Goal: Task Accomplishment & Management: Complete application form

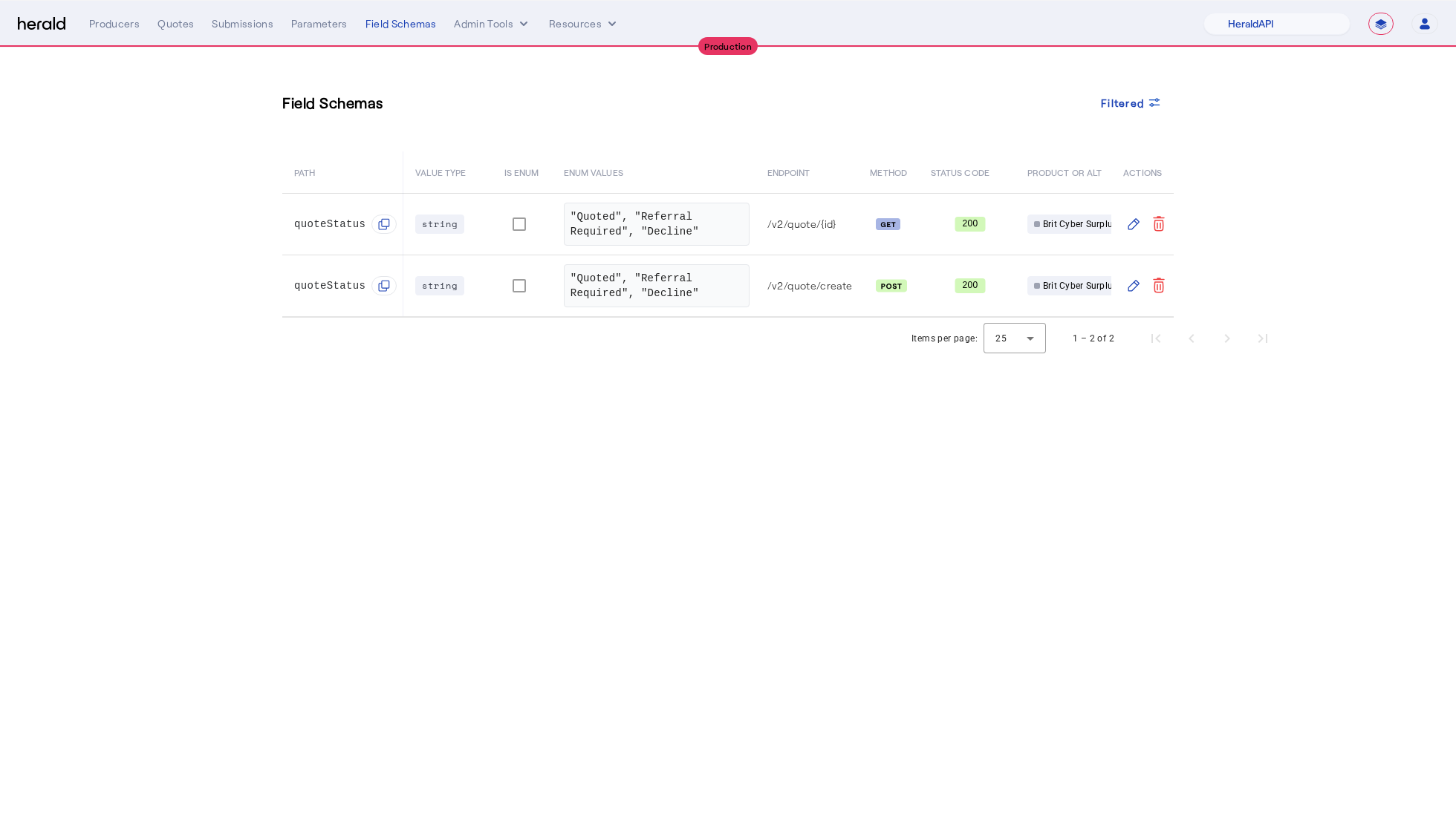
select select "pfm_2v8p_herald_api"
select select "**********"
click at [98, 136] on section "Field Schemas Filtered PATH VALUE TYPE IS ENUM ENUM VALUES ENDPOINT METHOD STAT…" at bounding box center [728, 203] width 1456 height 312
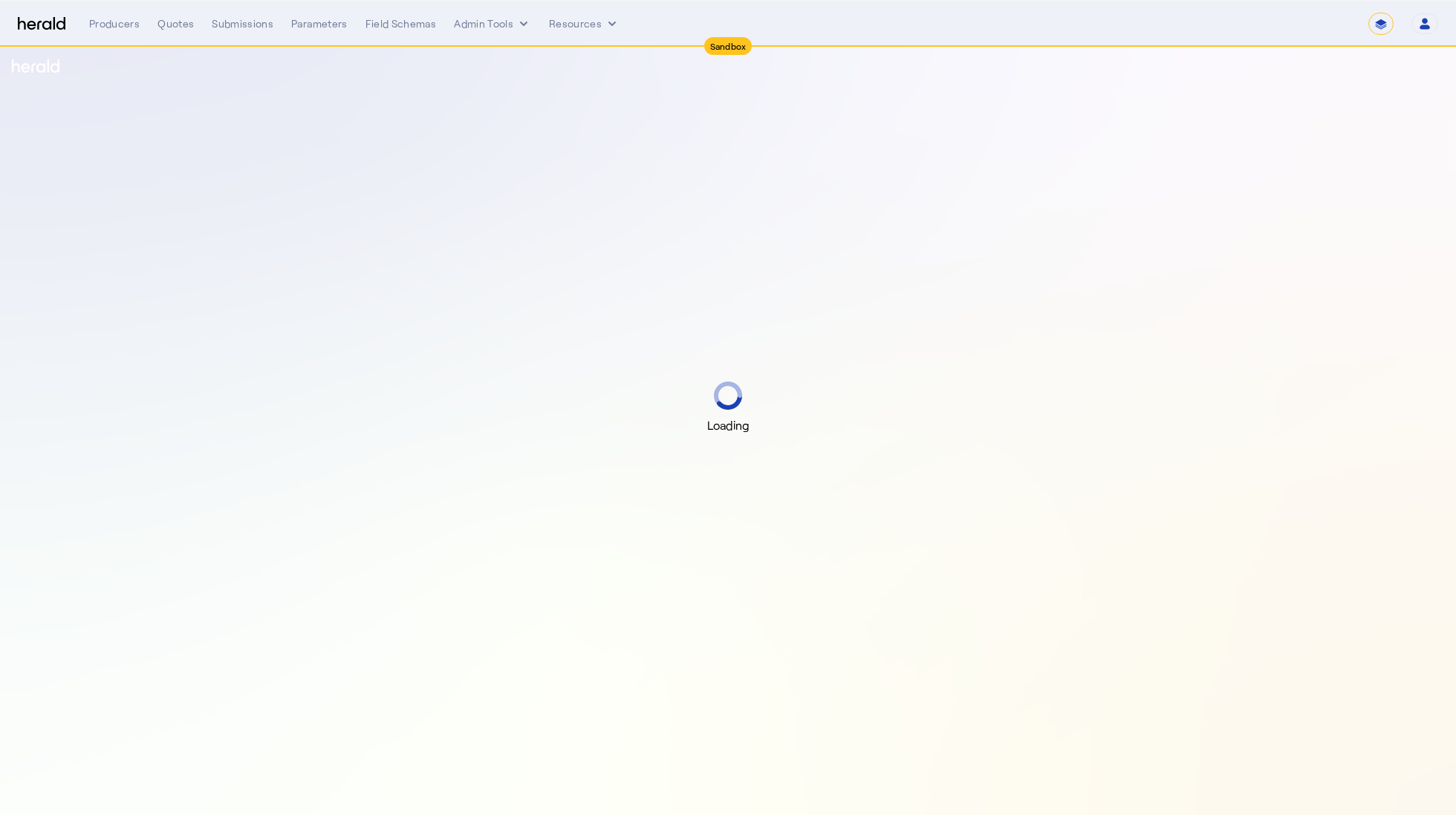
select select "*******"
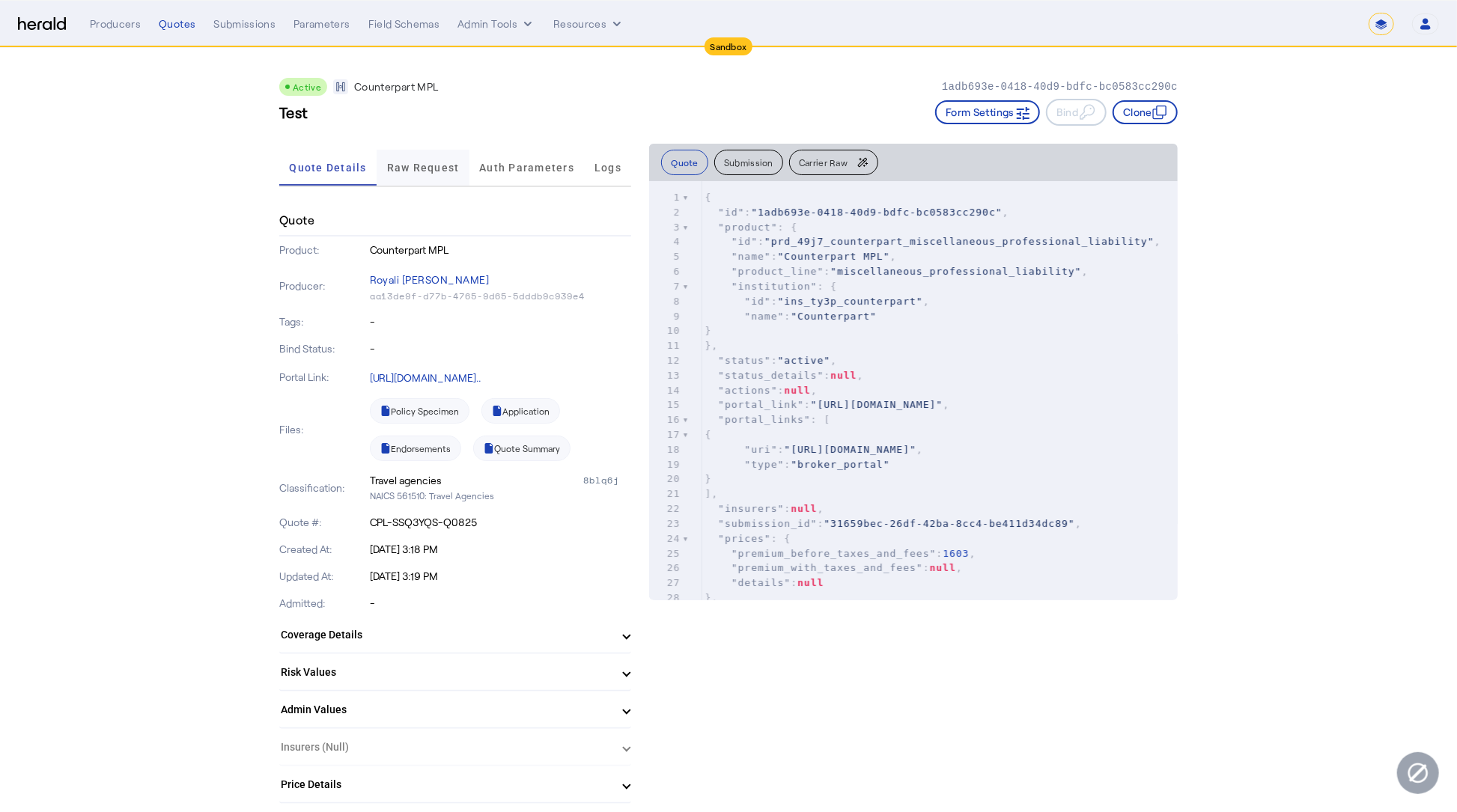
click at [426, 170] on span "Raw Request" at bounding box center [424, 167] width 73 height 11
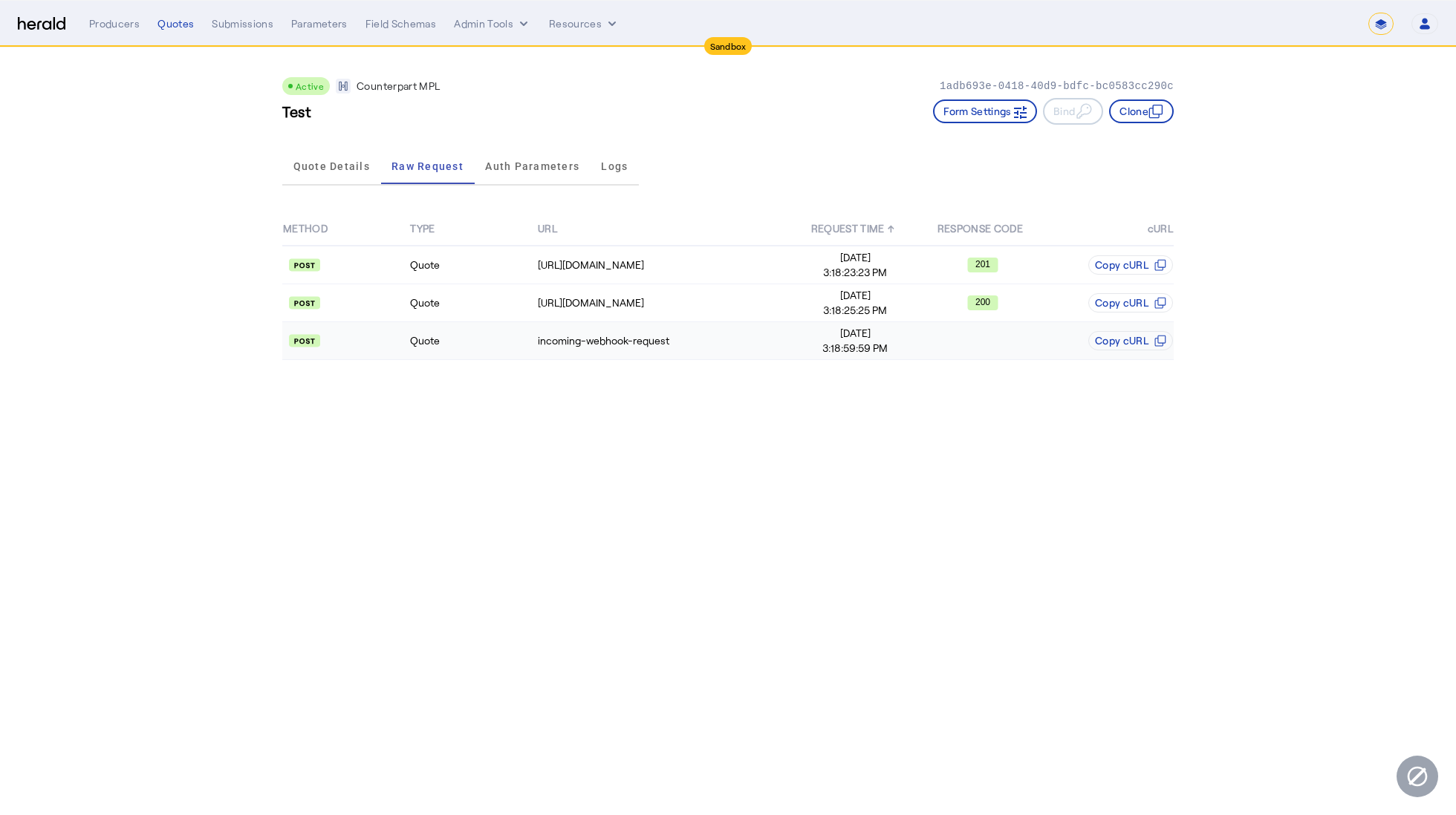
click at [459, 336] on td "Quote" at bounding box center [473, 341] width 127 height 38
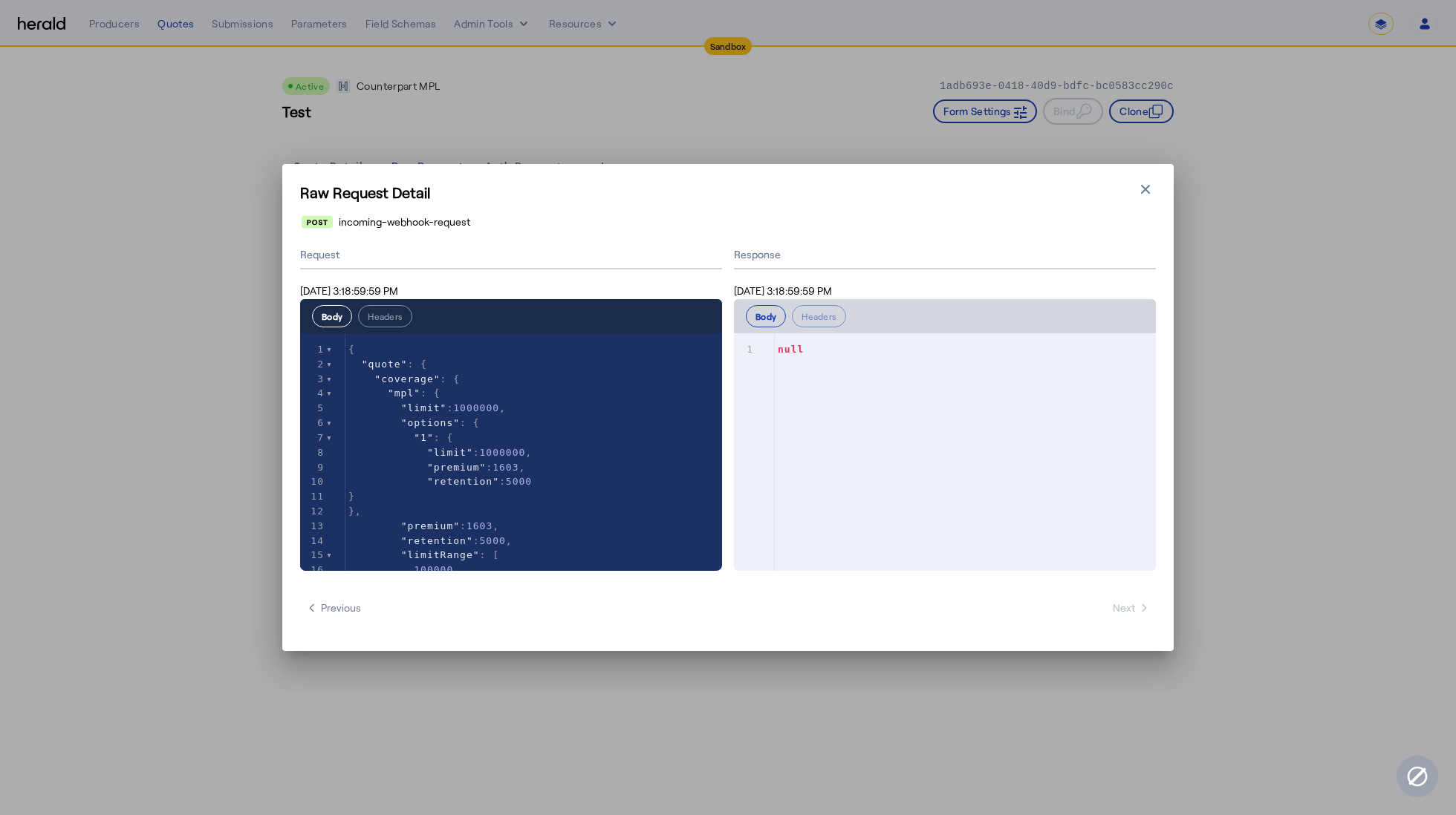
click at [1149, 185] on icon "button" at bounding box center [1145, 189] width 9 height 9
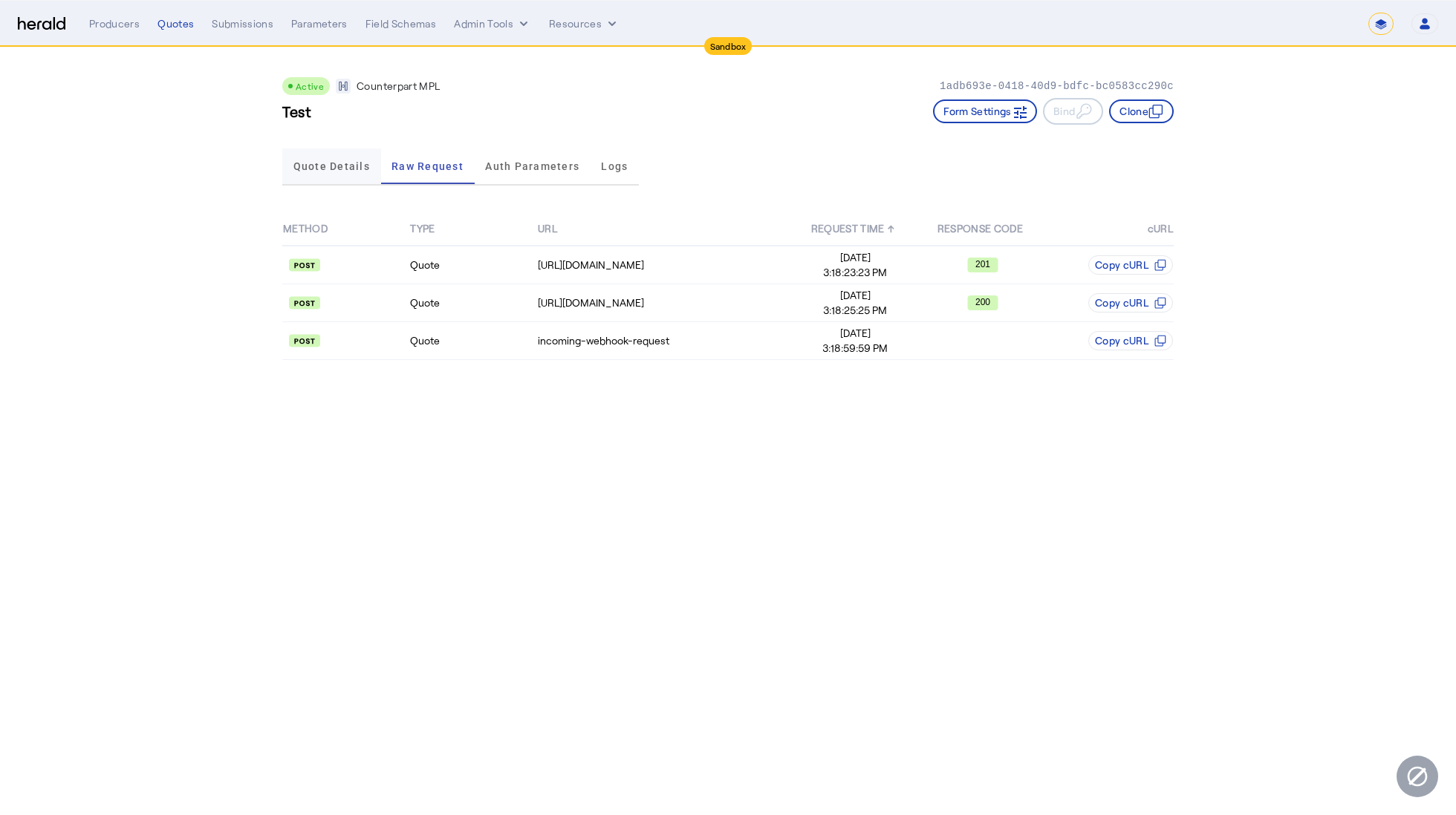
click at [324, 165] on span "Quote Details" at bounding box center [331, 166] width 77 height 11
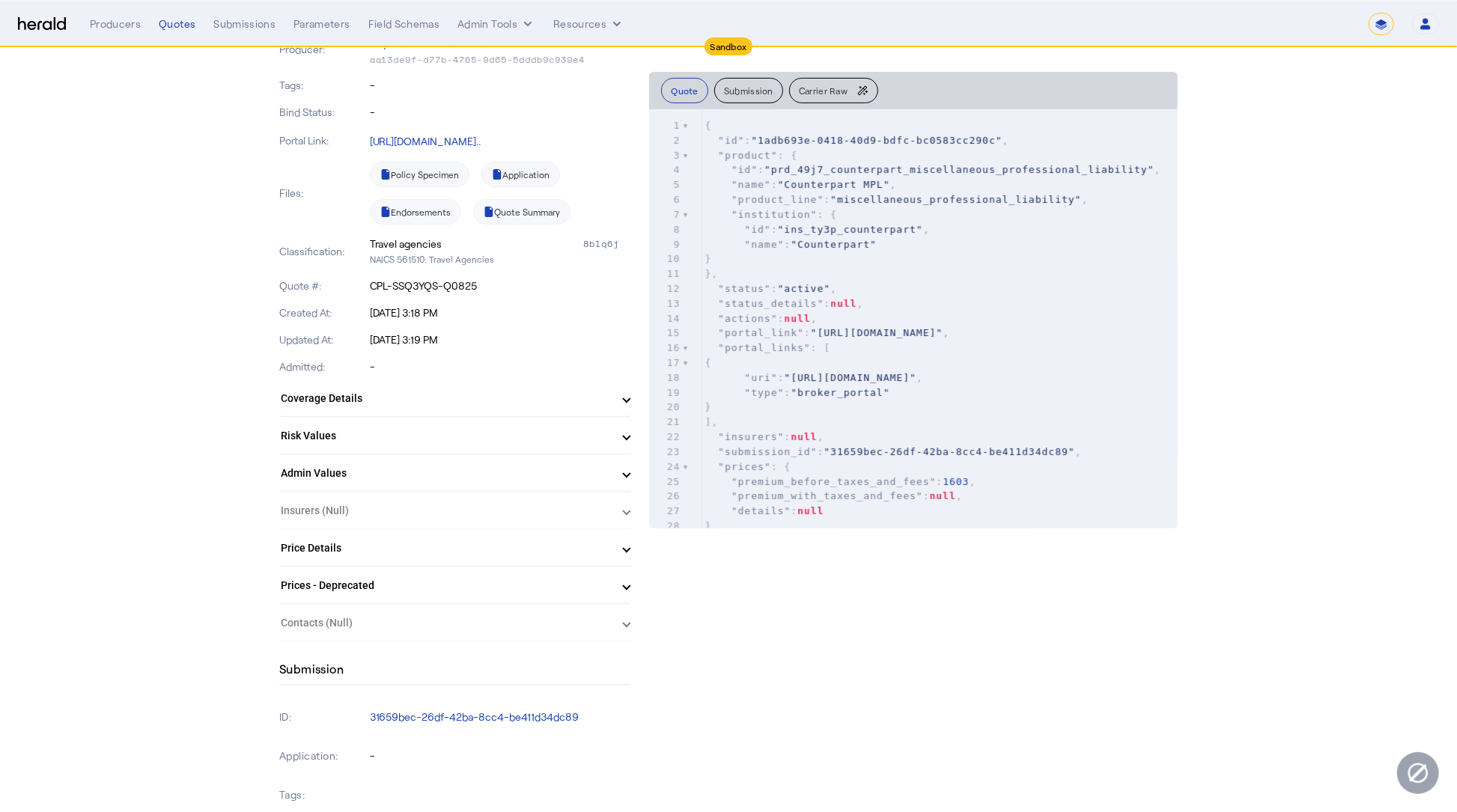
scroll to position [313, 0]
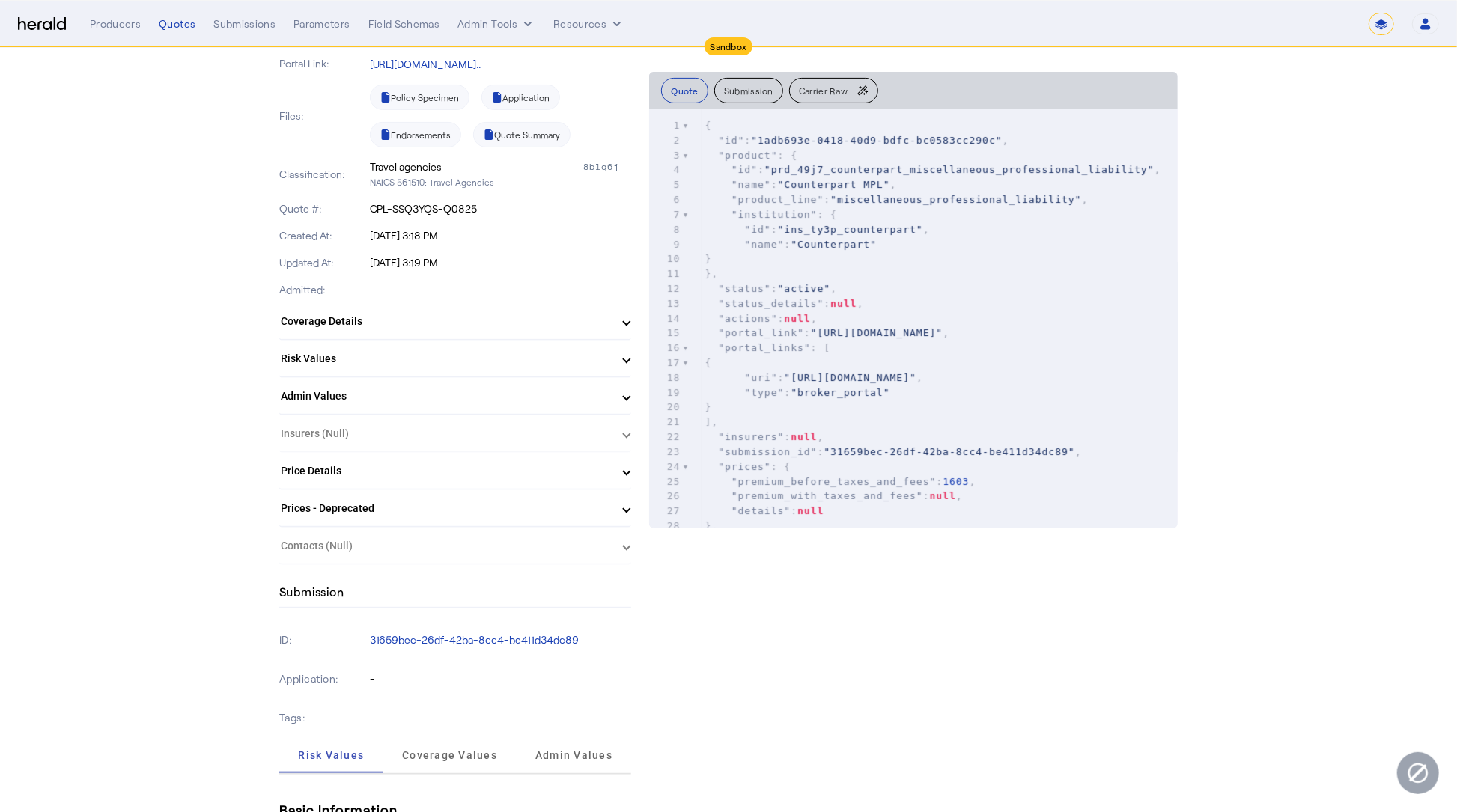
click at [459, 322] on mat-panel-title "Coverage Details" at bounding box center [446, 321] width 331 height 16
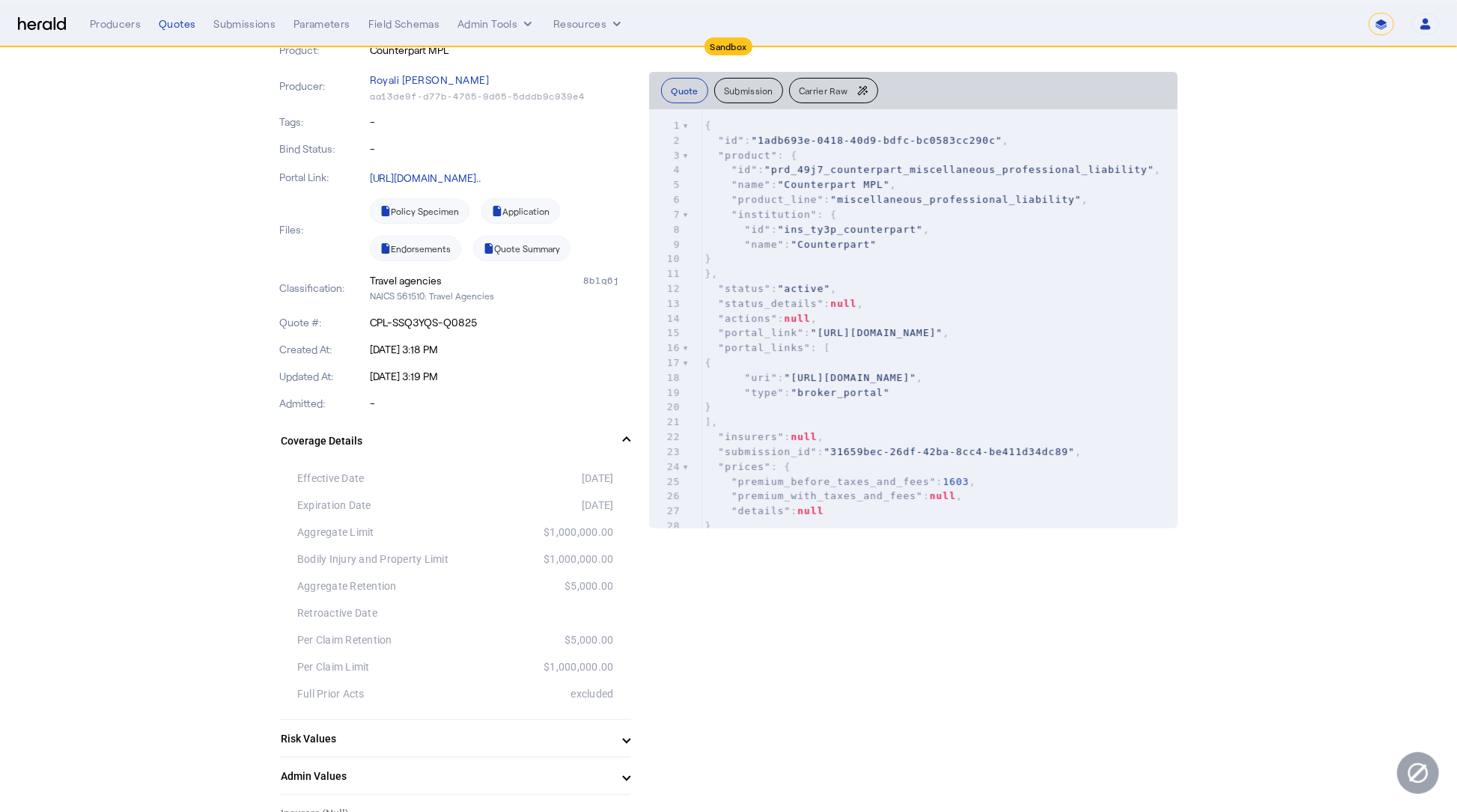
scroll to position [32, 0]
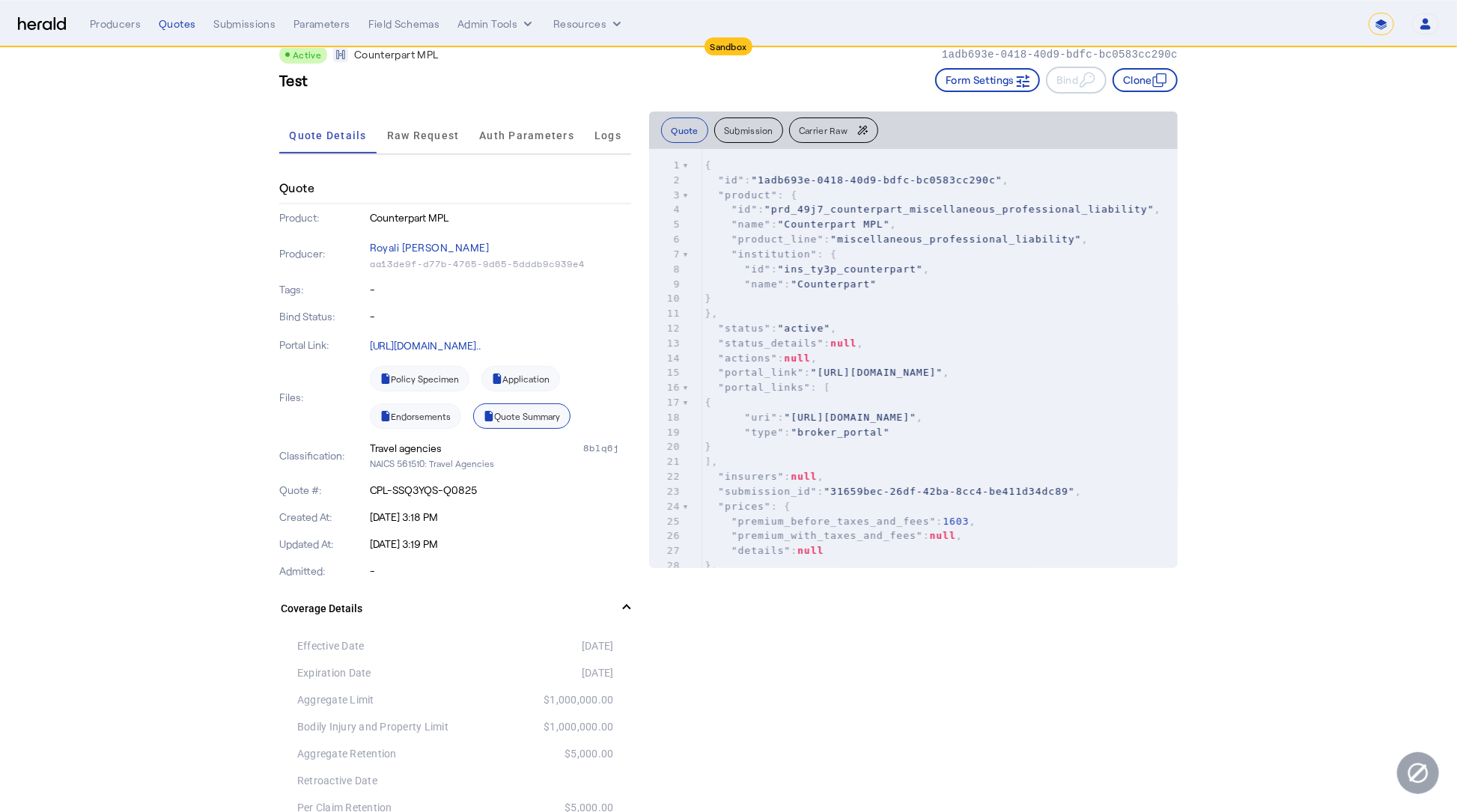
click at [531, 409] on link "Quote Summary" at bounding box center [521, 416] width 97 height 26
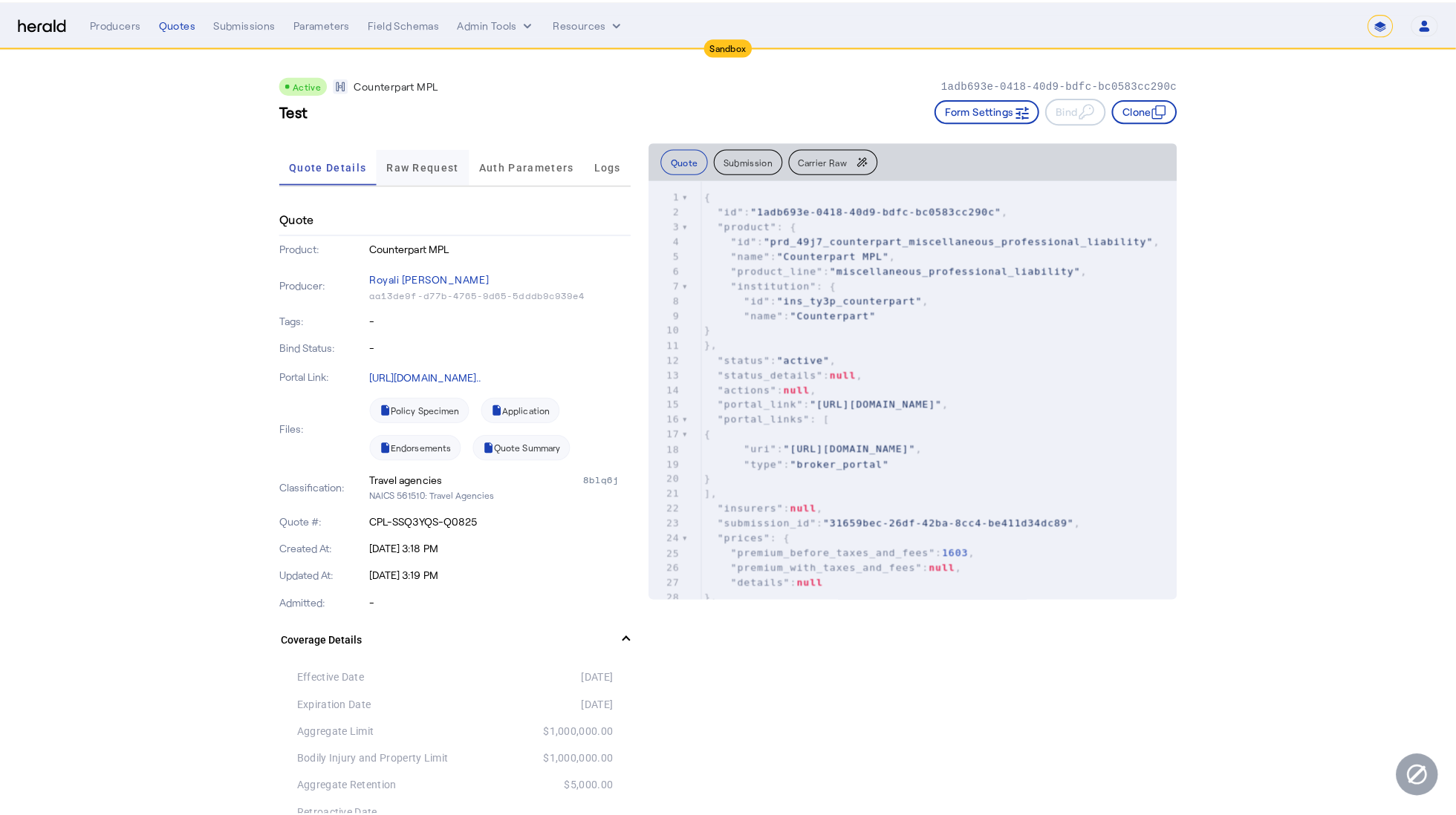
scroll to position [0, 0]
click at [398, 177] on span "Raw Request" at bounding box center [421, 166] width 72 height 35
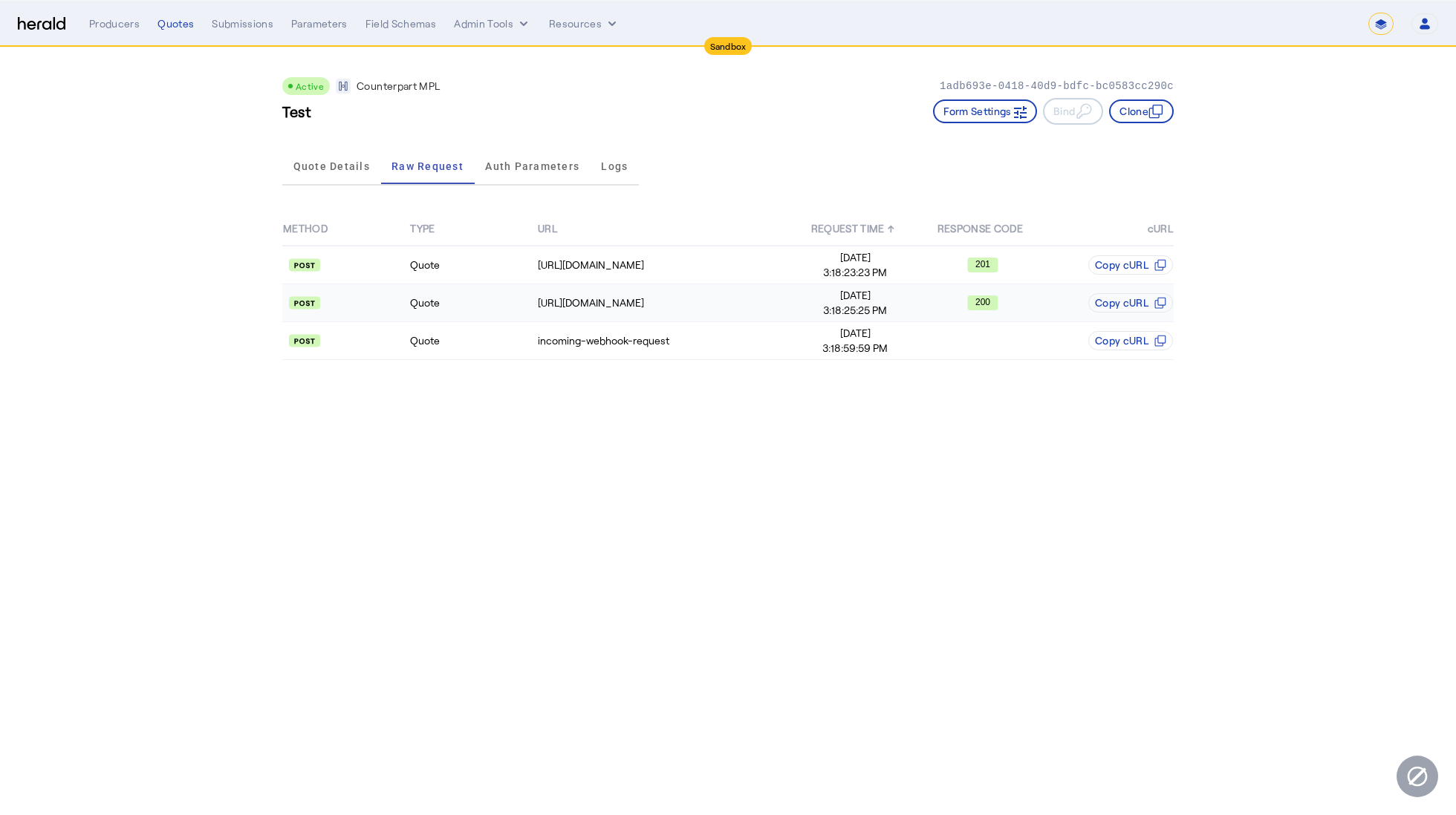
click at [455, 297] on td "Quote" at bounding box center [473, 303] width 127 height 38
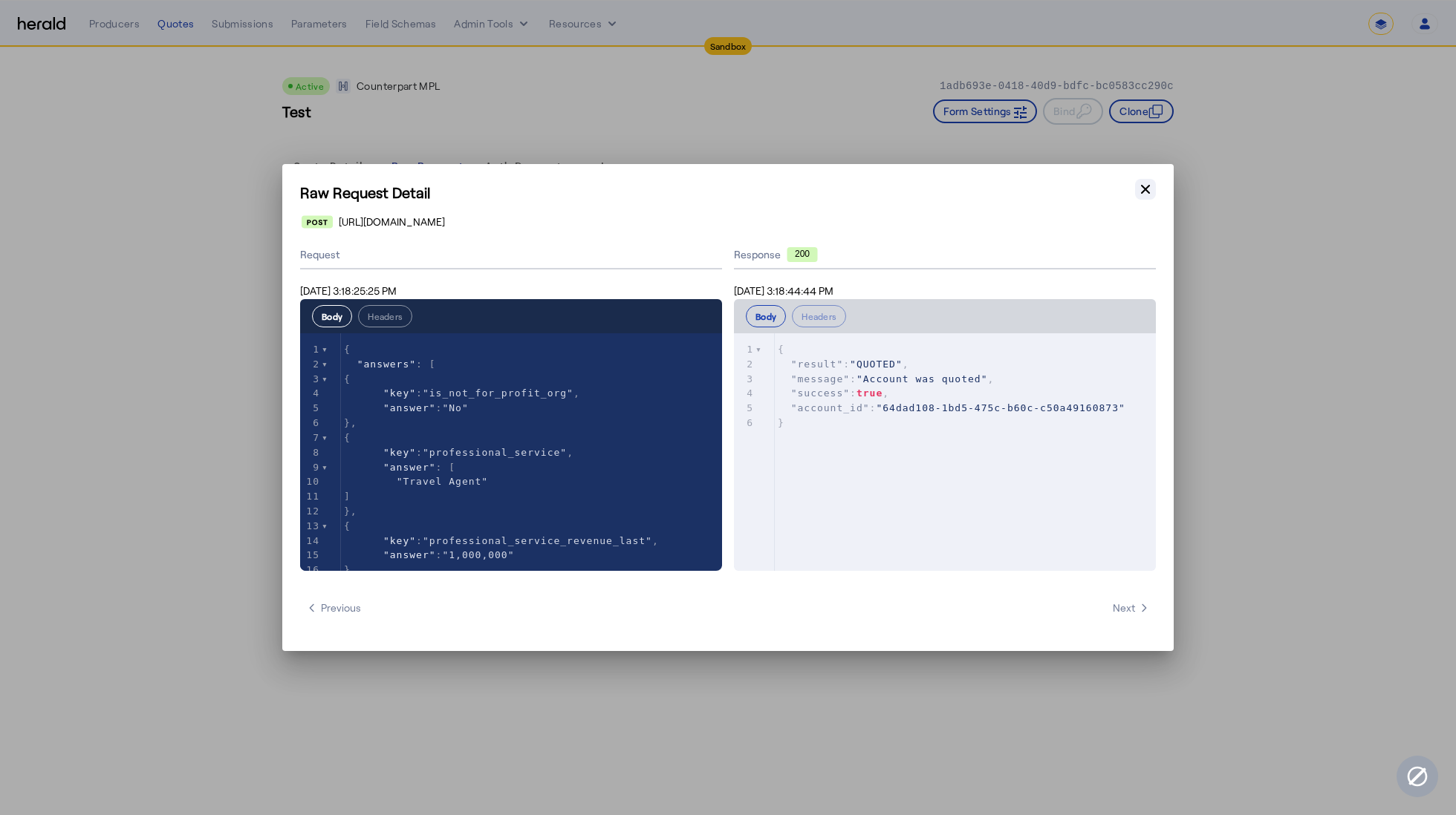
click at [1146, 189] on icon "button" at bounding box center [1145, 189] width 9 height 9
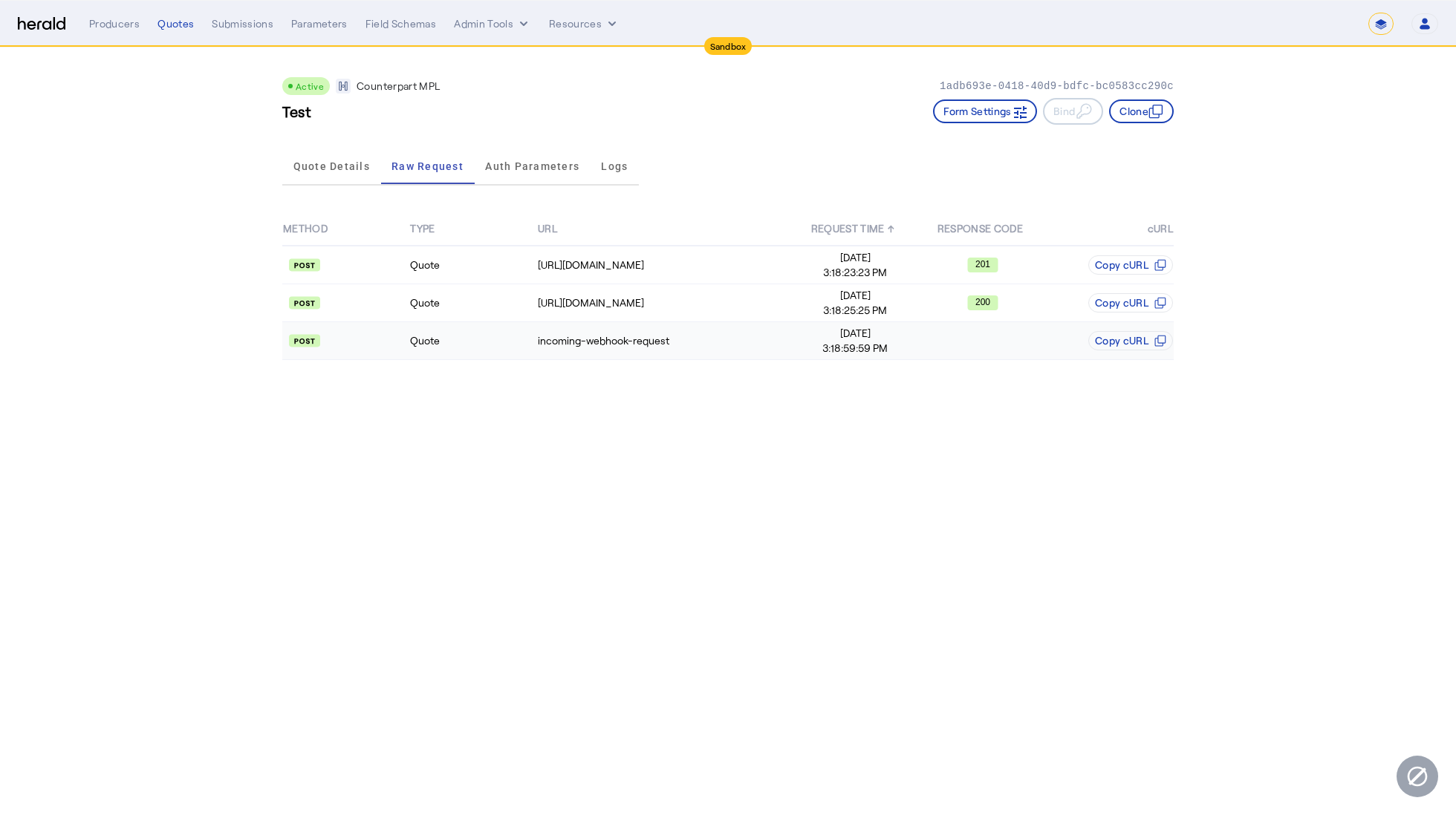
click at [495, 345] on td "Quote" at bounding box center [473, 341] width 127 height 38
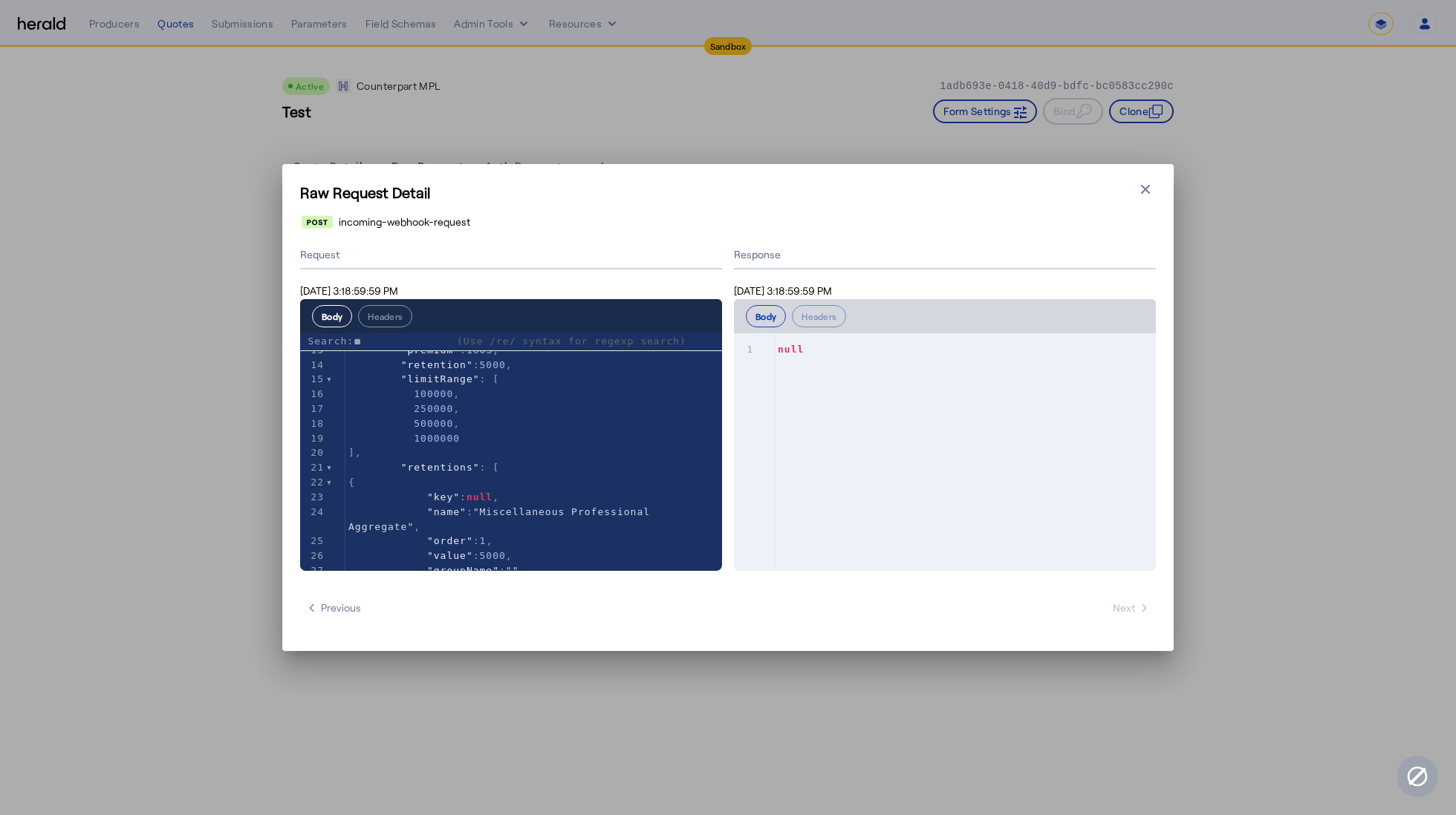
type input "*"
click at [1148, 186] on icon "button" at bounding box center [1145, 189] width 9 height 9
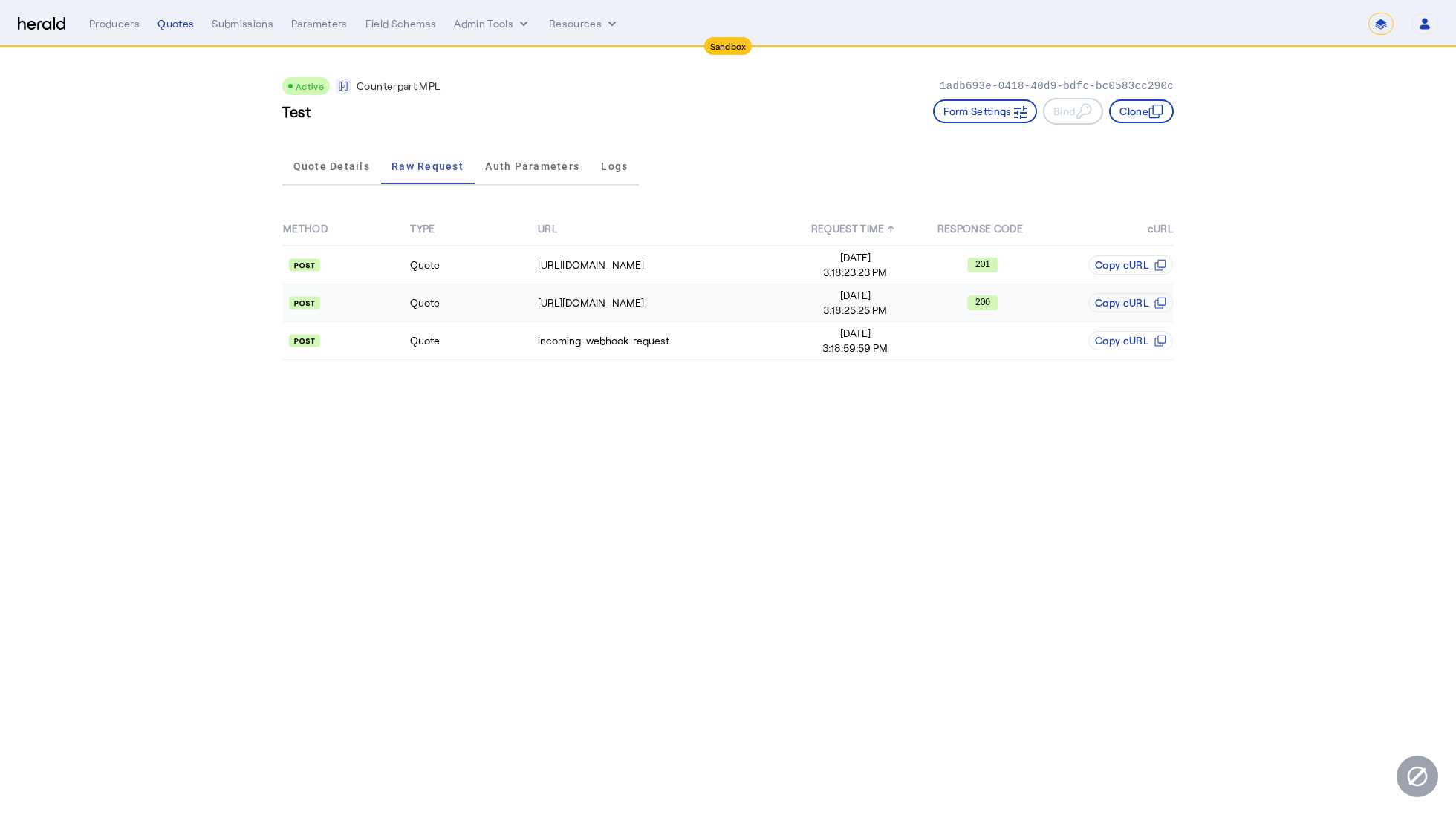
click at [525, 303] on td "Quote" at bounding box center [473, 303] width 127 height 38
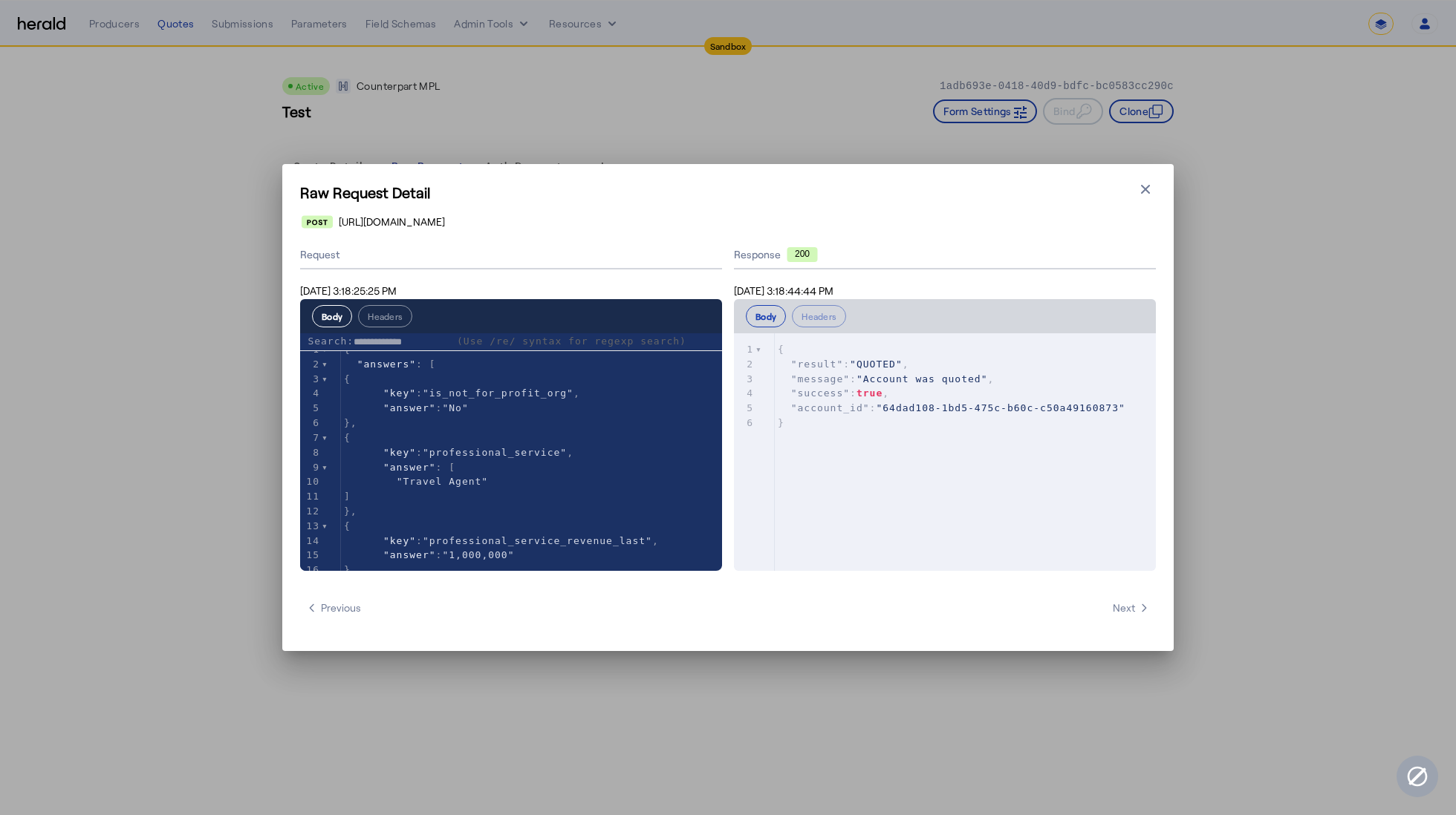
type input "**********"
drag, startPoint x: 444, startPoint y: 343, endPoint x: 333, endPoint y: 343, distance: 111.0
click at [333, 343] on label "**********" at bounding box center [378, 341] width 142 height 11
click at [1138, 193] on icon "button" at bounding box center [1145, 189] width 15 height 15
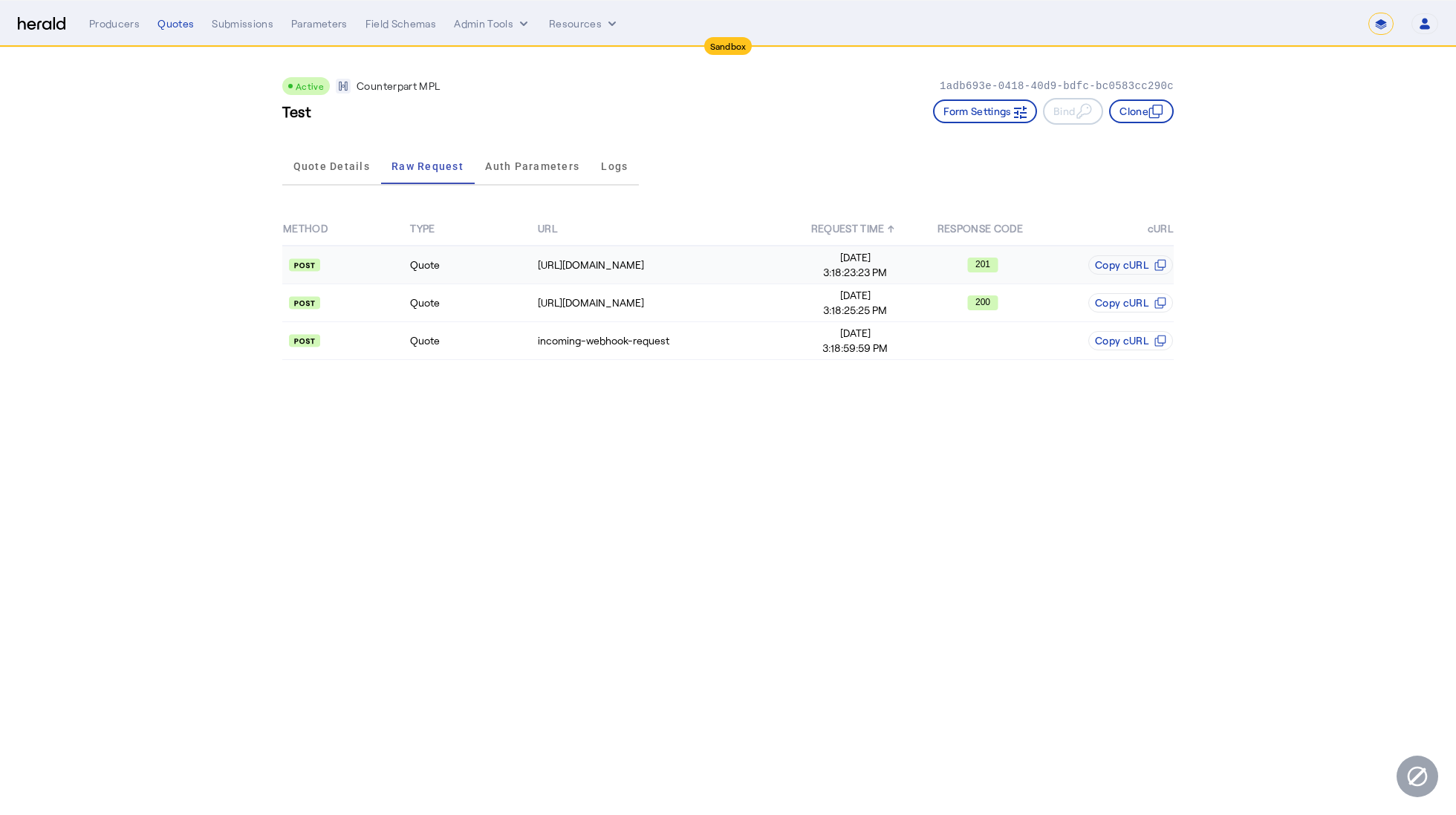
click at [502, 258] on td "Quote" at bounding box center [473, 265] width 127 height 39
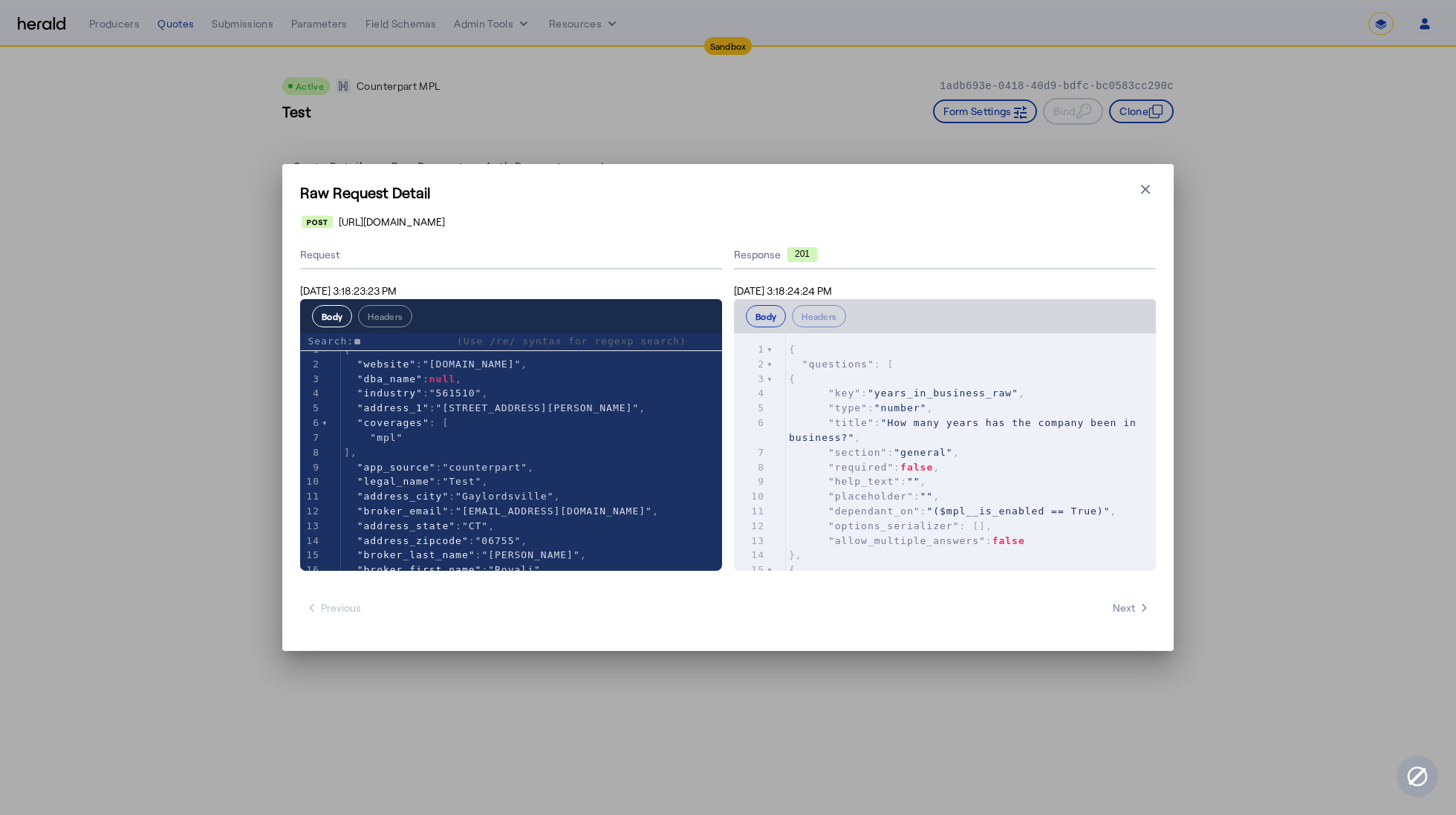
type input "*"
click at [1142, 192] on icon "button" at bounding box center [1145, 189] width 9 height 9
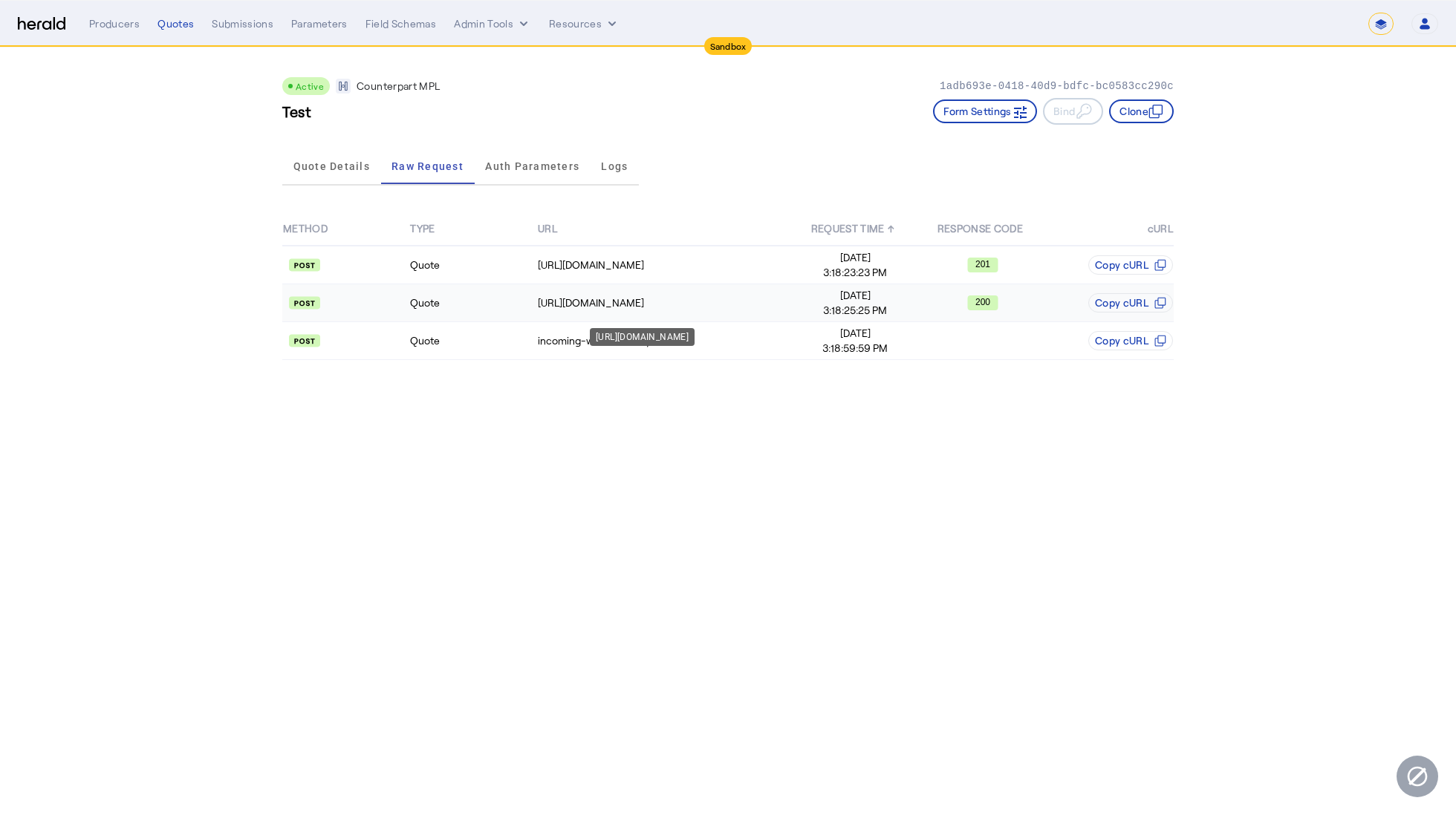
click at [723, 306] on div "https://sandbox-api.yourcounterpart.com/partners/v1/application/64dad108-1bd5-4…" at bounding box center [664, 303] width 254 height 15
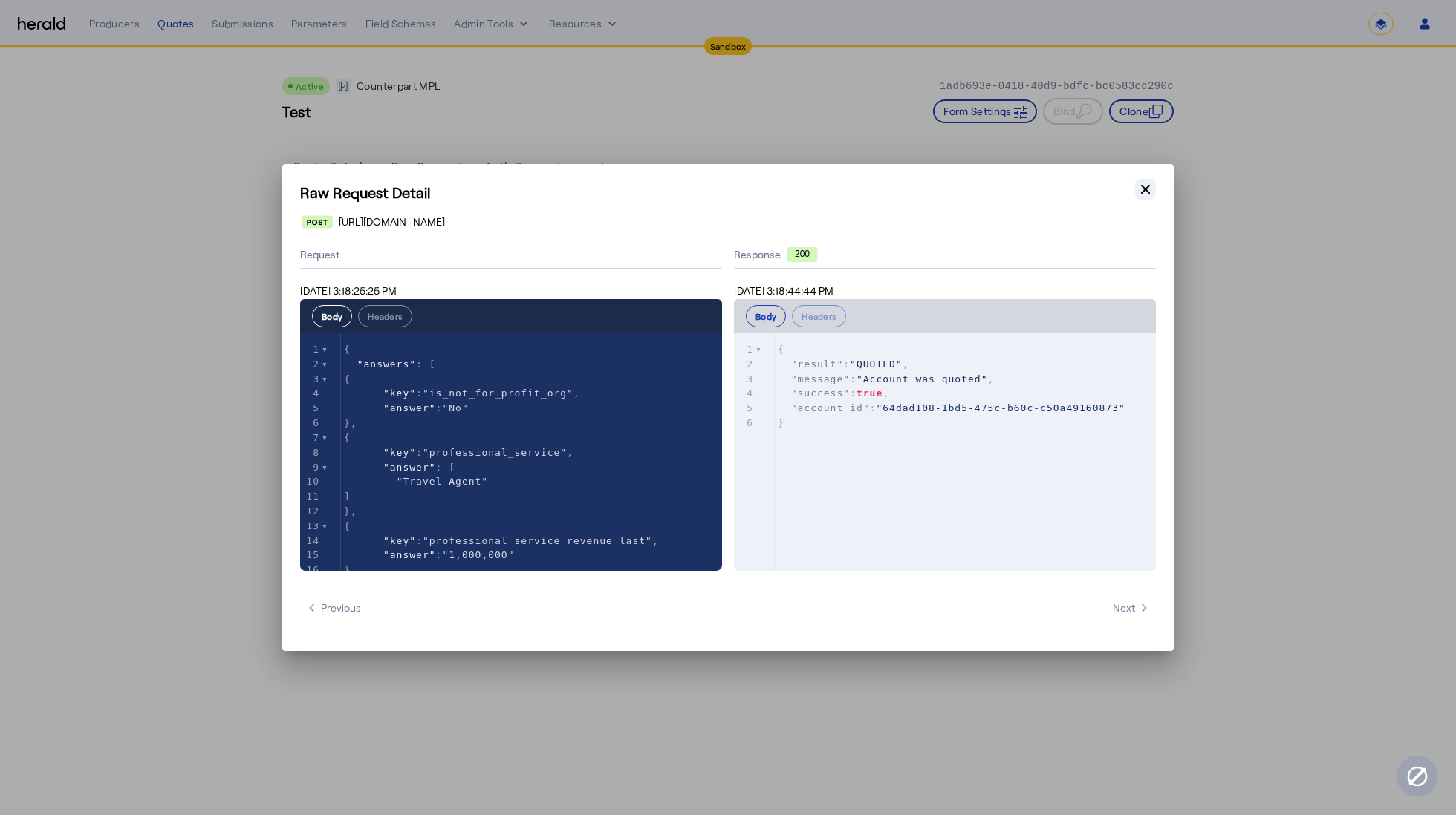
click at [1152, 187] on icon "button" at bounding box center [1145, 189] width 15 height 15
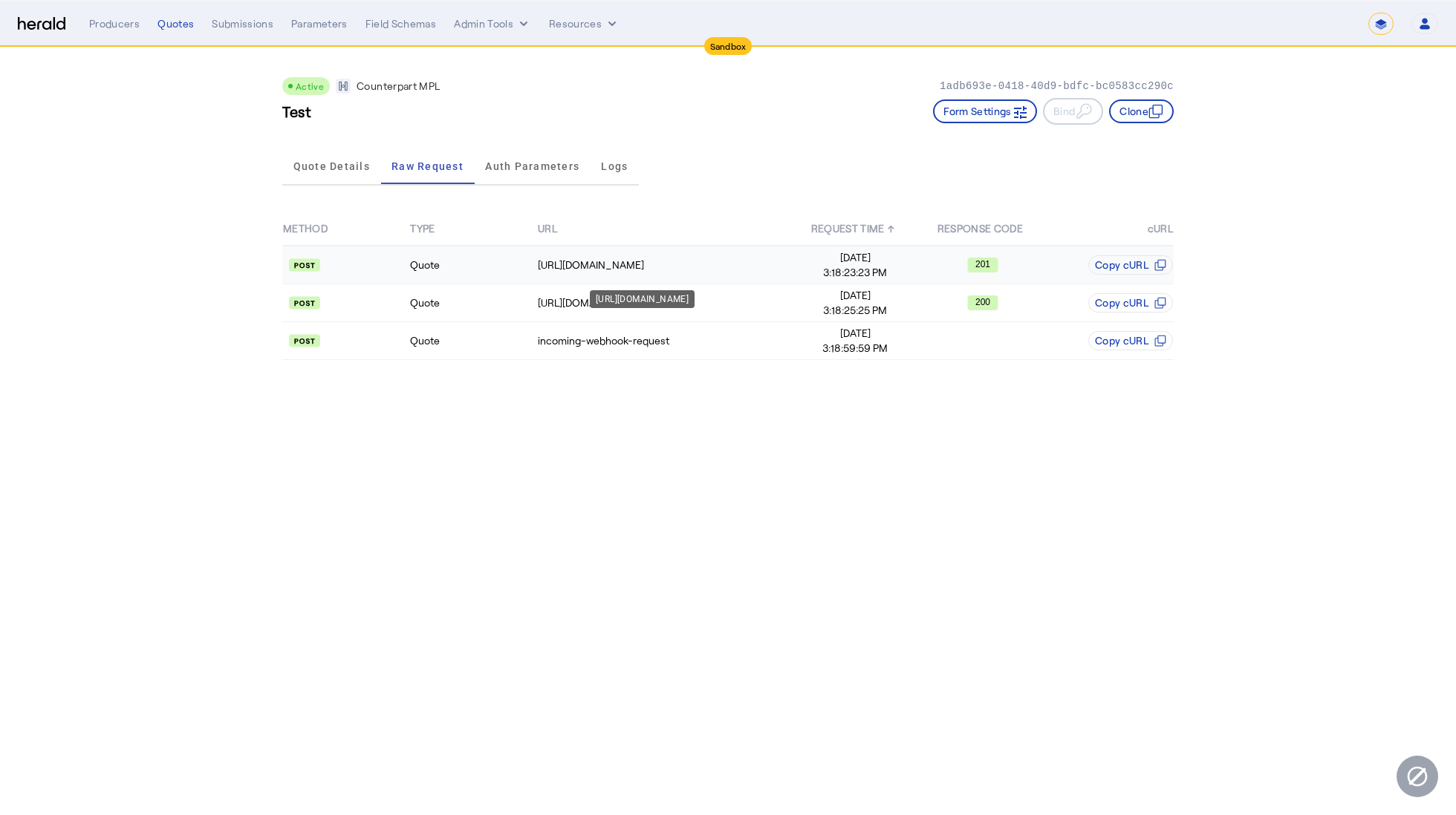
click at [694, 263] on div "https://sandbox-api.yourcounterpart.com/partners/v1/application/start" at bounding box center [664, 265] width 254 height 15
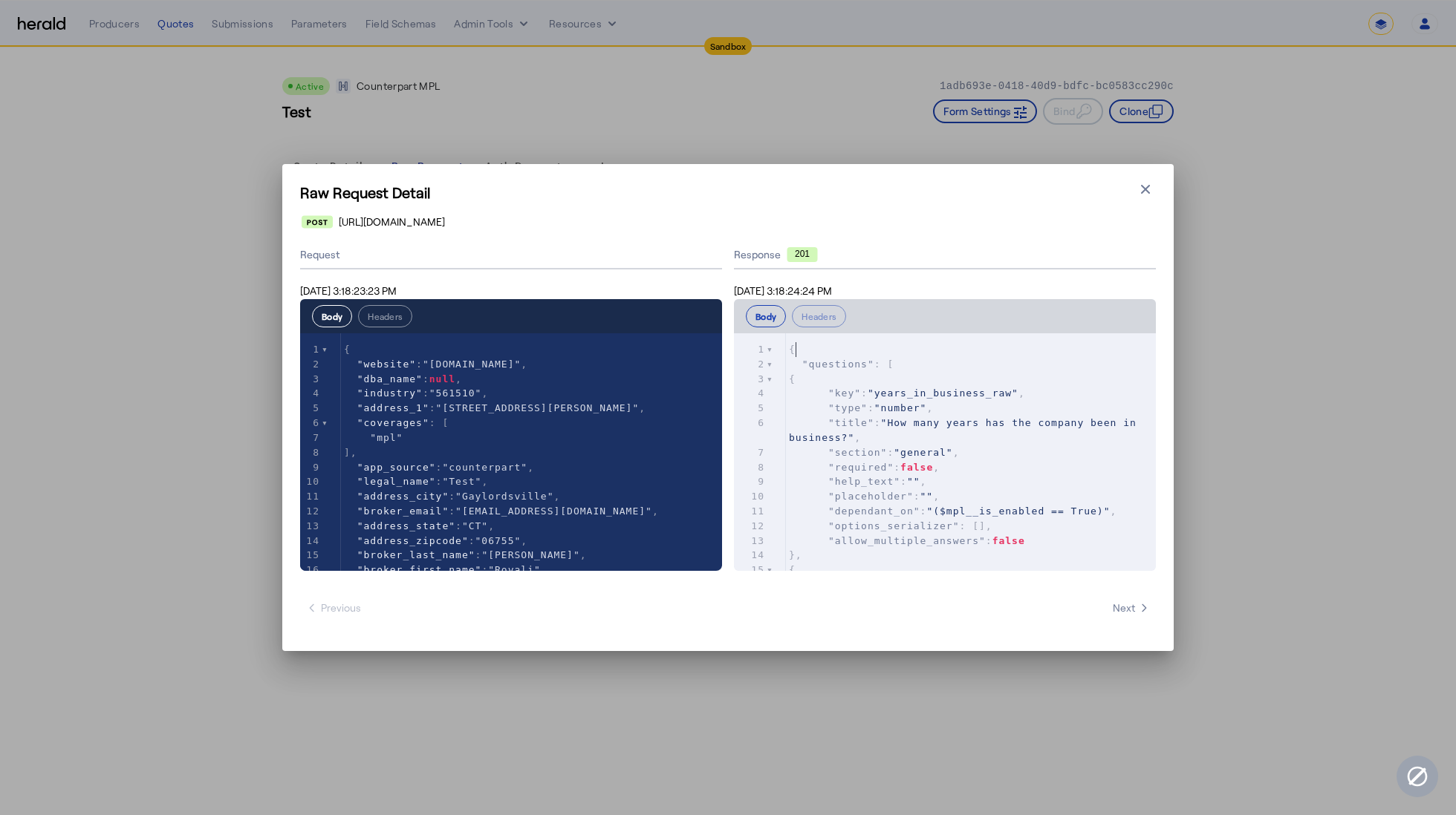
click at [890, 347] on pre "{" at bounding box center [971, 350] width 370 height 15
type input "**********"
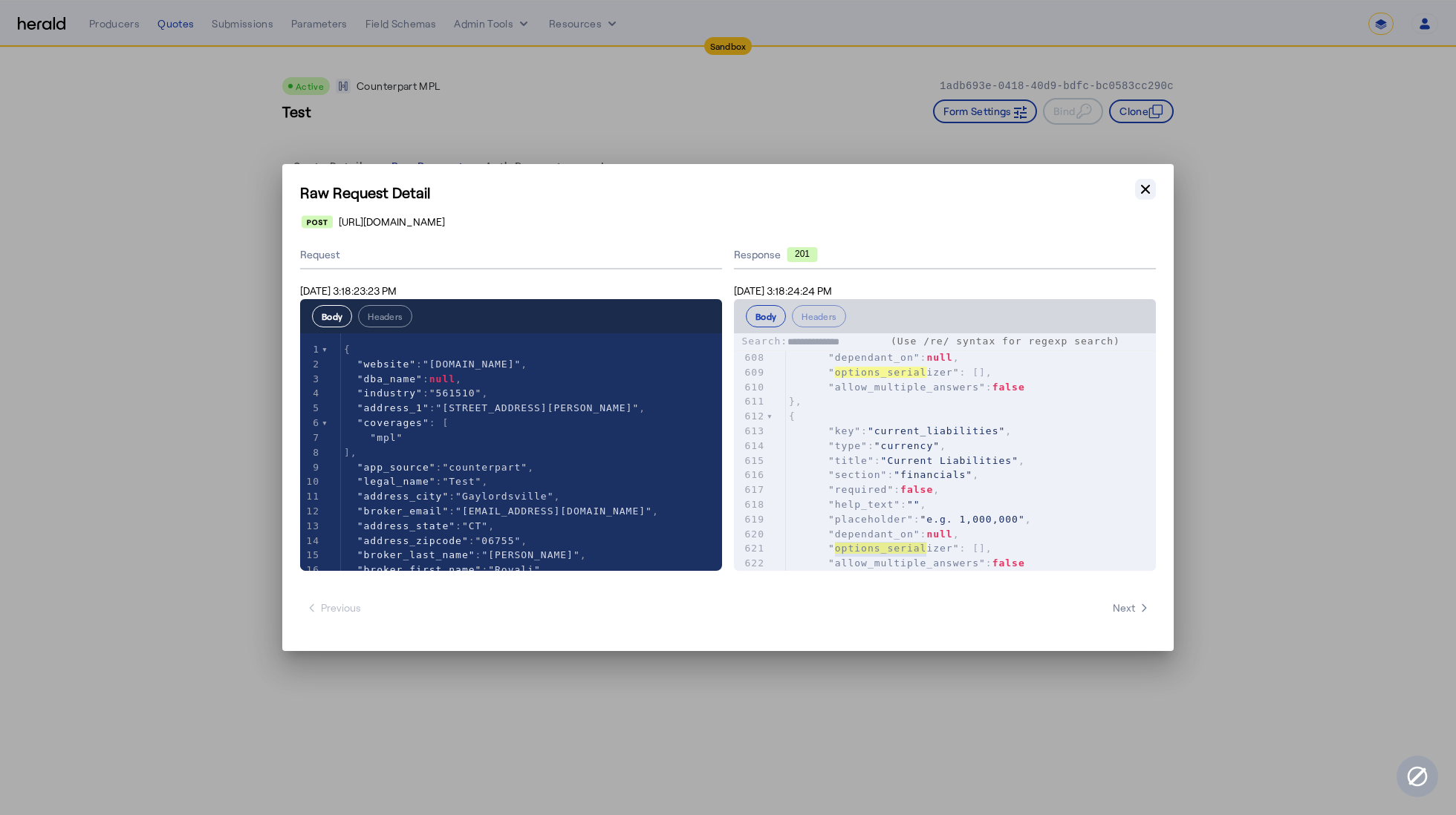
type textarea "**********"
click at [1146, 189] on icon "button" at bounding box center [1145, 189] width 9 height 9
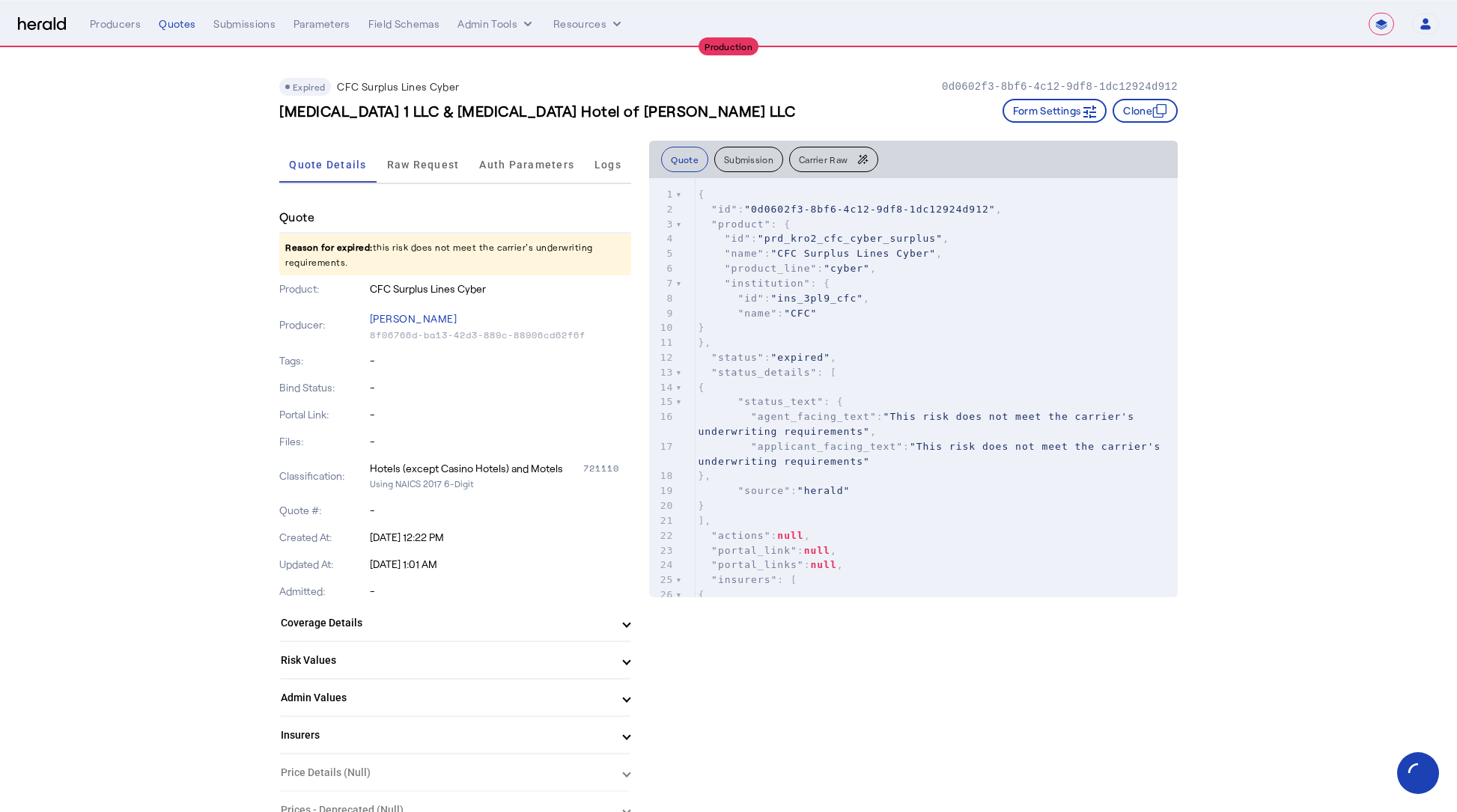
select select "**********"
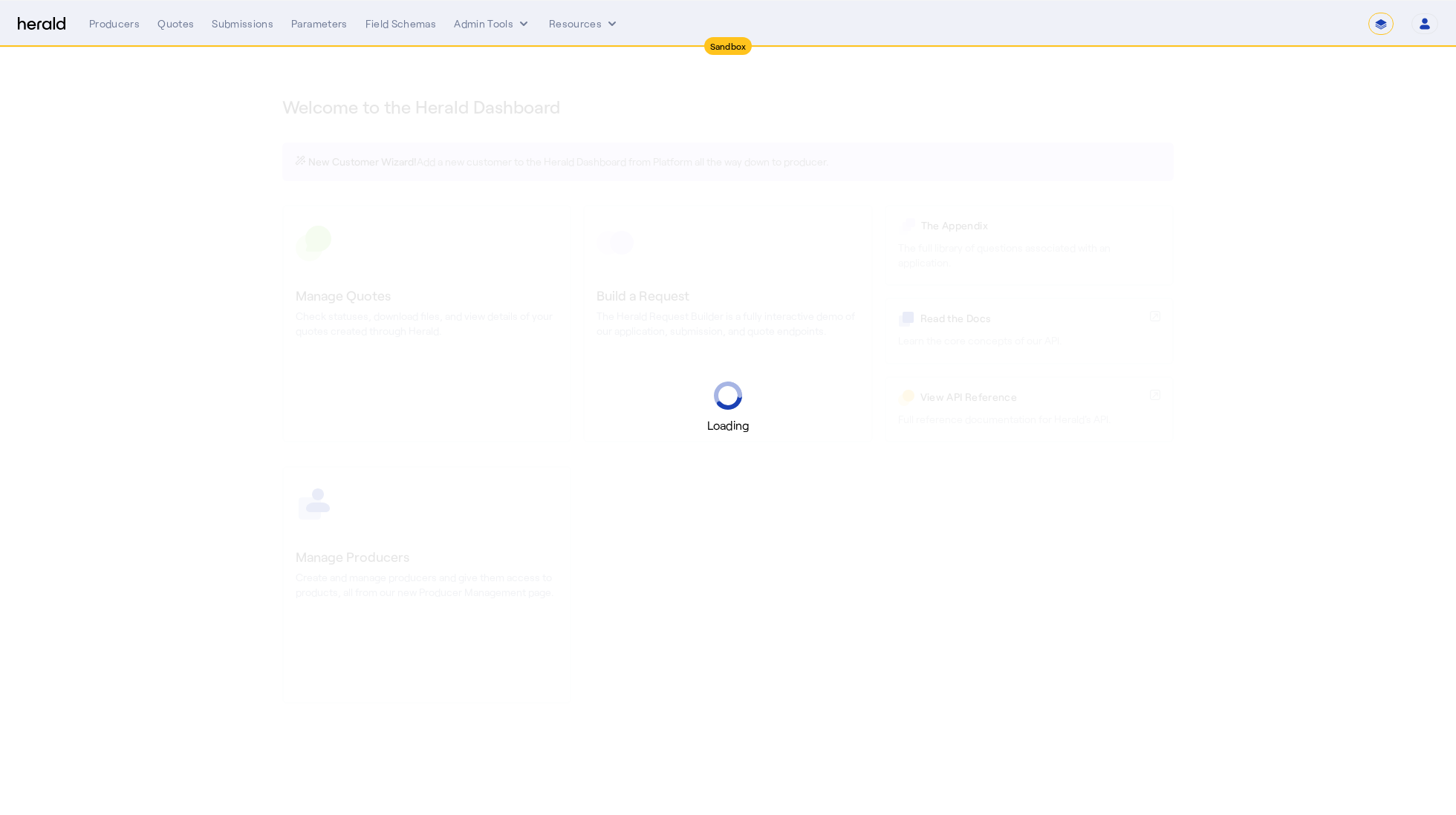
select select "*******"
select select "pfm_2v8p_herald_api"
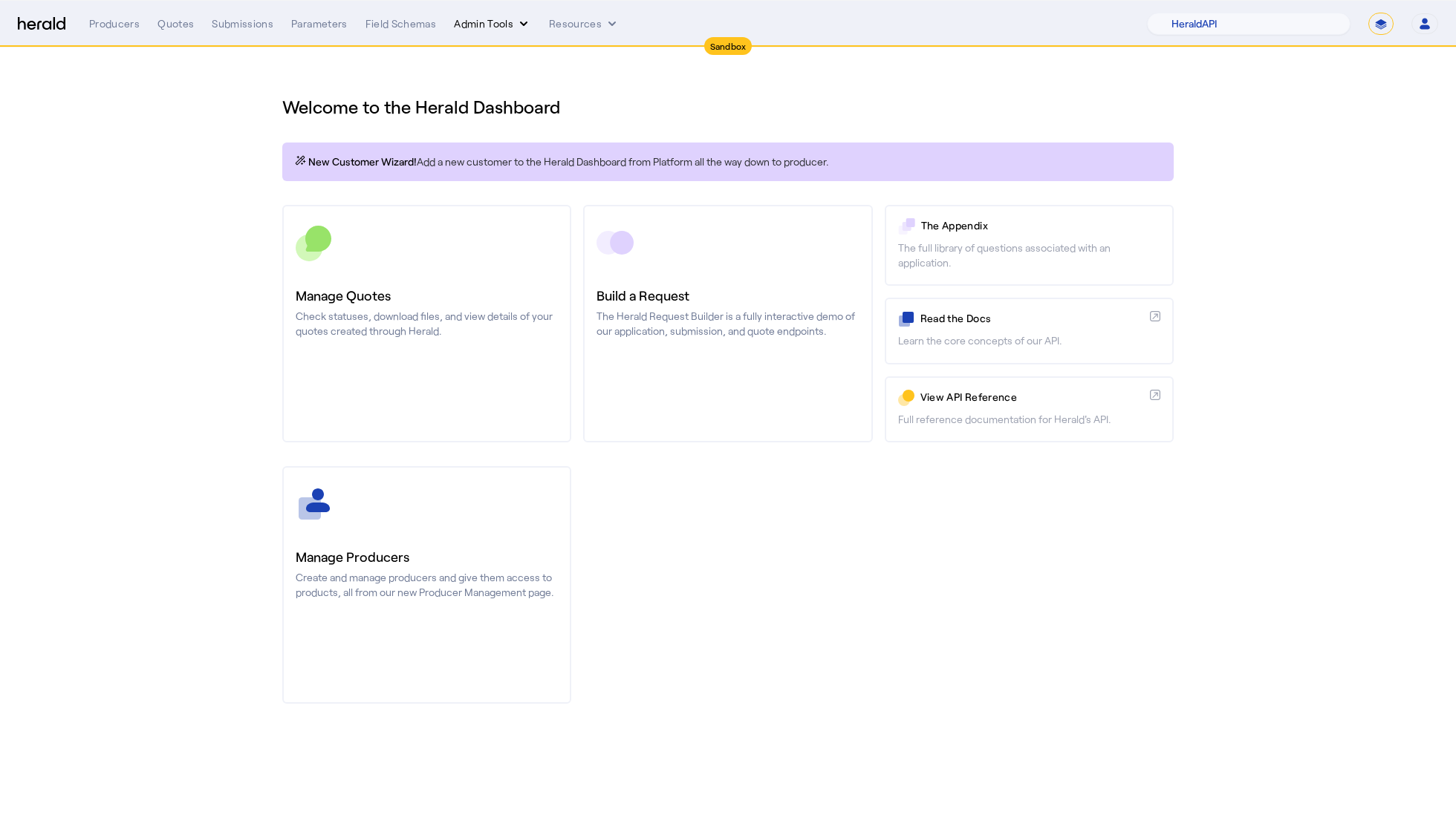
click at [466, 30] on button "Admin Tools" at bounding box center [492, 23] width 77 height 15
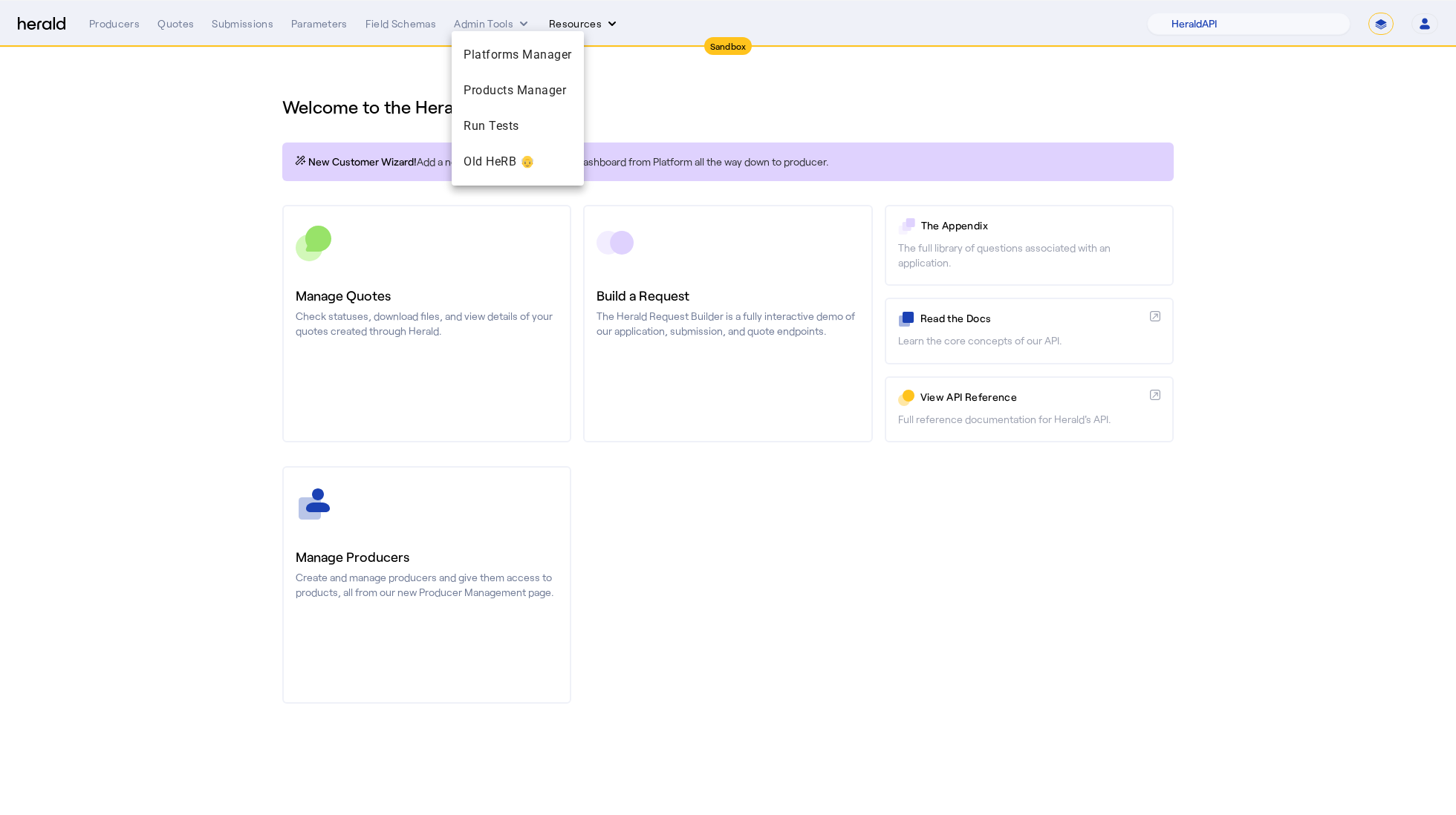
click at [585, 12] on div at bounding box center [728, 407] width 1456 height 815
click at [585, 20] on button "Resources" at bounding box center [584, 23] width 71 height 15
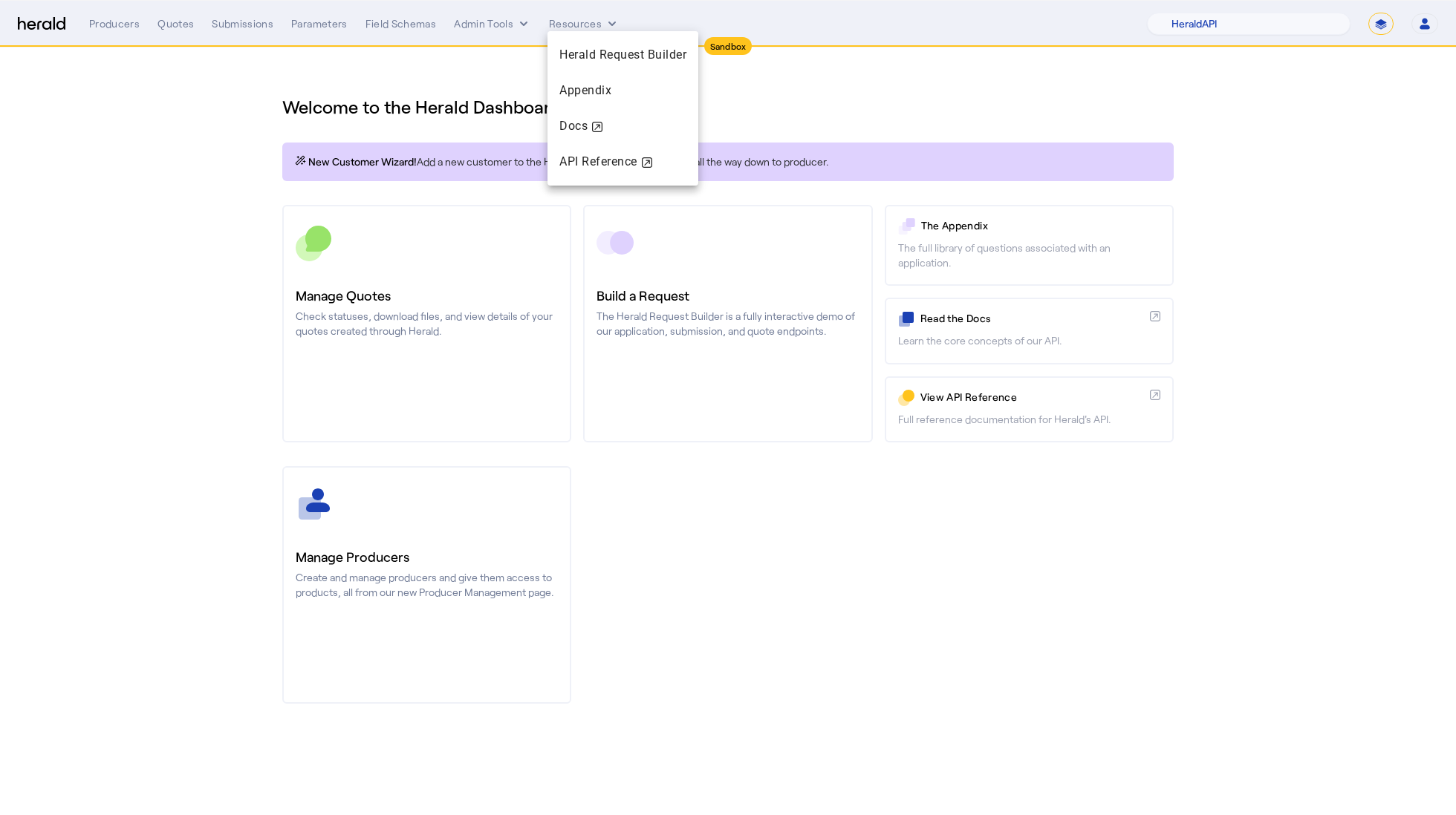
click at [479, 23] on div at bounding box center [728, 407] width 1456 height 815
click at [479, 23] on button "Admin Tools" at bounding box center [492, 23] width 77 height 15
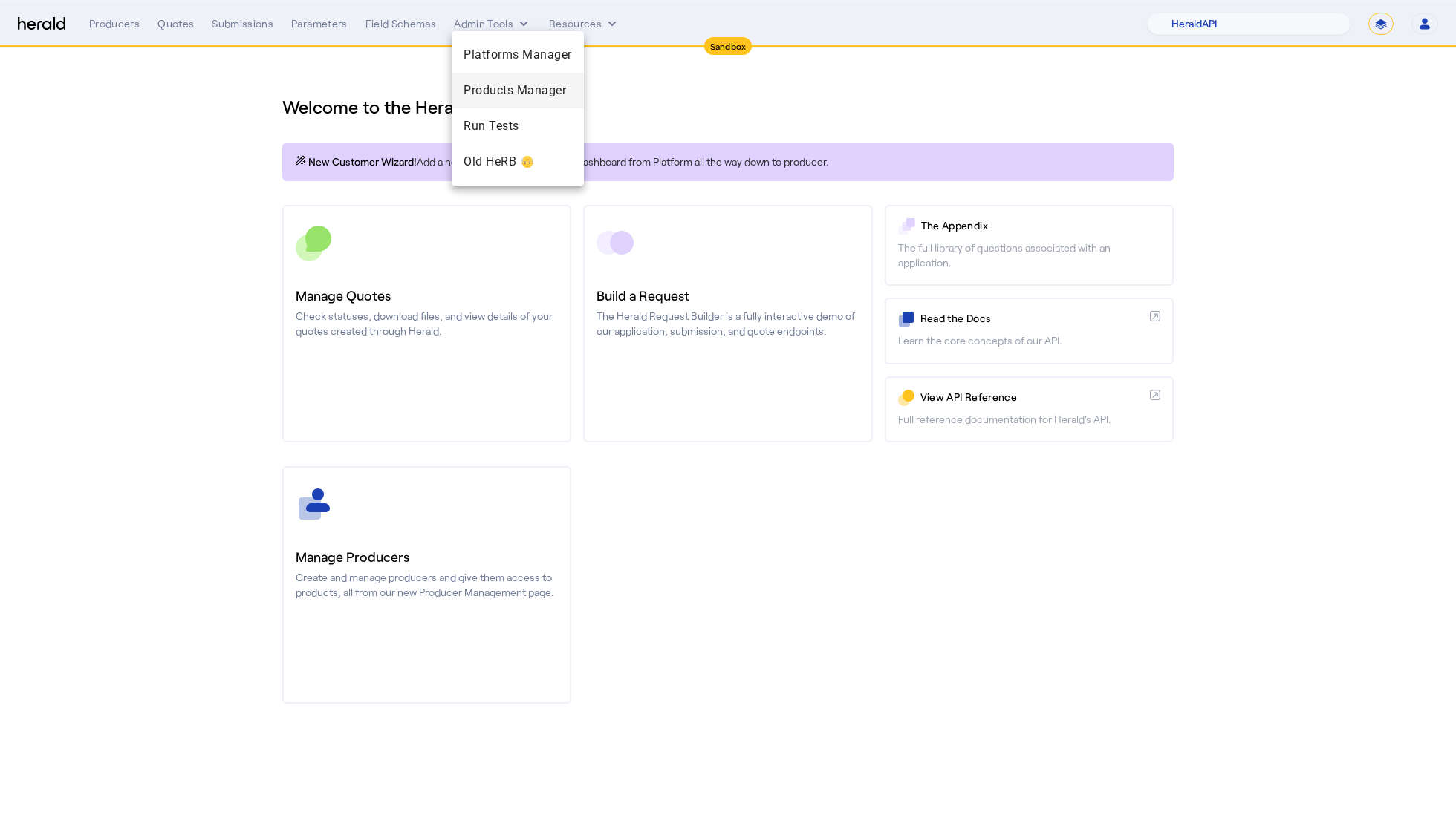
click at [509, 95] on span "Products Manager" at bounding box center [518, 90] width 109 height 18
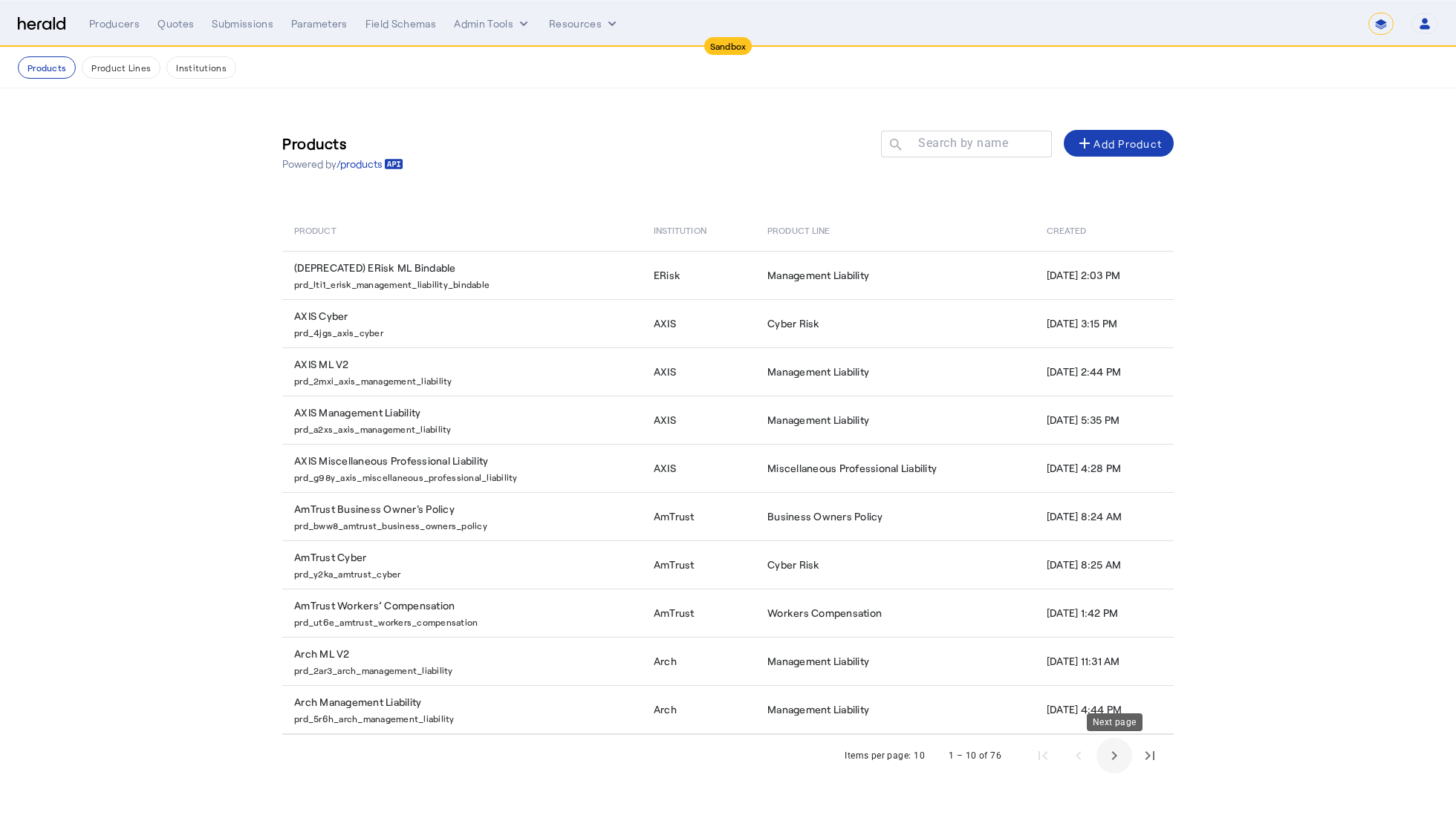
click at [1122, 756] on span "Next page" at bounding box center [1114, 756] width 35 height 35
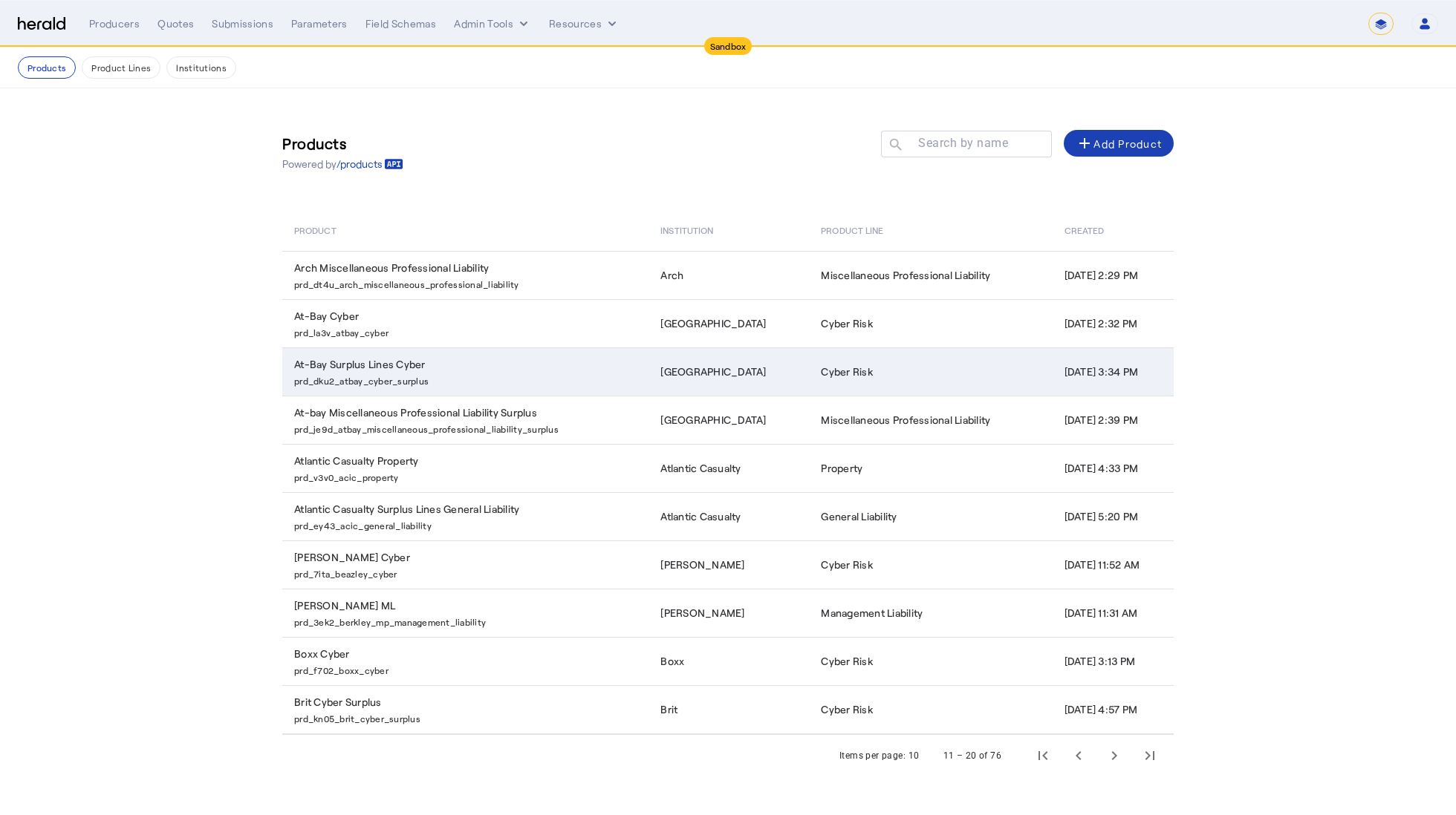
click at [487, 365] on td "At-Bay Surplus Lines Cyber prd_dku2_atbay_cyber_surplus" at bounding box center [466, 371] width 367 height 49
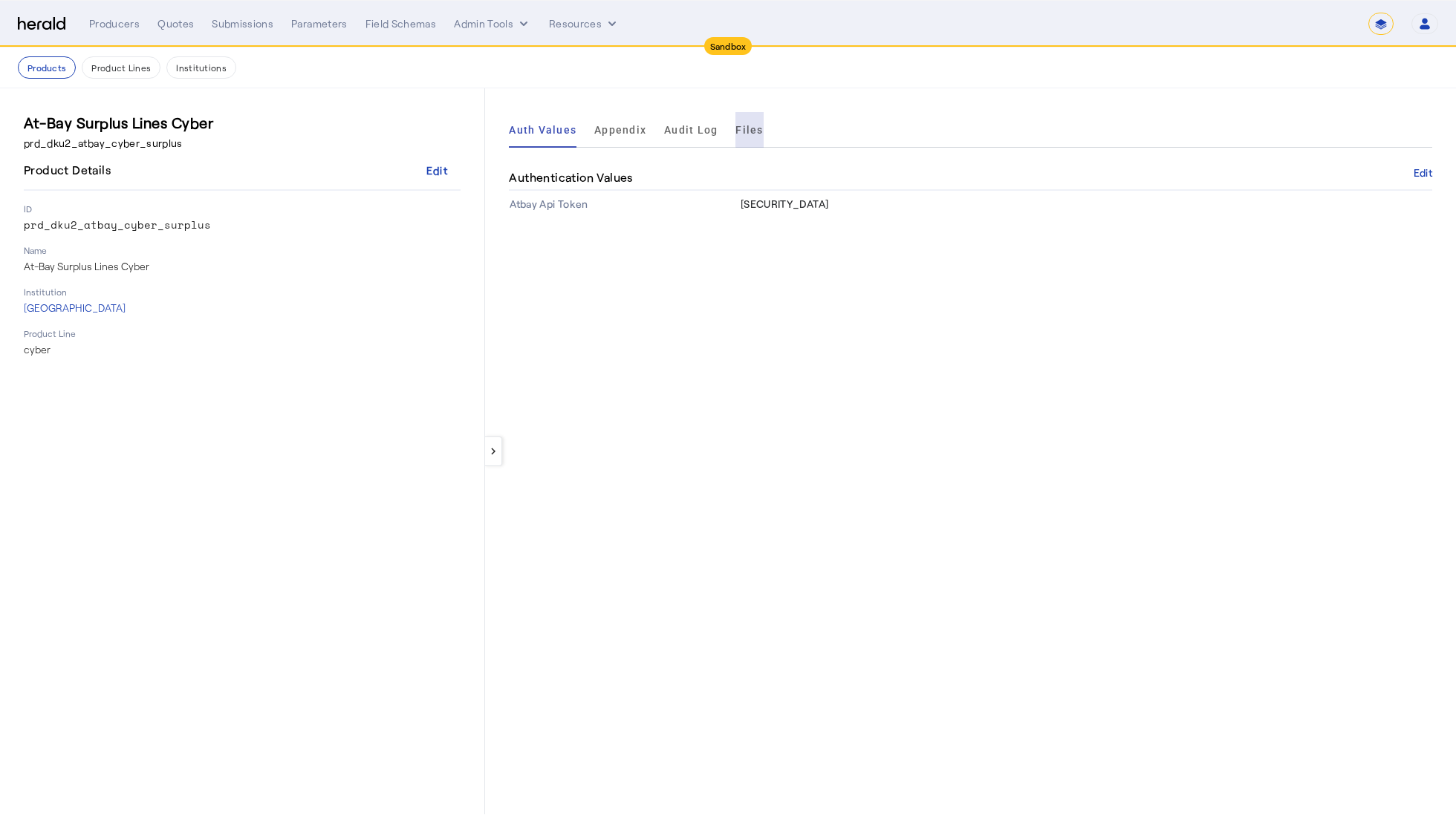
click at [754, 128] on span "Files" at bounding box center [748, 130] width 27 height 11
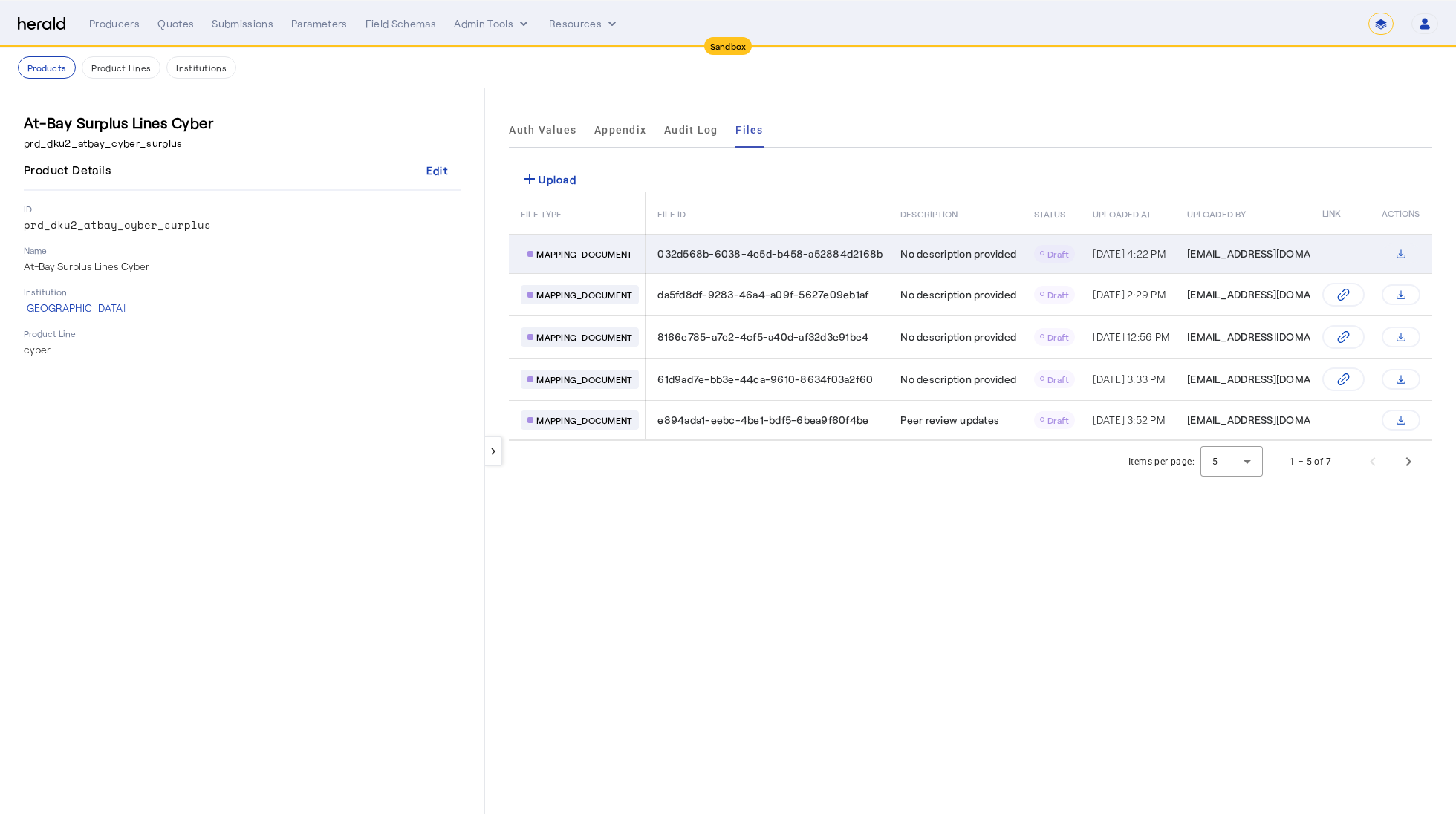
click at [1405, 252] on icon "Table view of all product files" at bounding box center [1400, 253] width 11 height 11
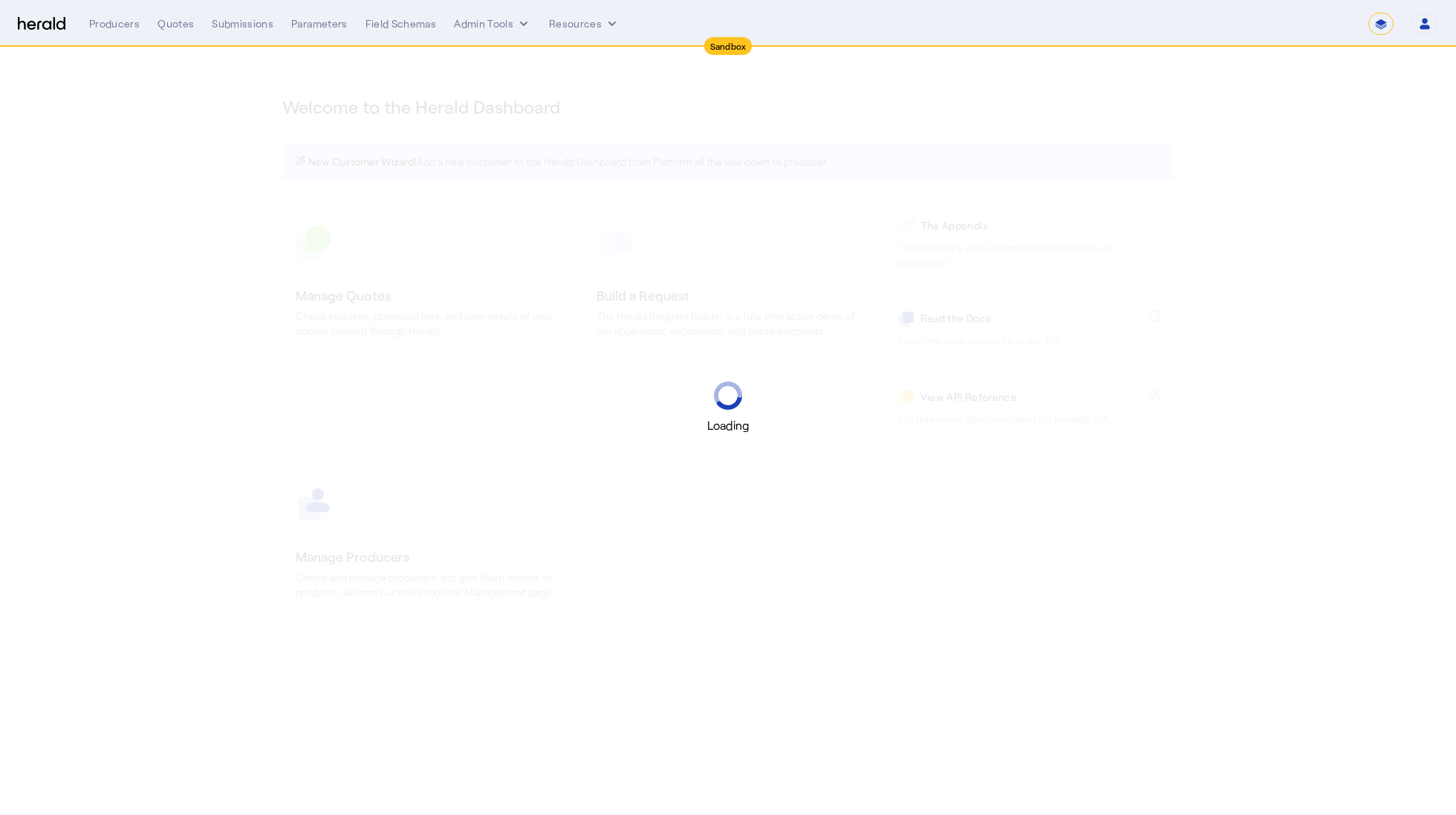
select select "*******"
select select "pfm_2v8p_herald_api"
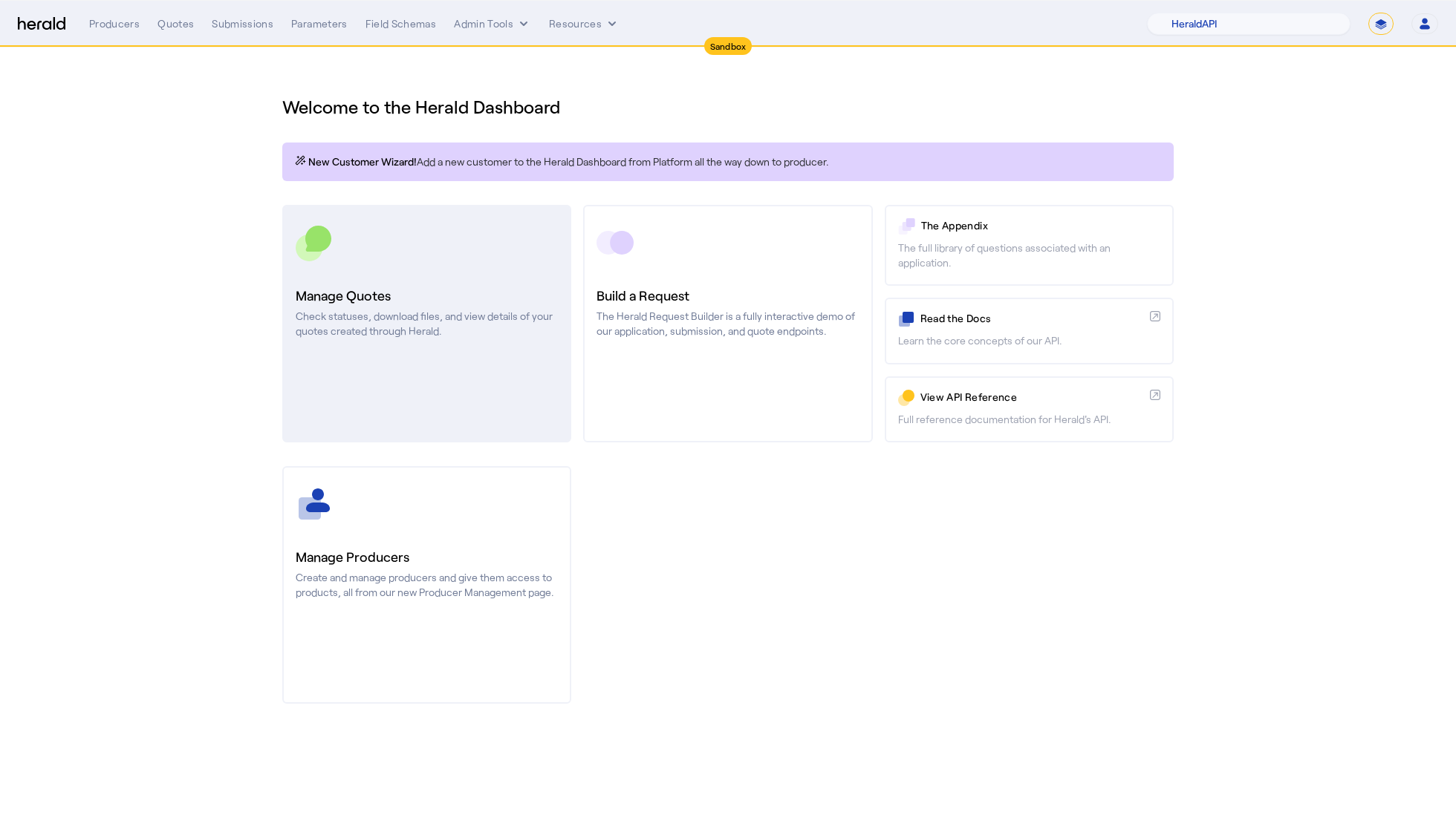
click at [518, 275] on link "Manage Quotes Check statuses, download files, and view details of your quotes c…" at bounding box center [427, 323] width 289 height 238
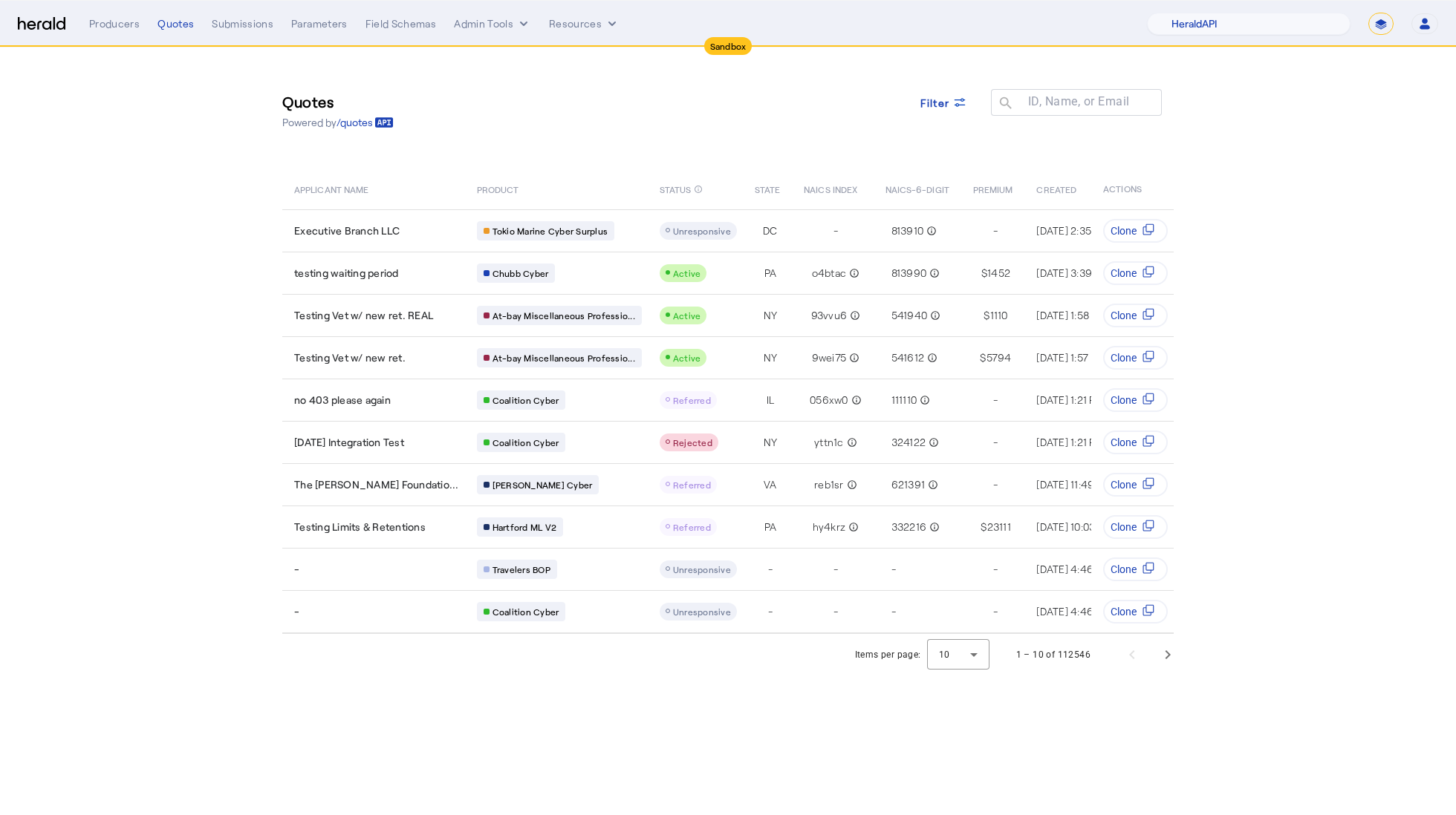
click at [944, 98] on span "Filter" at bounding box center [936, 103] width 30 height 16
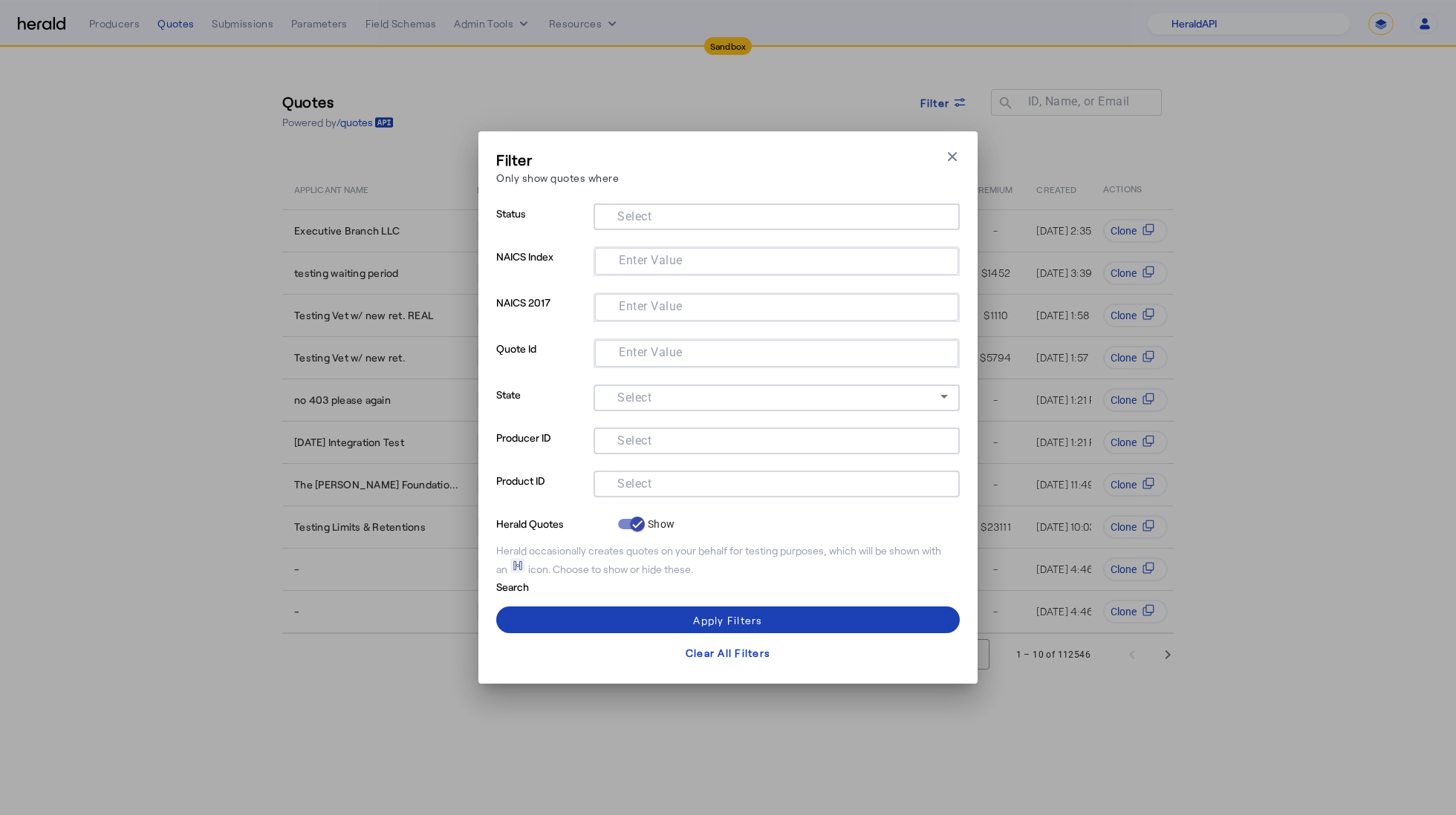
click at [707, 479] on input "Select" at bounding box center [773, 482] width 337 height 18
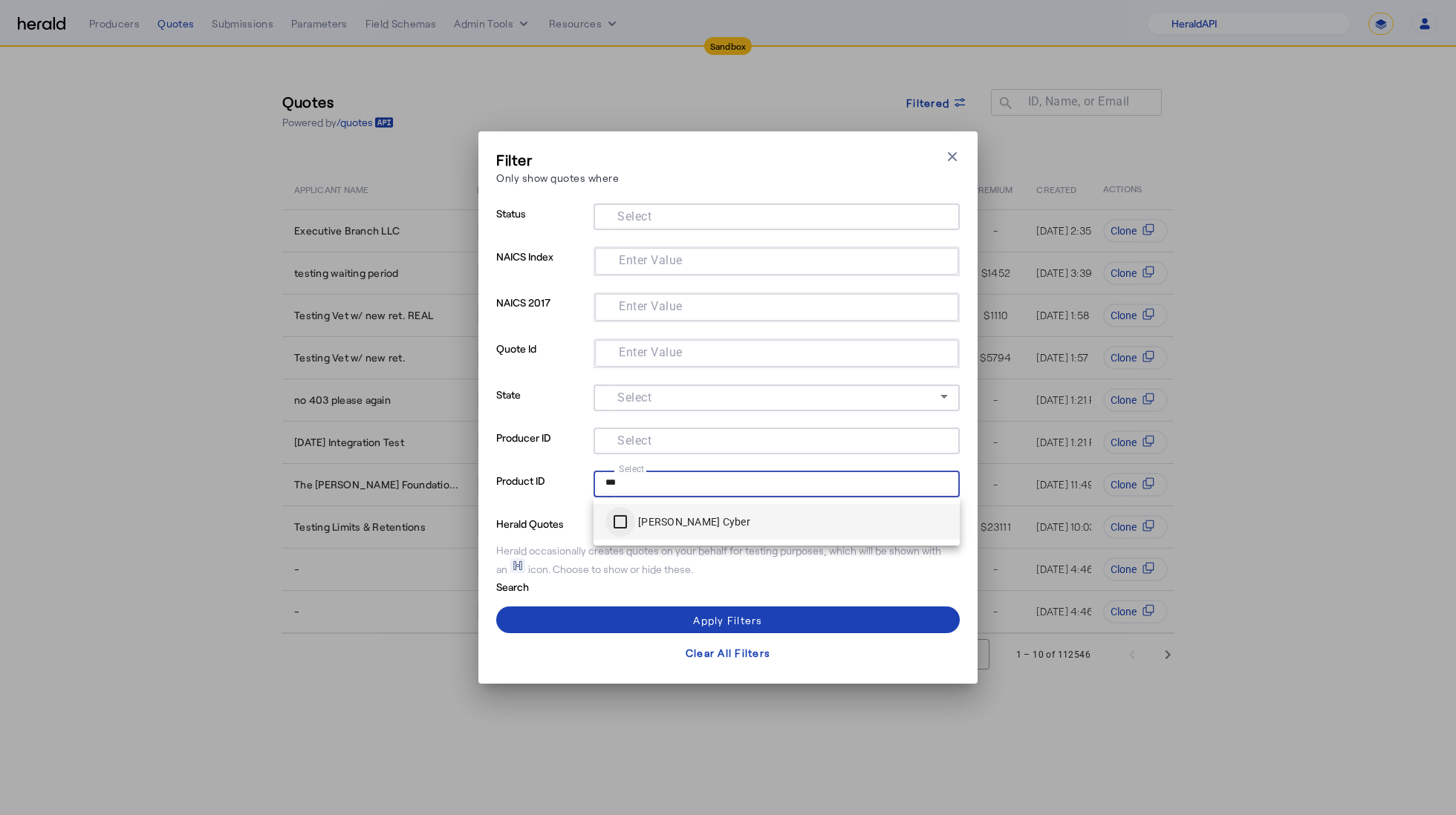
type input "***"
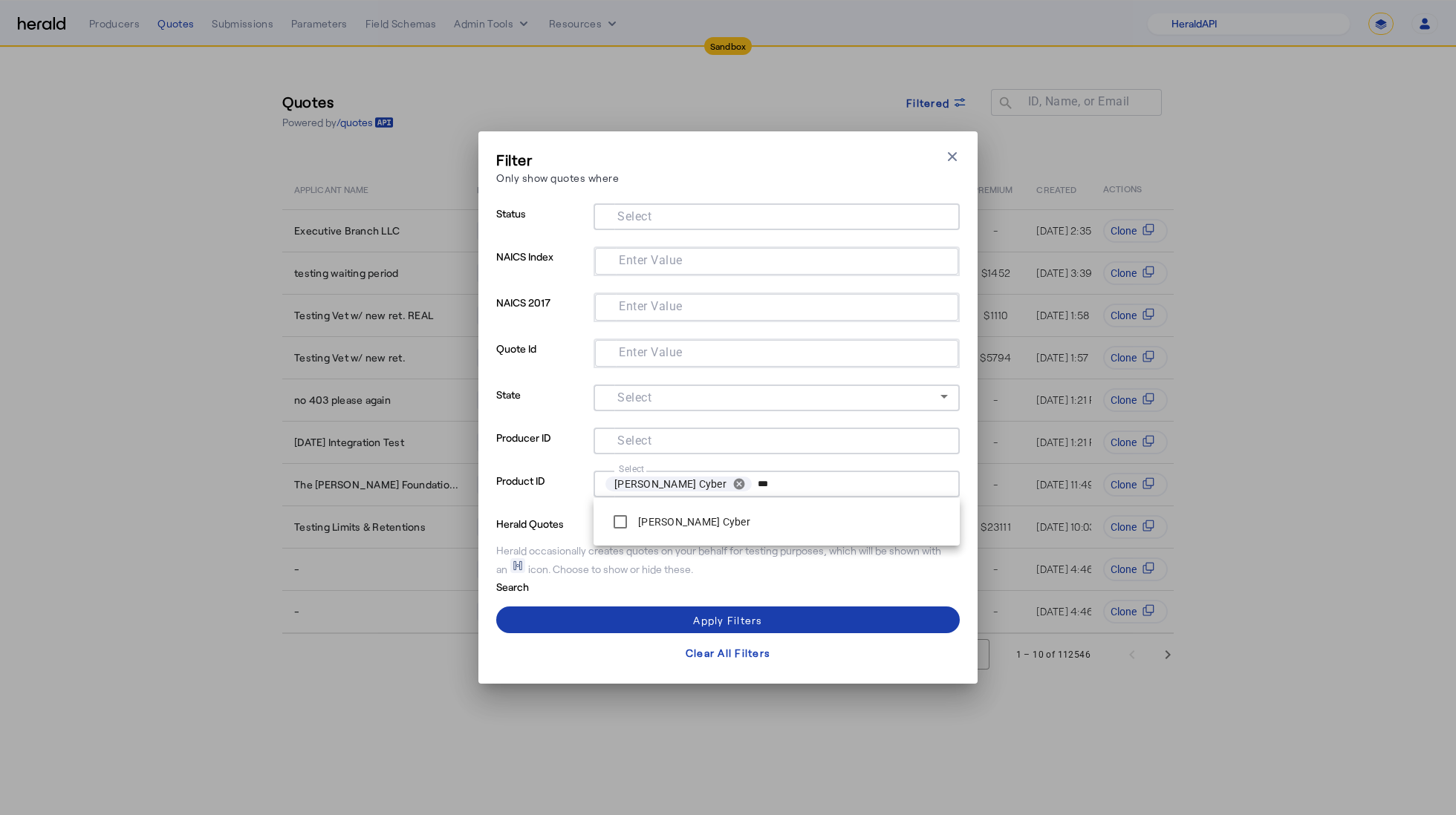
click at [610, 615] on span at bounding box center [728, 620] width 464 height 35
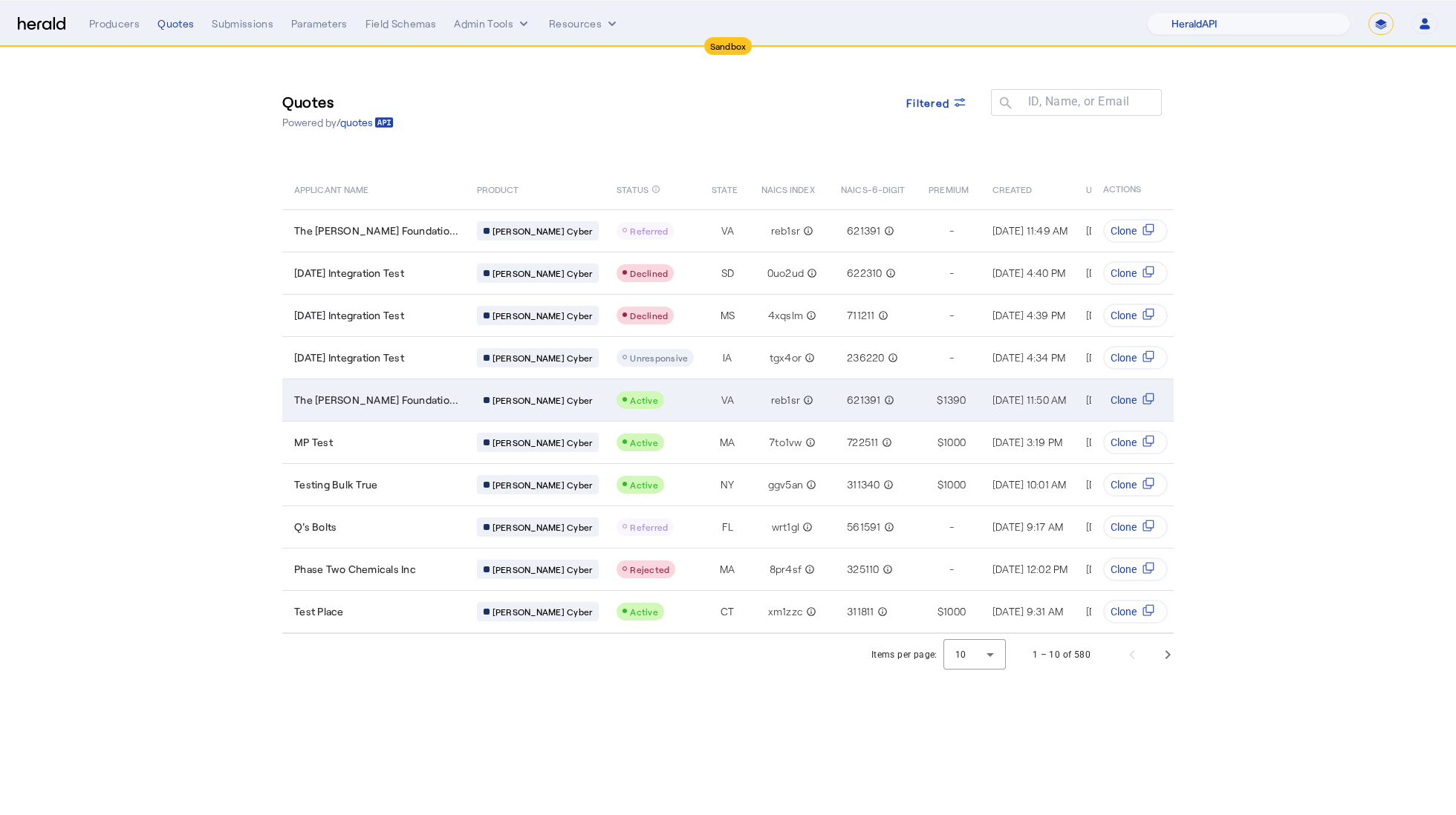
click at [446, 389] on td "The Thomas Jefferson Foundatio..." at bounding box center [374, 400] width 183 height 42
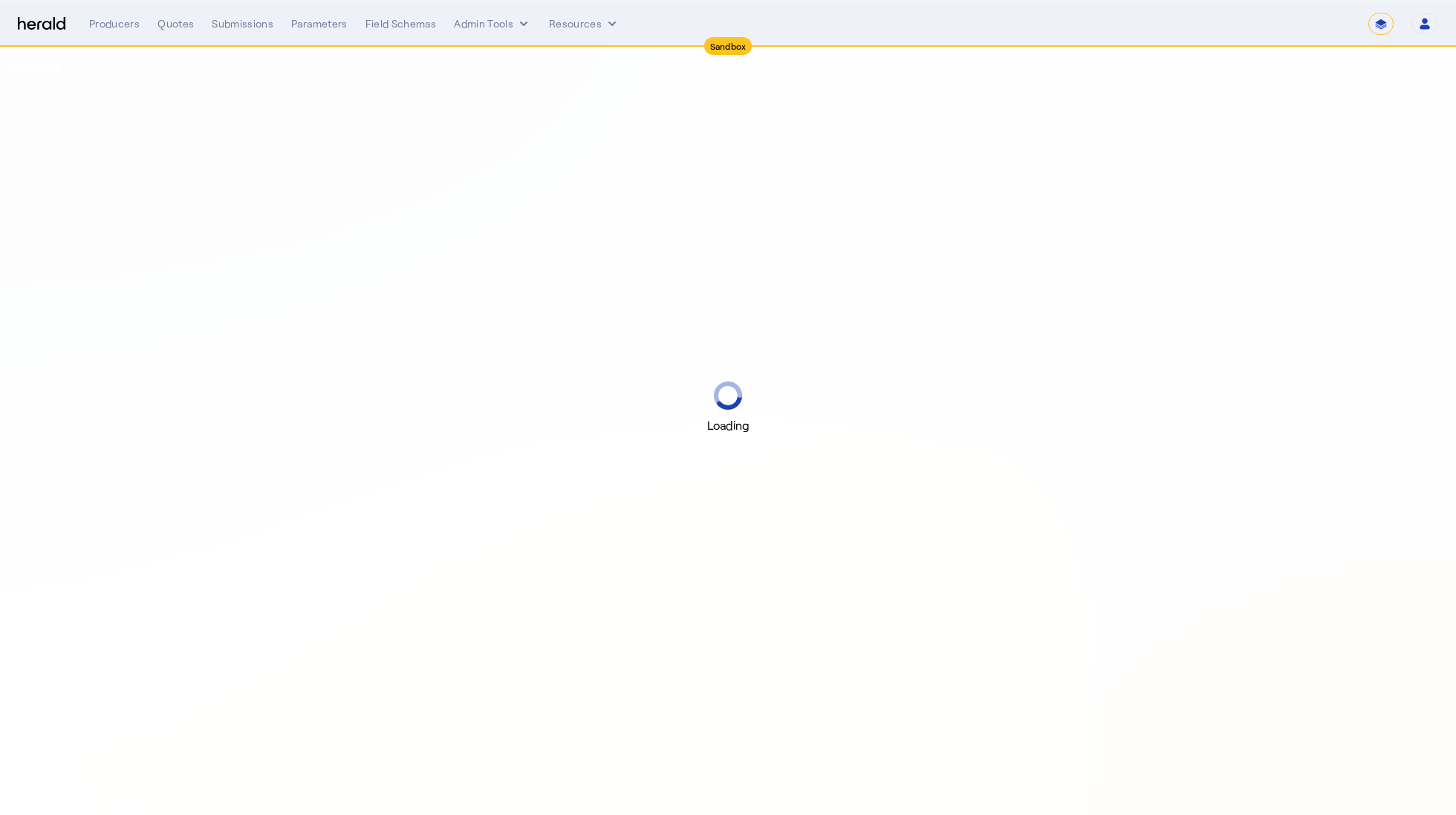
select select "*******"
select select "pfm_2v8p_herald_api"
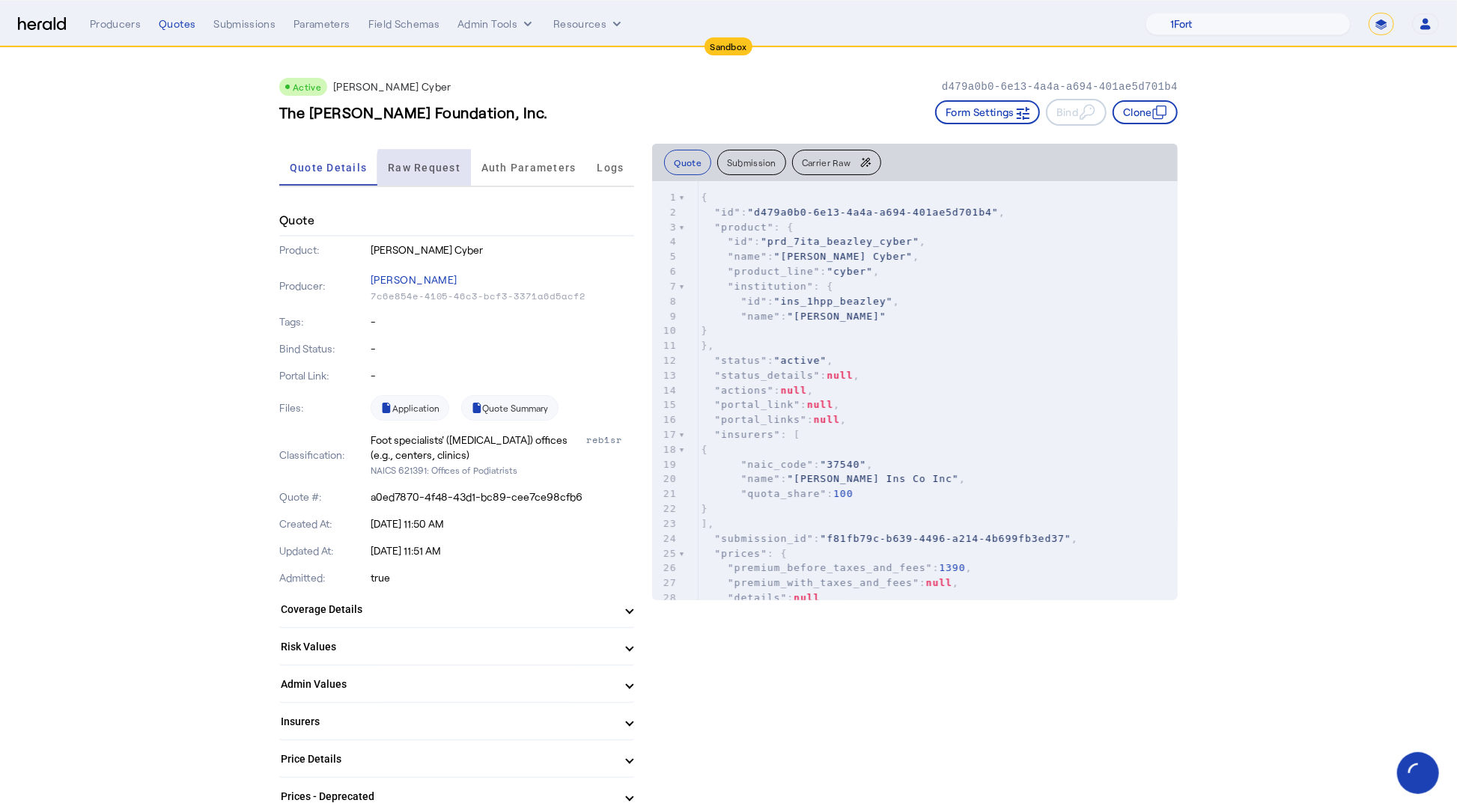
click at [468, 172] on div "Raw Request" at bounding box center [424, 167] width 94 height 36
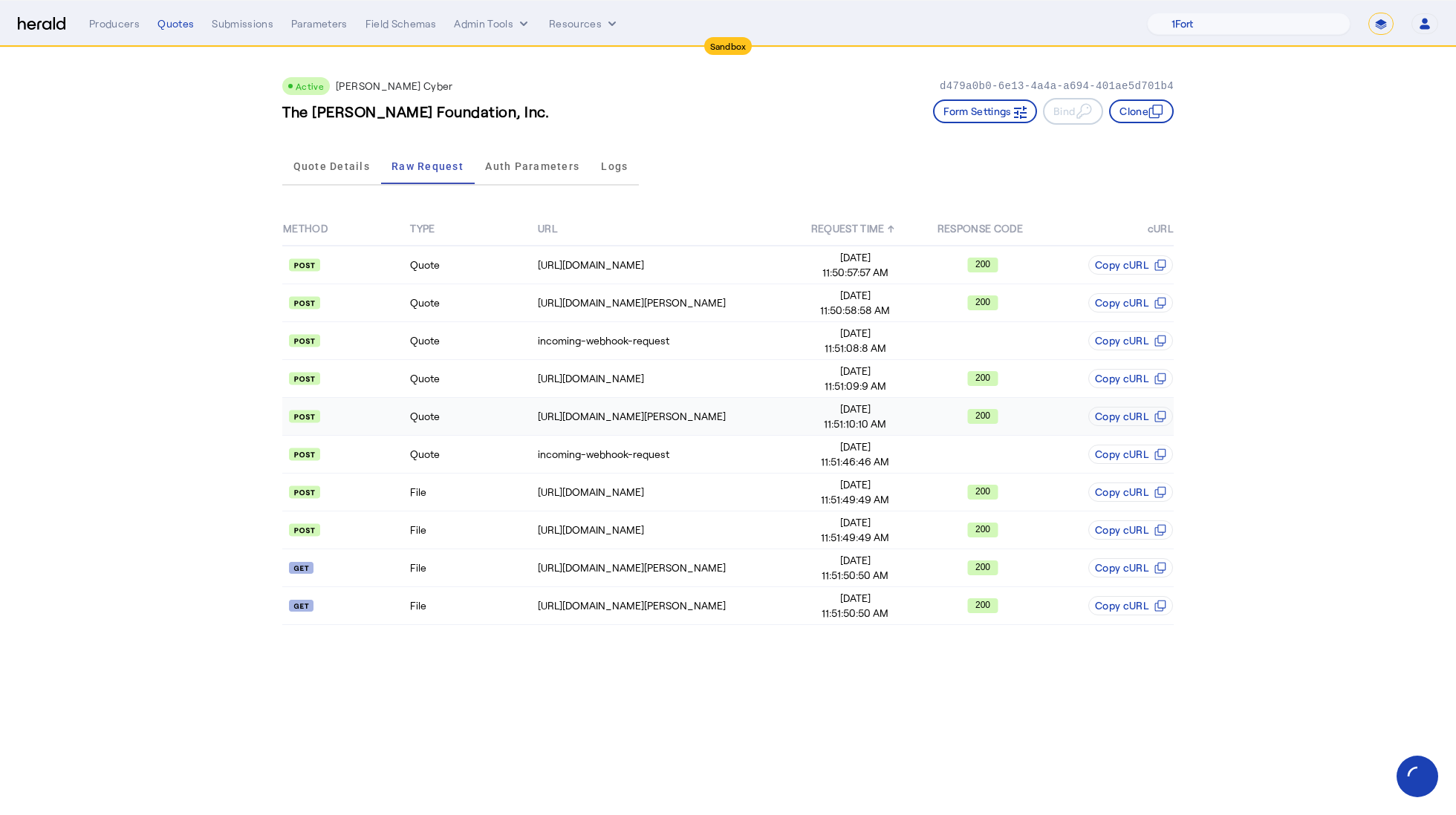
click at [474, 423] on td "Quote" at bounding box center [473, 417] width 127 height 38
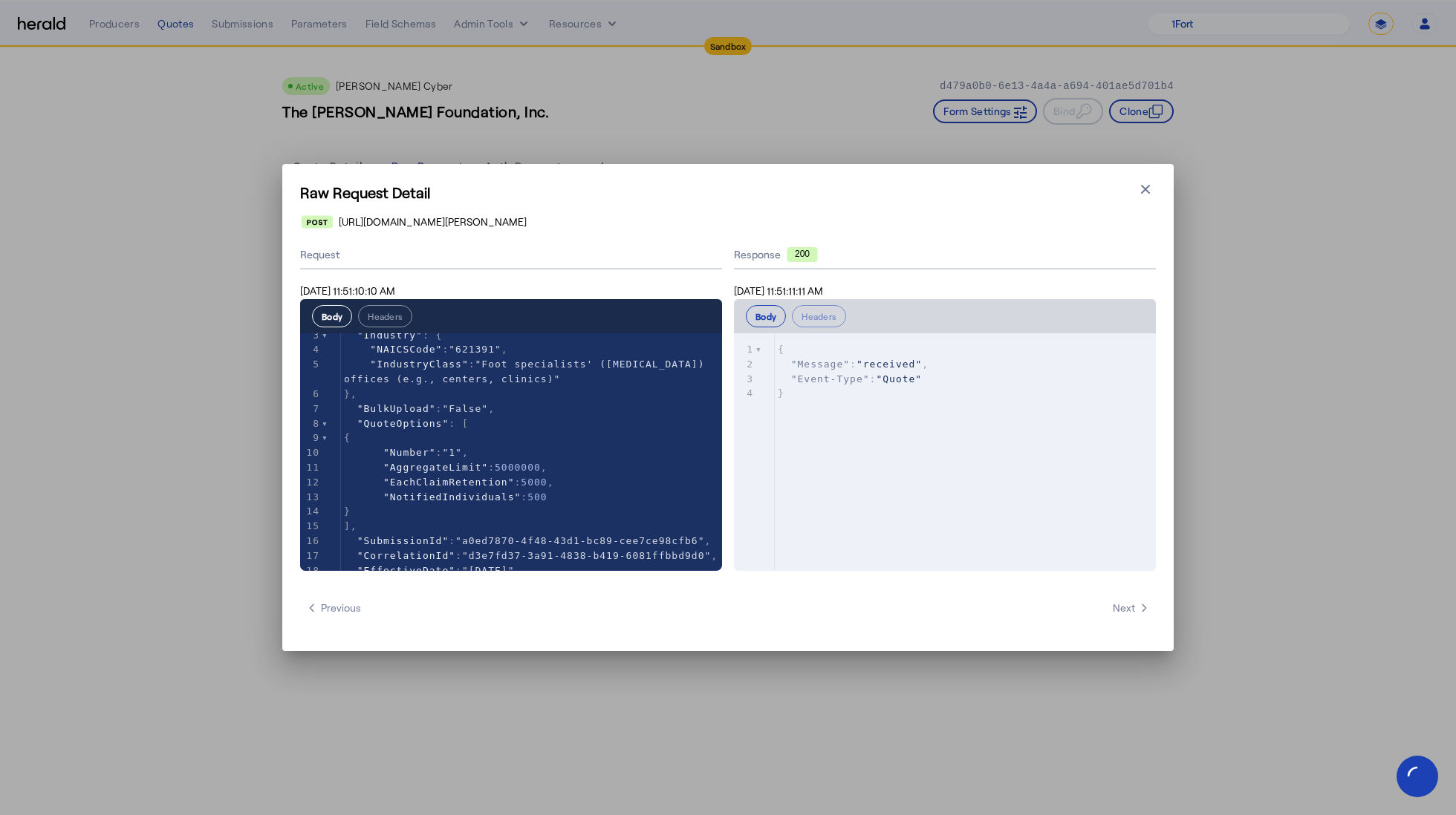
scroll to position [44, 0]
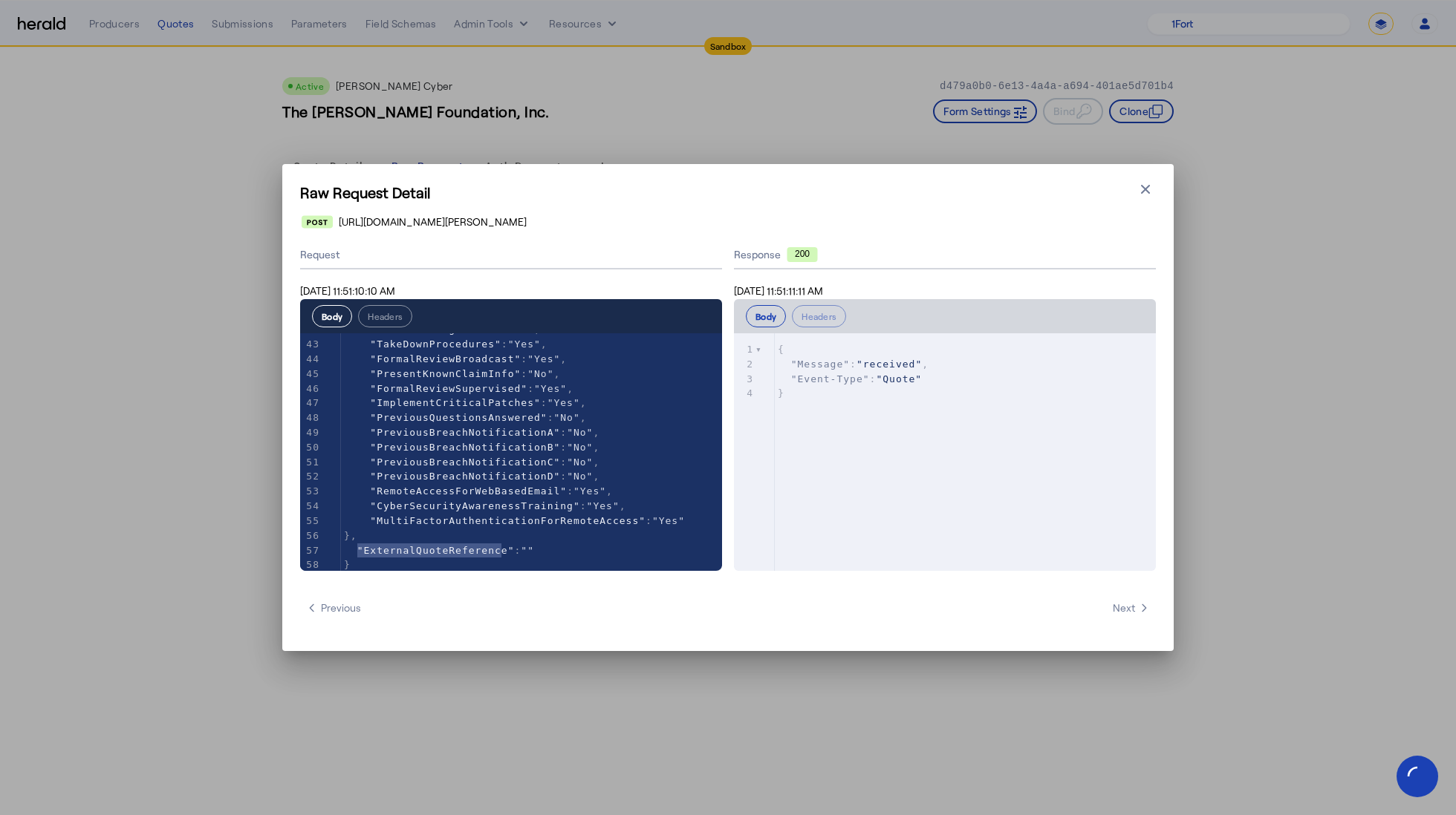
type textarea "**********"
drag, startPoint x: 620, startPoint y: 223, endPoint x: 333, endPoint y: 222, distance: 287.0
click at [333, 222] on div "[URL][DOMAIN_NAME][PERSON_NAME]" at bounding box center [728, 222] width 854 height 15
copy span "[URL][DOMAIN_NAME][PERSON_NAME]"
click at [1135, 192] on button "Close modal" at bounding box center [1146, 190] width 21 height 21
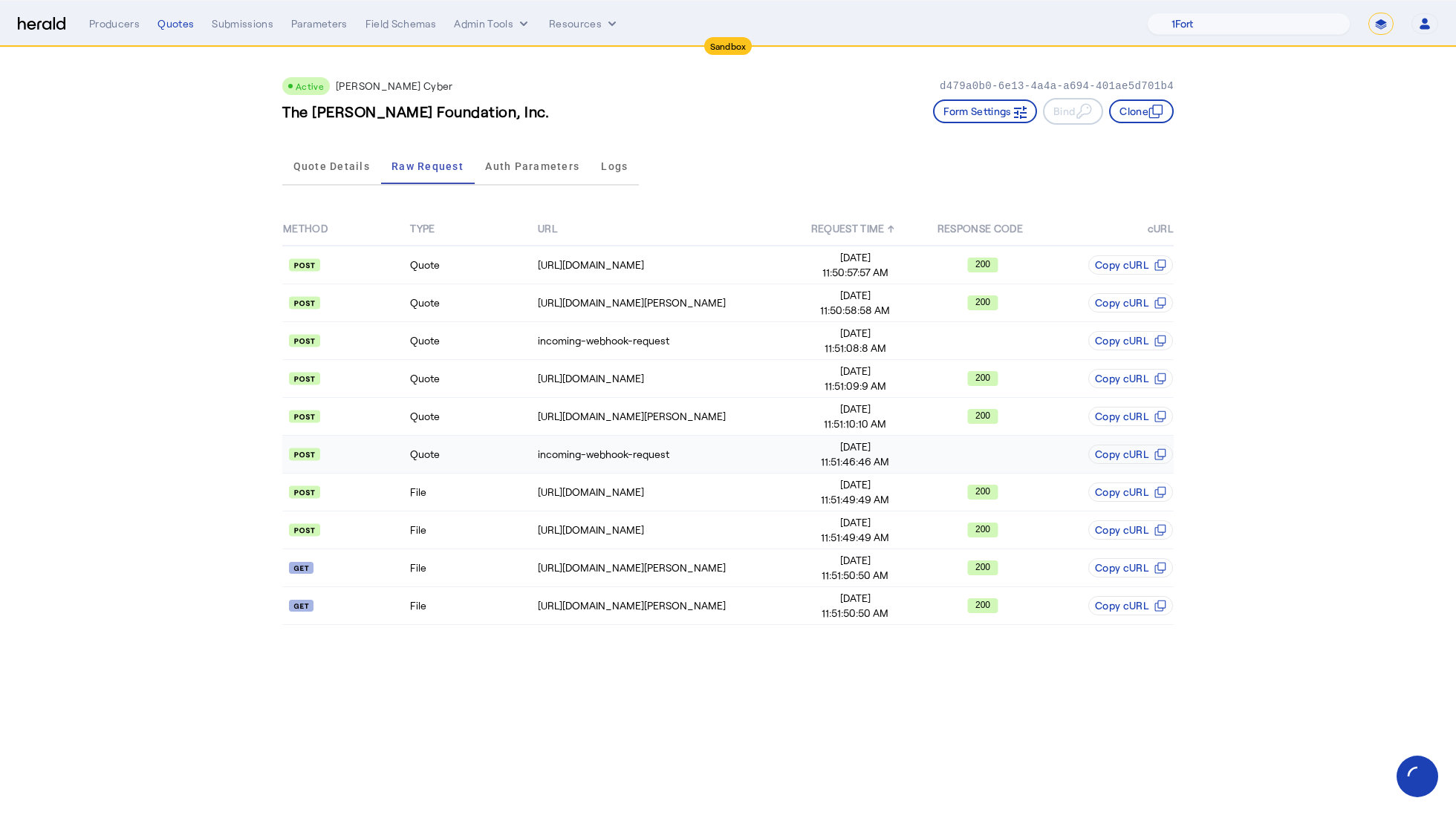
click at [465, 452] on td "Quote" at bounding box center [473, 455] width 127 height 38
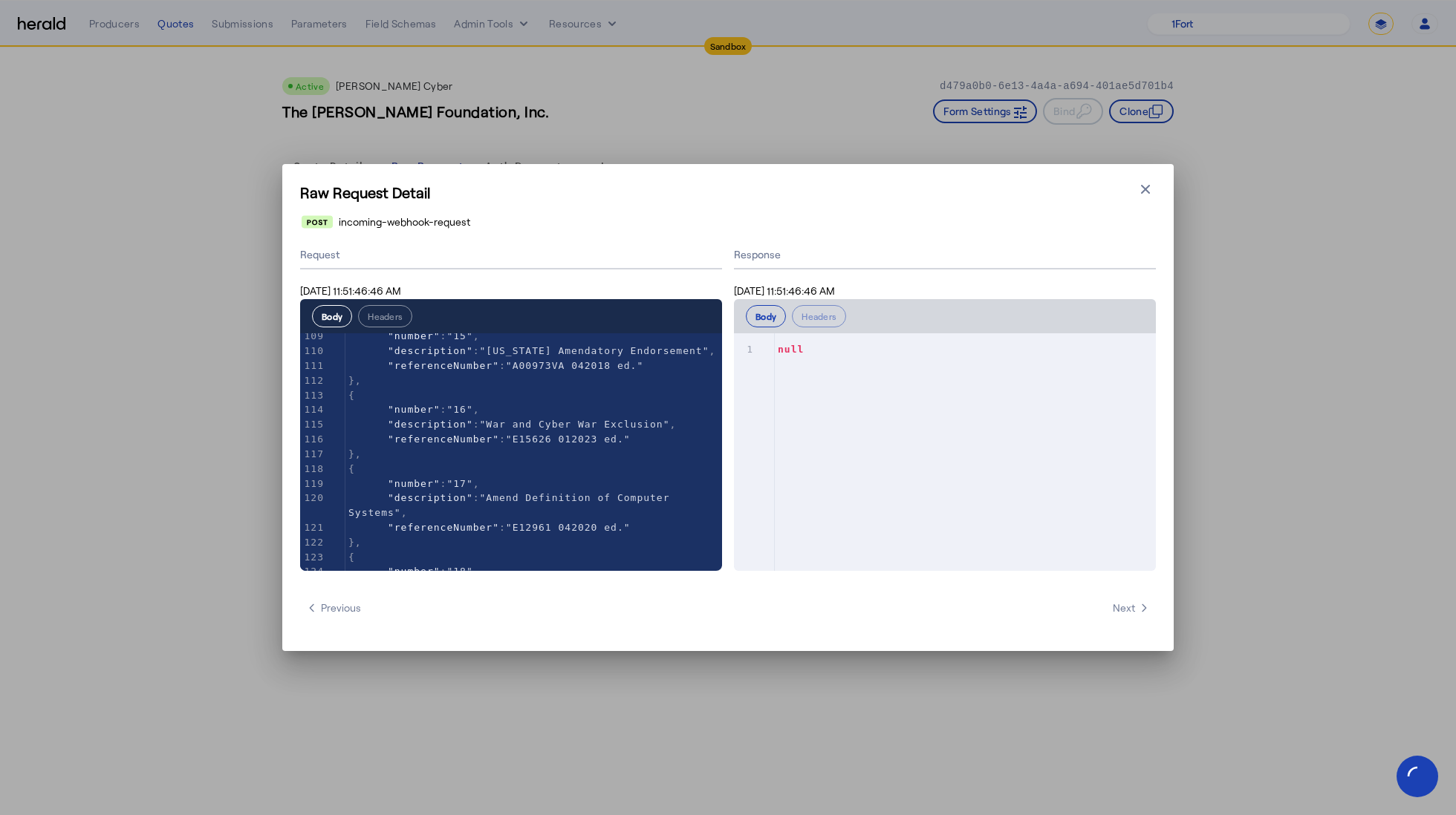
scroll to position [2019, 0]
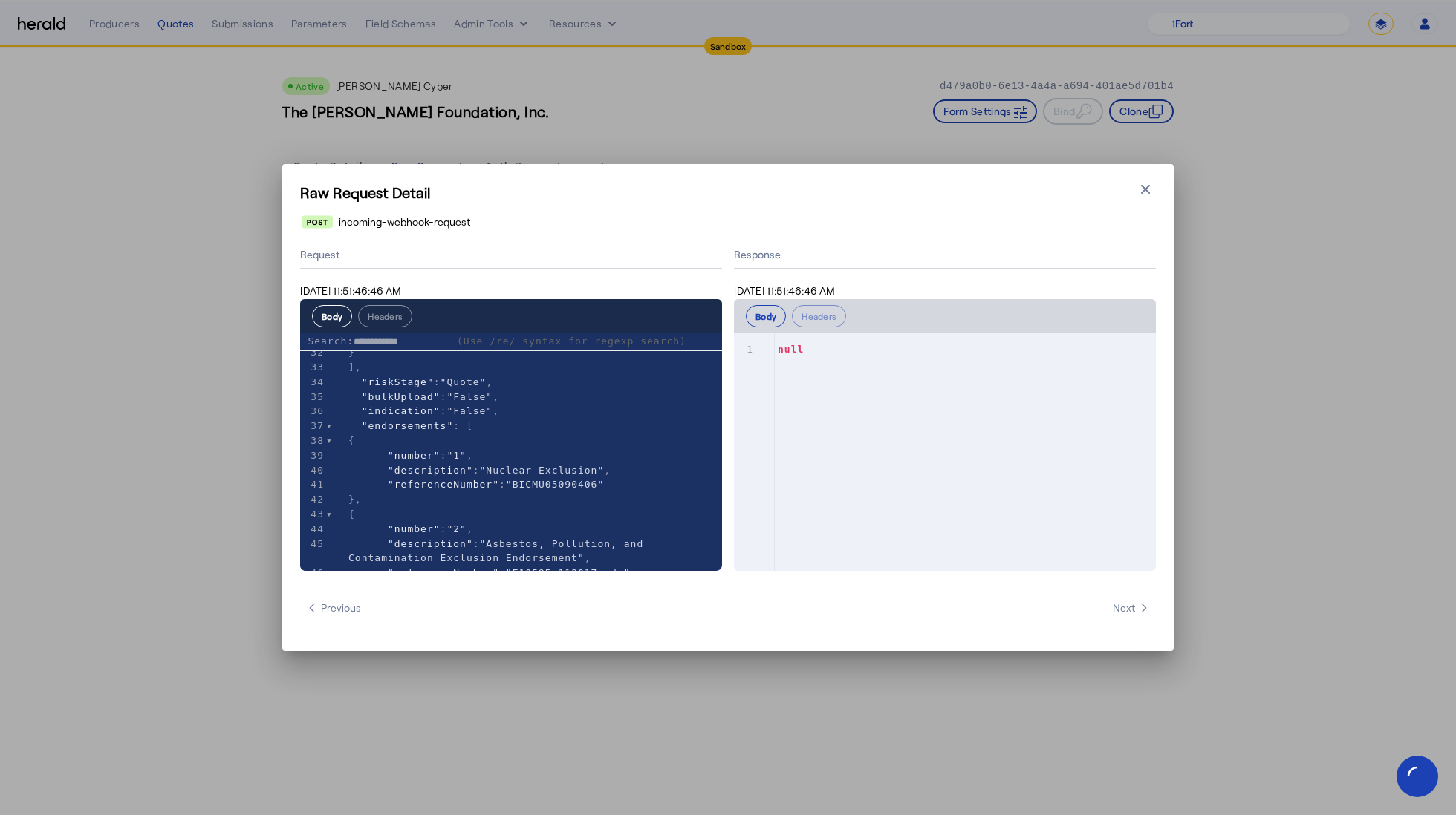
type input "**********"
type textarea "**********"
click at [1138, 194] on icon "button" at bounding box center [1145, 189] width 15 height 15
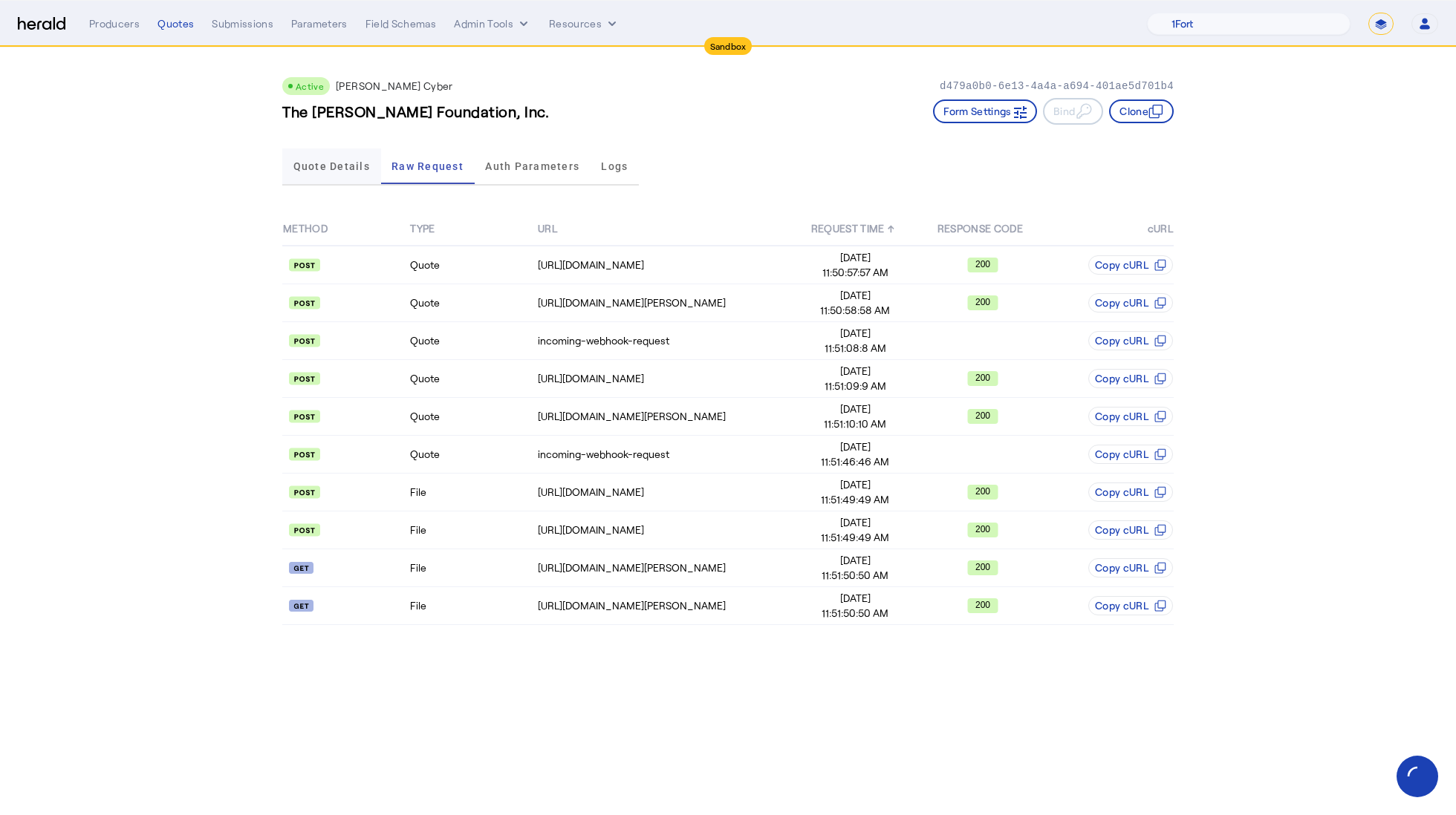
click at [358, 168] on span "Quote Details" at bounding box center [331, 166] width 77 height 11
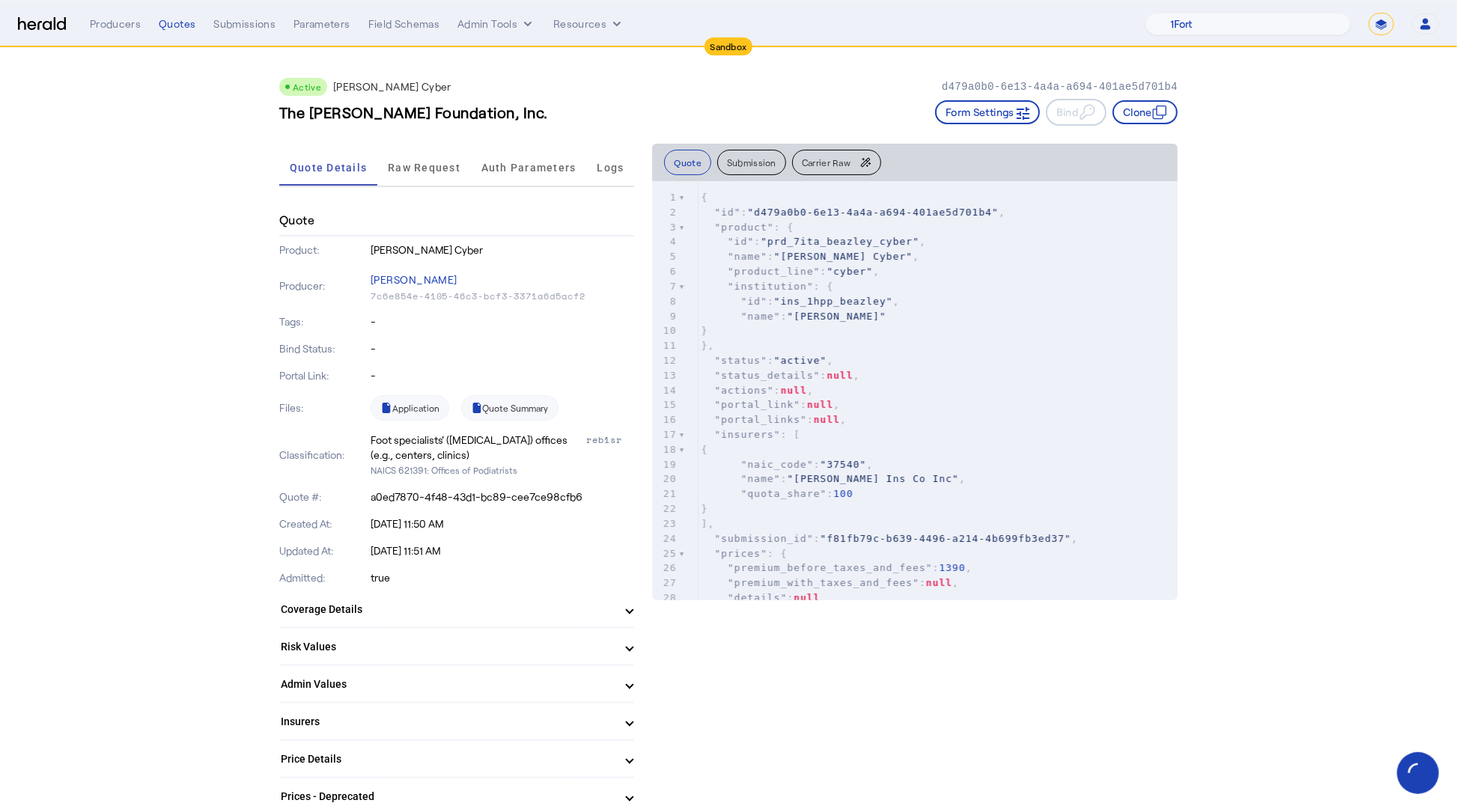
drag, startPoint x: 375, startPoint y: 521, endPoint x: 490, endPoint y: 526, distance: 115.1
click at [481, 526] on p "Aug 07, 2025, 11:50 AM" at bounding box center [502, 524] width 265 height 15
click at [524, 524] on p "Aug 07, 2025, 11:50 AM" at bounding box center [502, 524] width 265 height 15
click at [1166, 110] on icon "button" at bounding box center [1160, 112] width 15 height 15
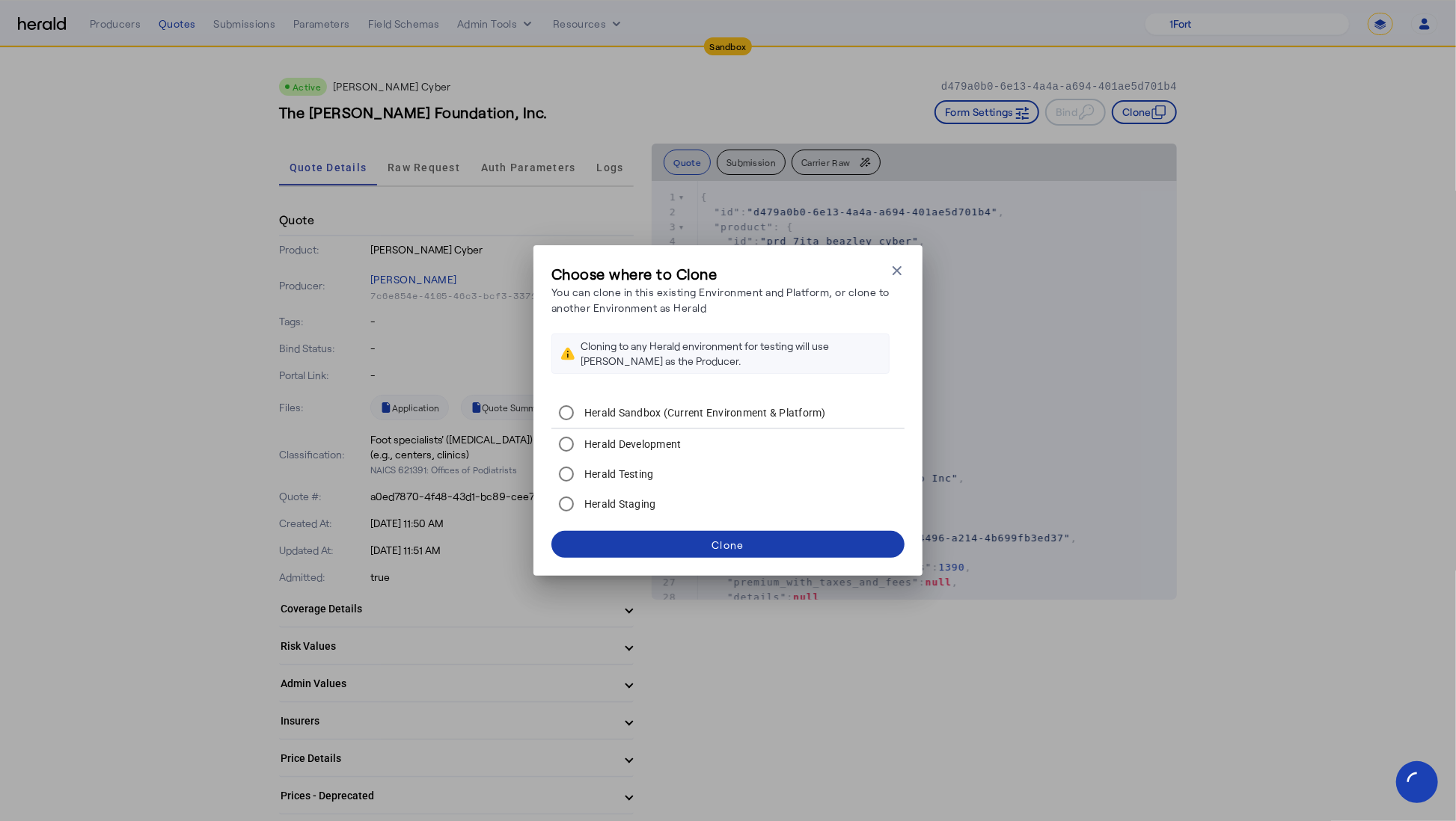
click at [702, 543] on span at bounding box center [728, 544] width 353 height 36
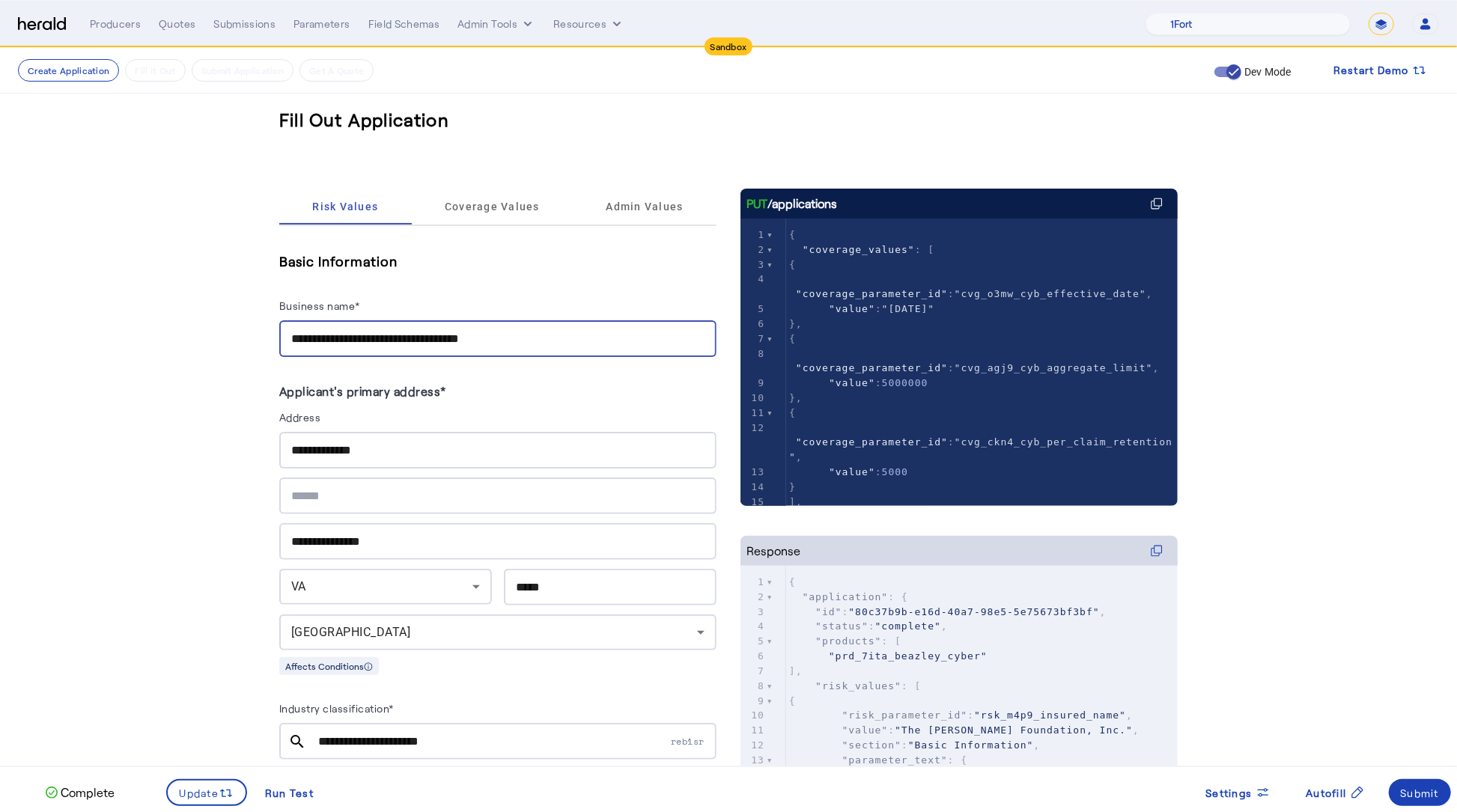
drag, startPoint x: 553, startPoint y: 340, endPoint x: 270, endPoint y: 341, distance: 283.0
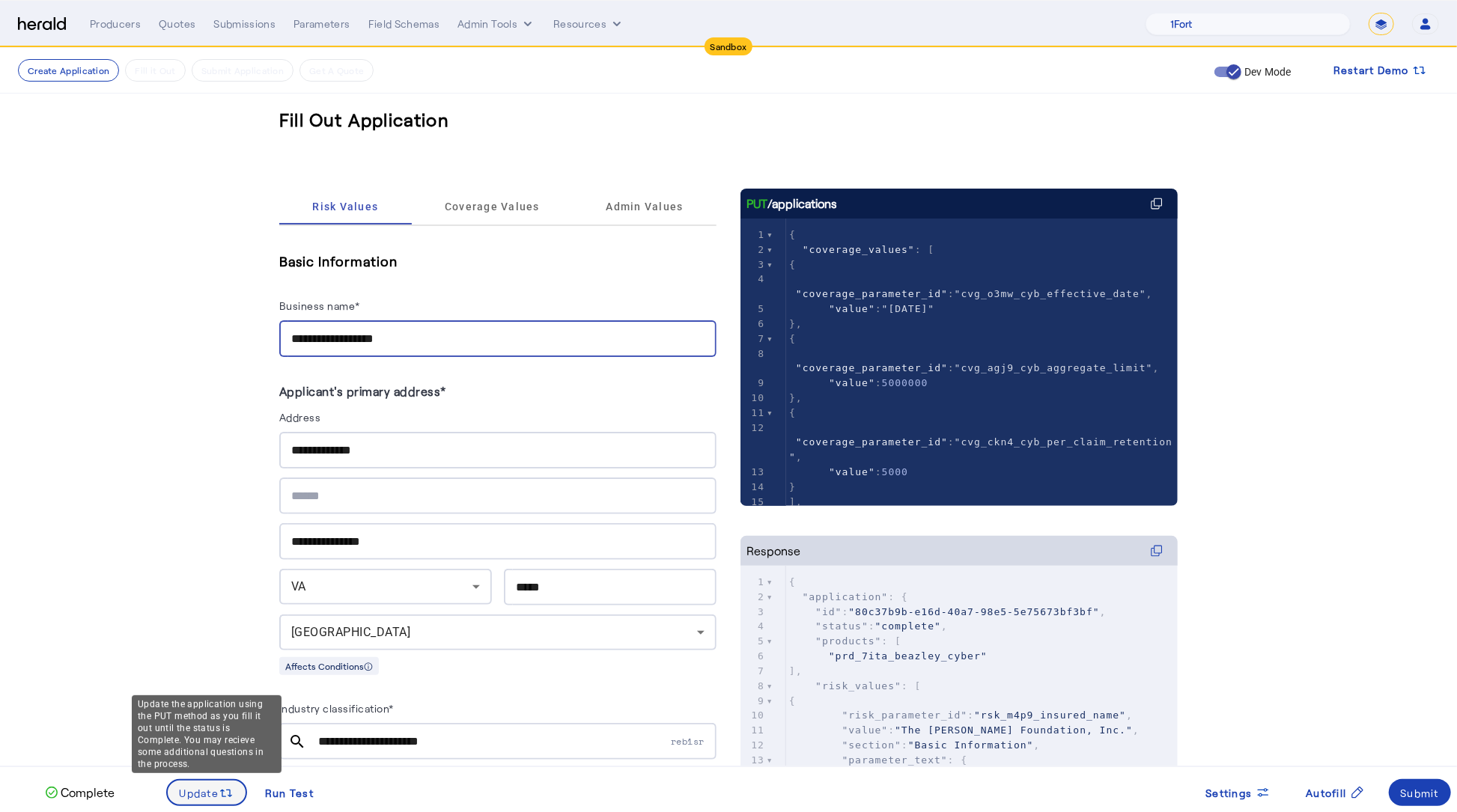
type input "**********"
click at [208, 786] on span "Update" at bounding box center [199, 793] width 40 height 16
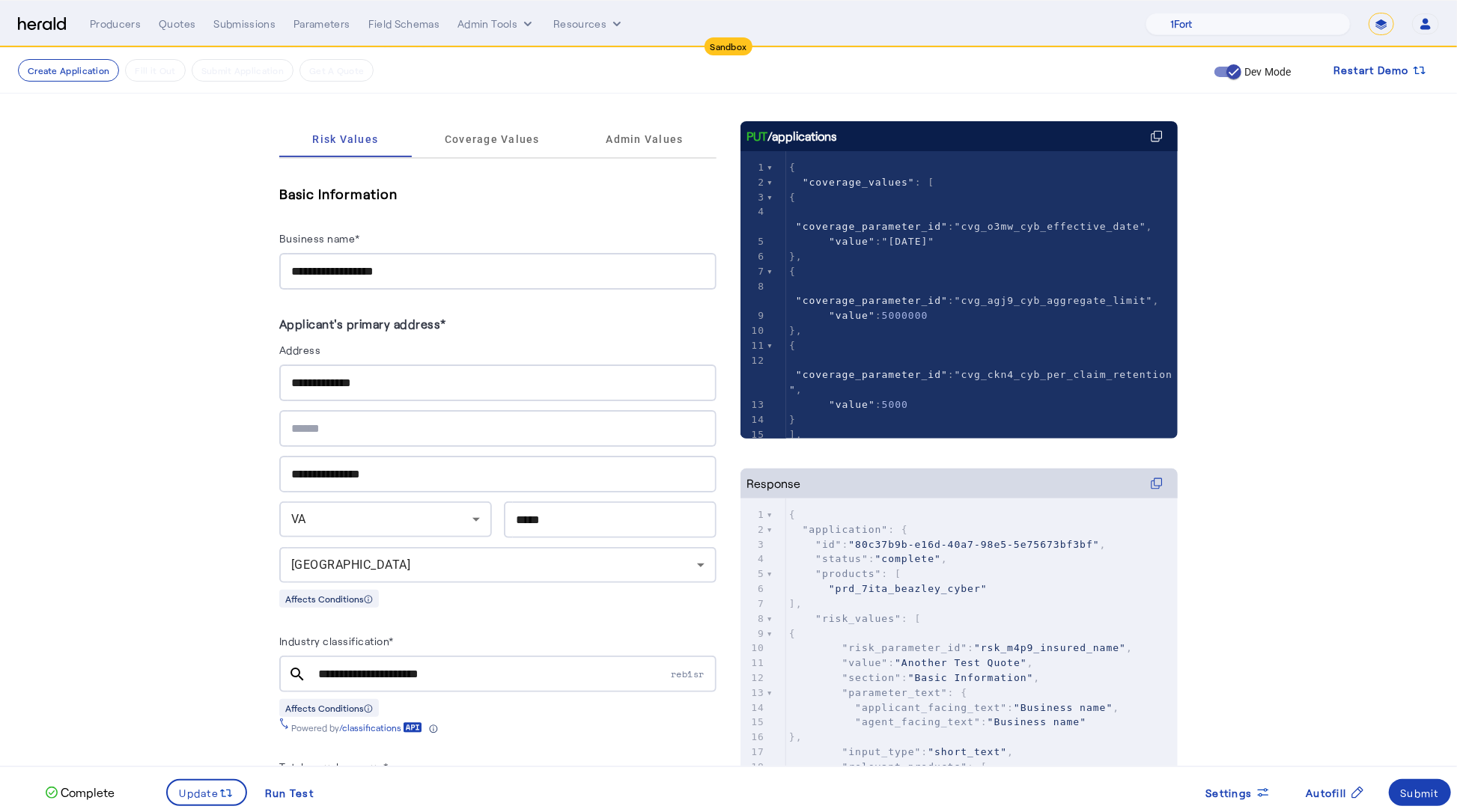
click at [367, 526] on div "VA" at bounding box center [386, 519] width 189 height 36
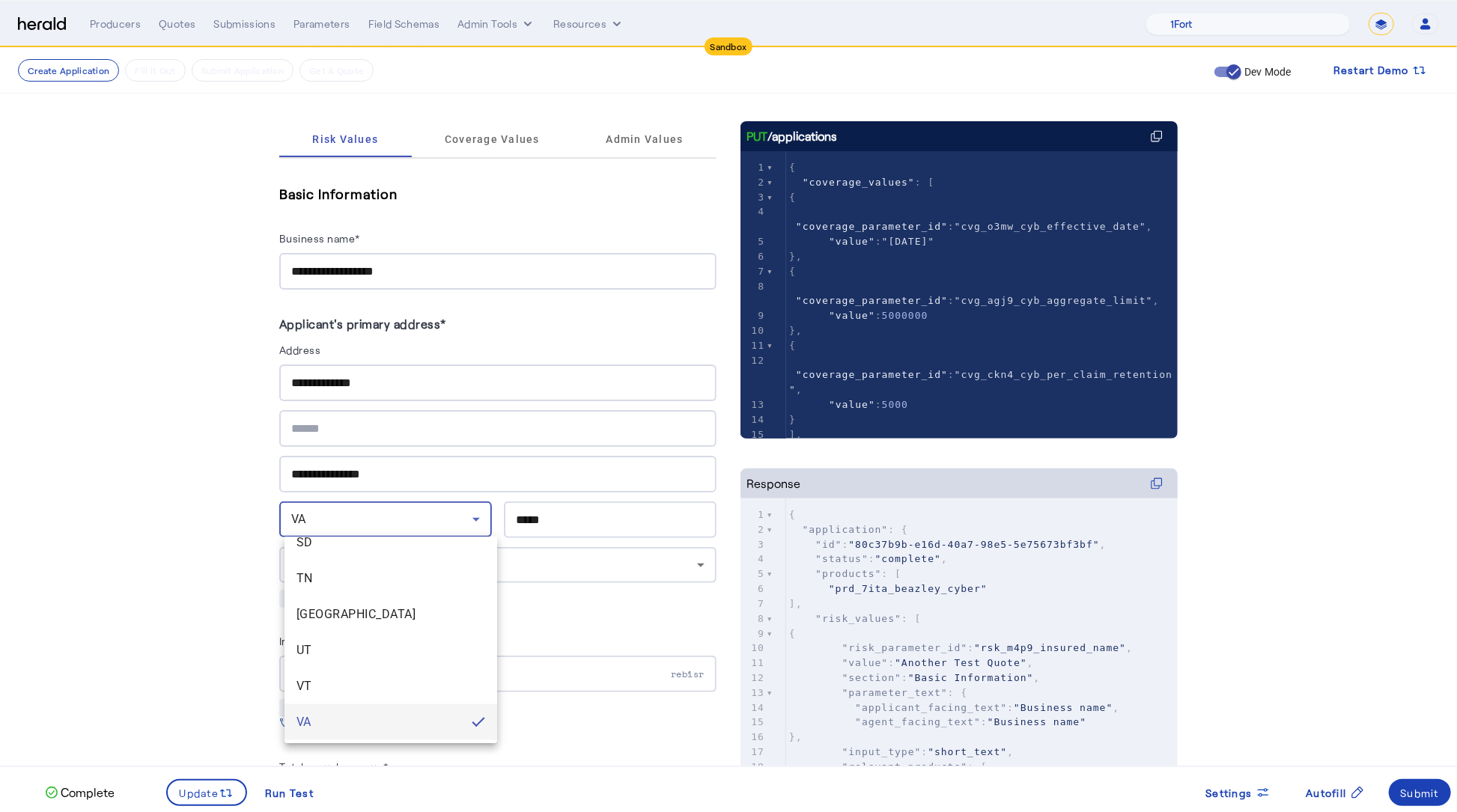
click at [123, 572] on div at bounding box center [728, 406] width 1457 height 812
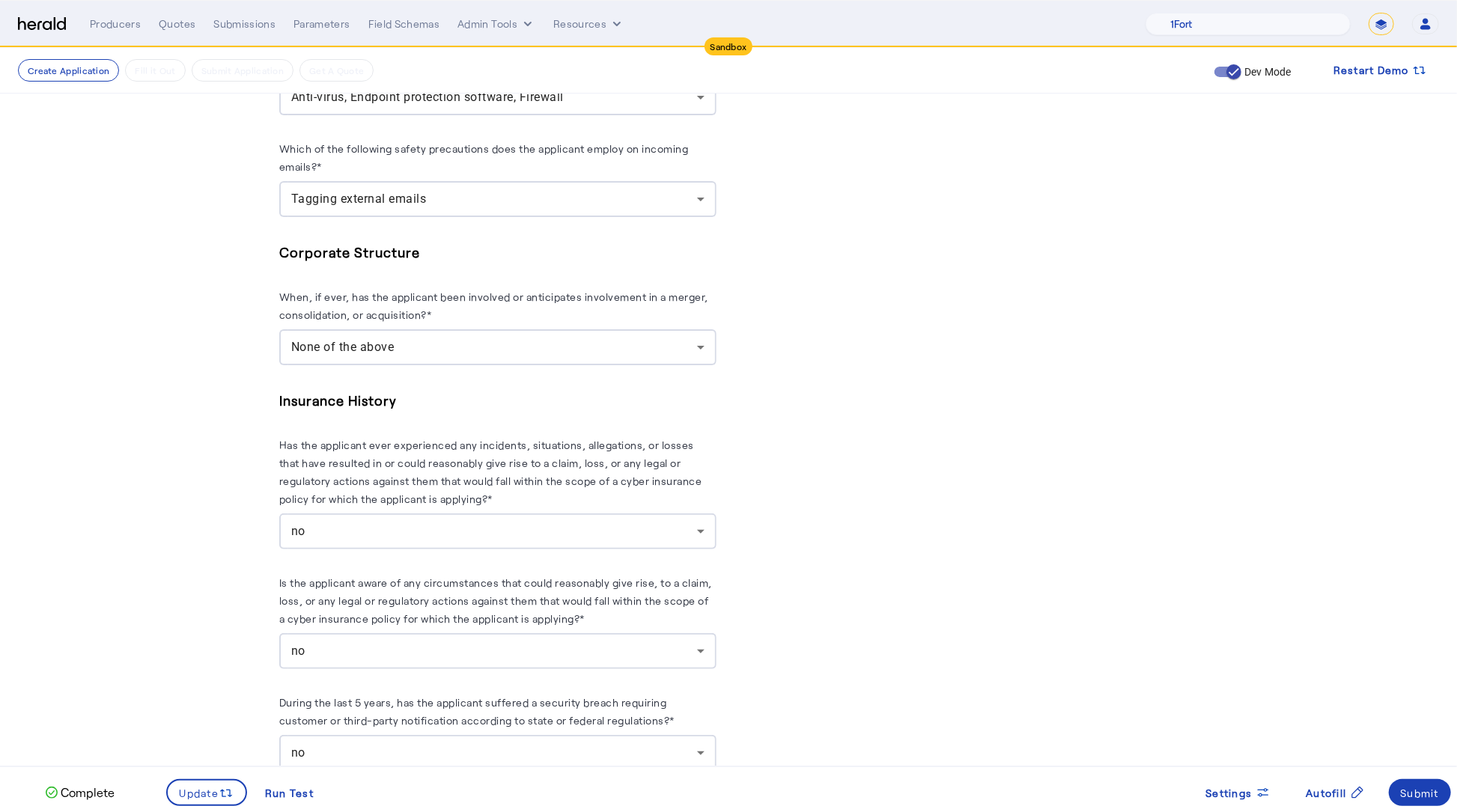
scroll to position [2340, 0]
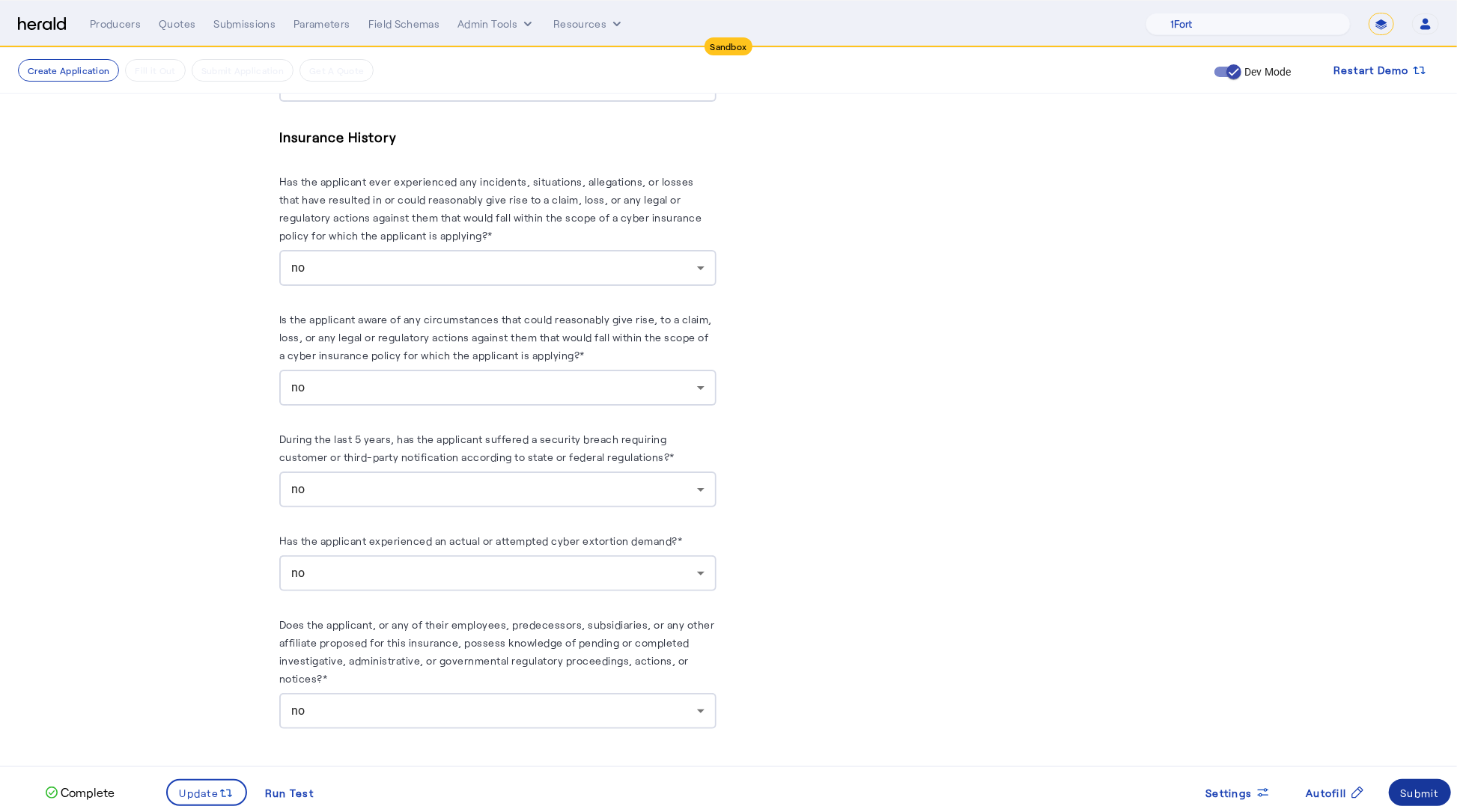
click at [1428, 794] on div "Submit" at bounding box center [1420, 793] width 39 height 16
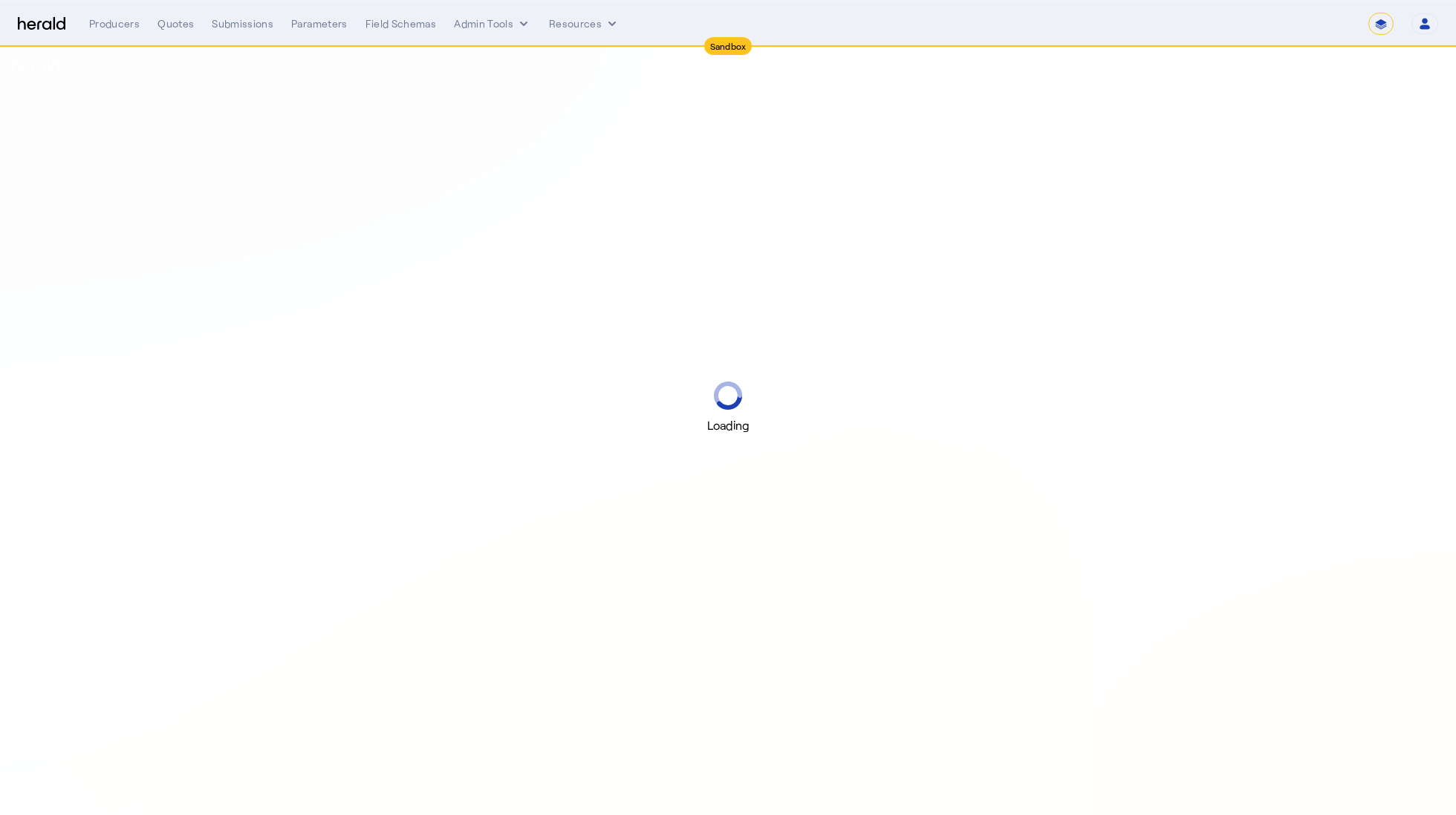
select select "*******"
select select "pfm_2v8p_herald_api"
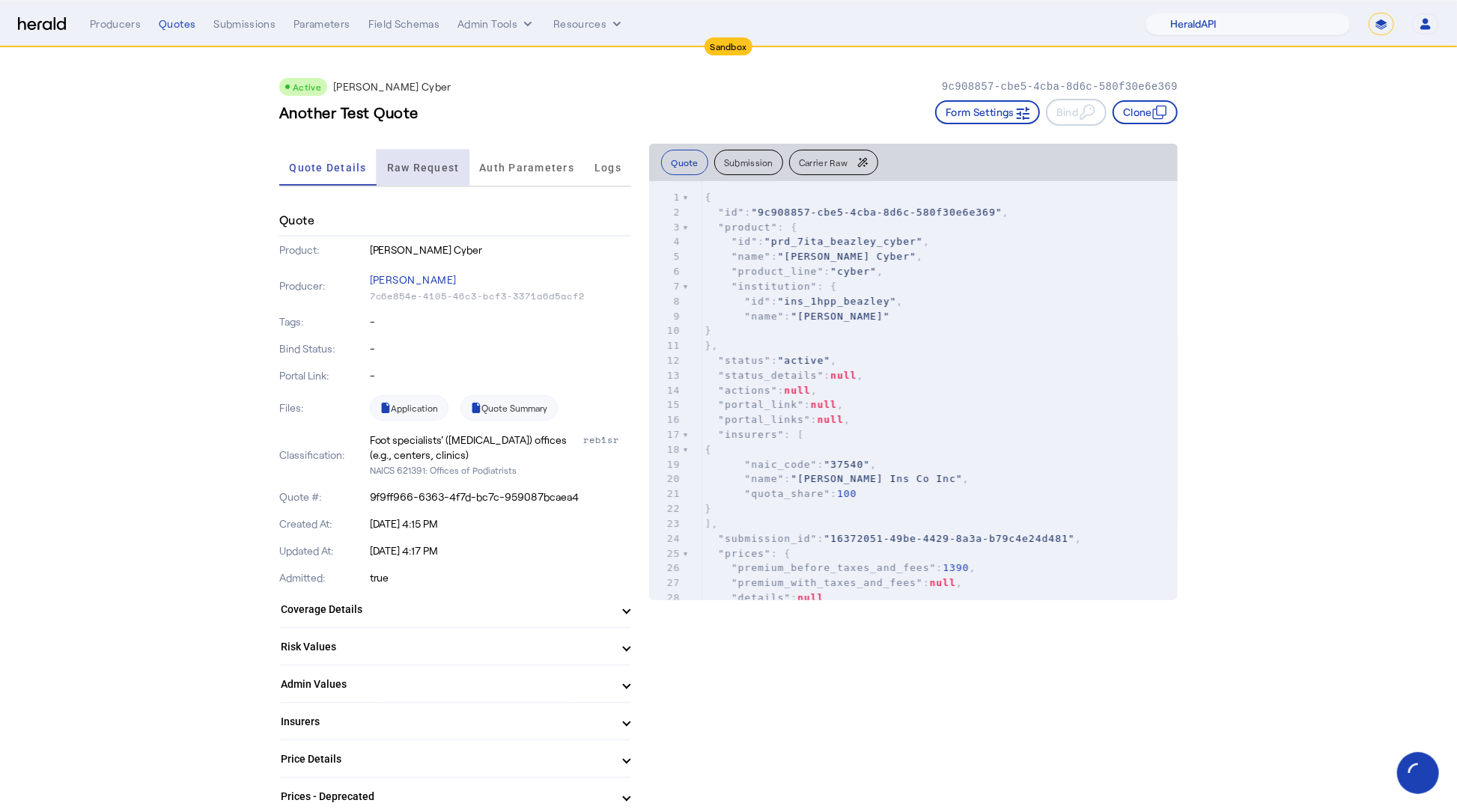
click at [421, 170] on span "Raw Request" at bounding box center [424, 167] width 73 height 11
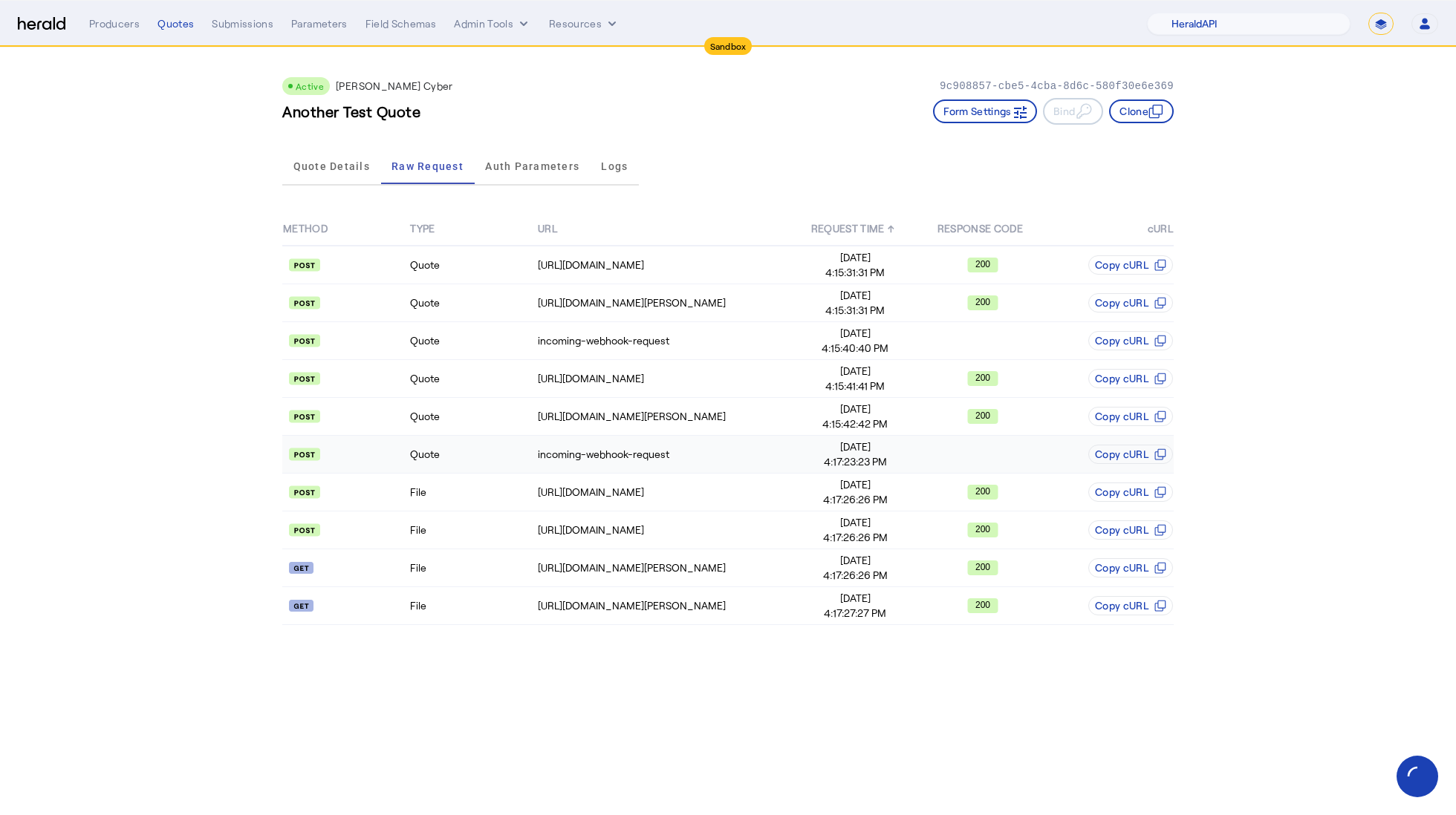
click at [471, 443] on td "Quote" at bounding box center [473, 455] width 127 height 38
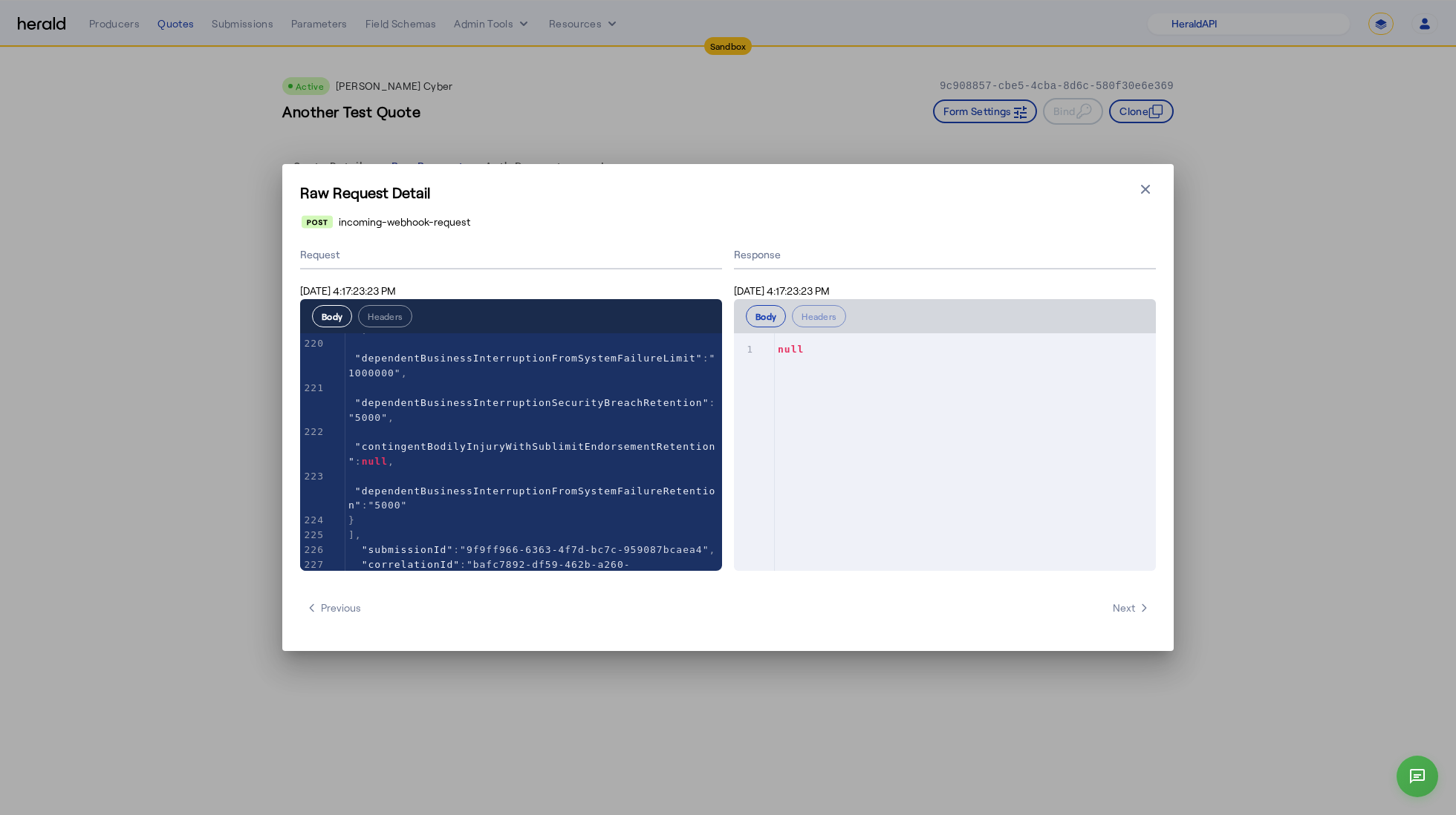
scroll to position [4081, 0]
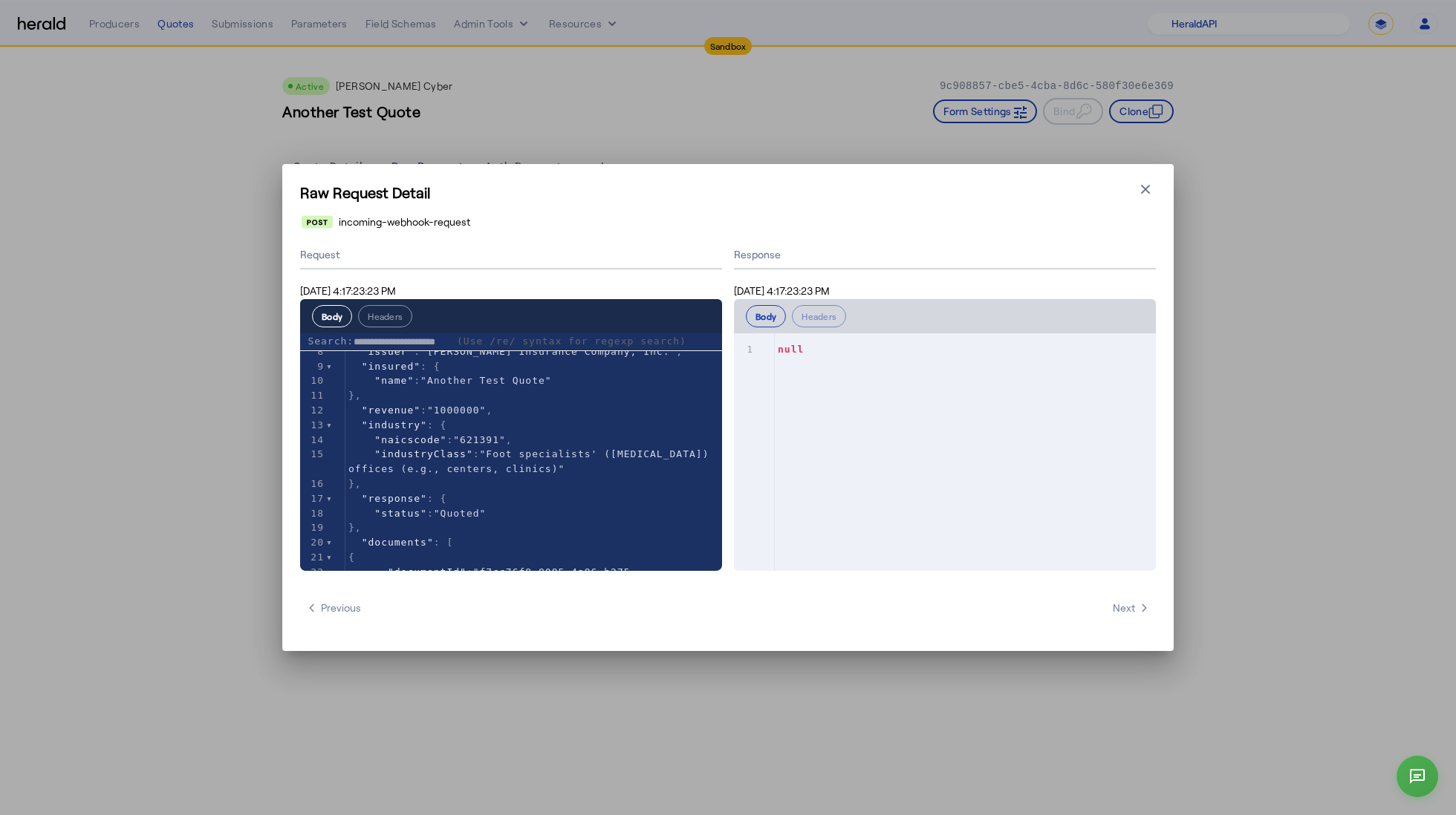
click at [445, 341] on input "**********" at bounding box center [401, 342] width 96 height 15
paste input "text"
type input "**********"
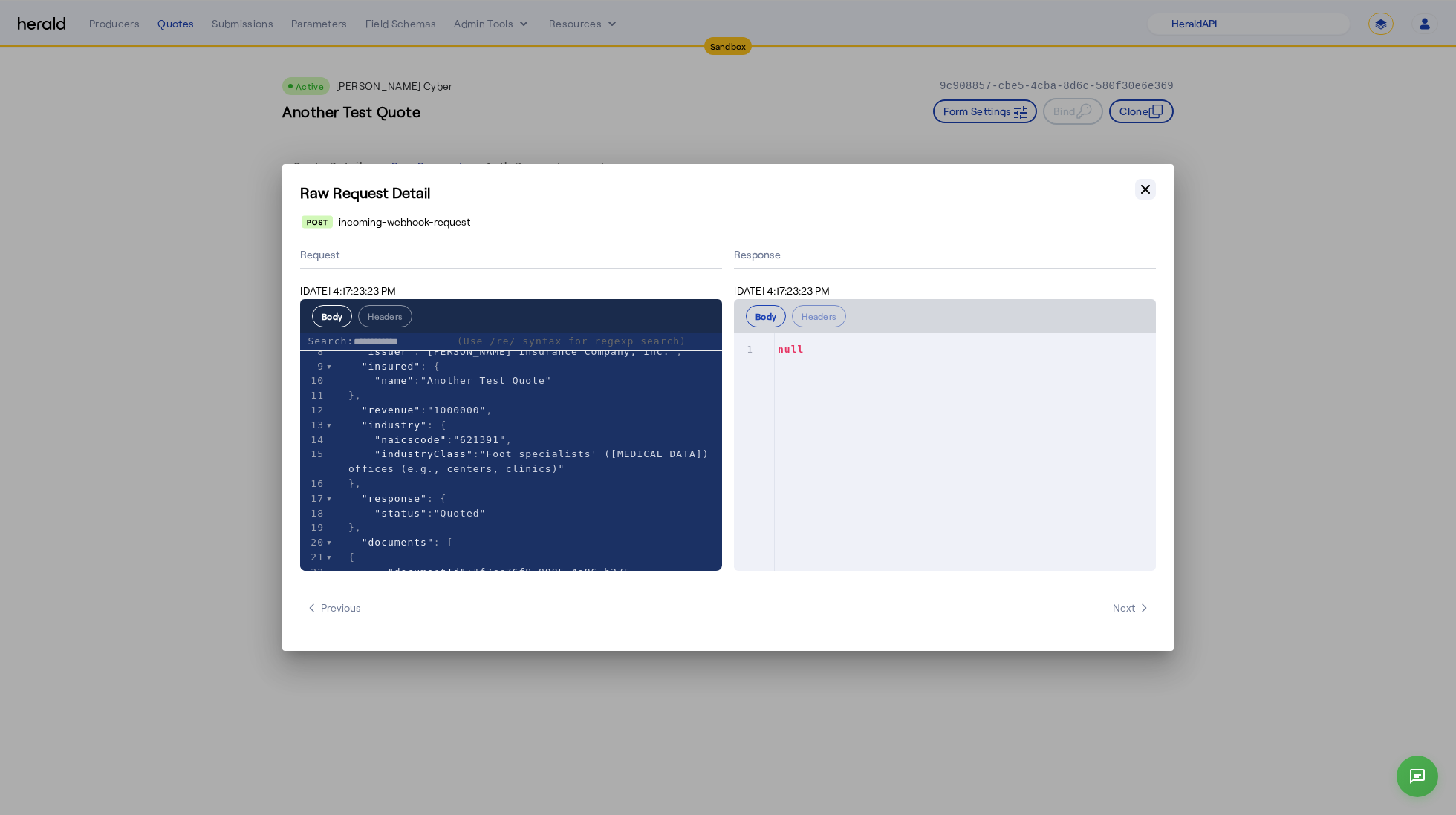
click at [1138, 191] on icon "button" at bounding box center [1145, 189] width 15 height 15
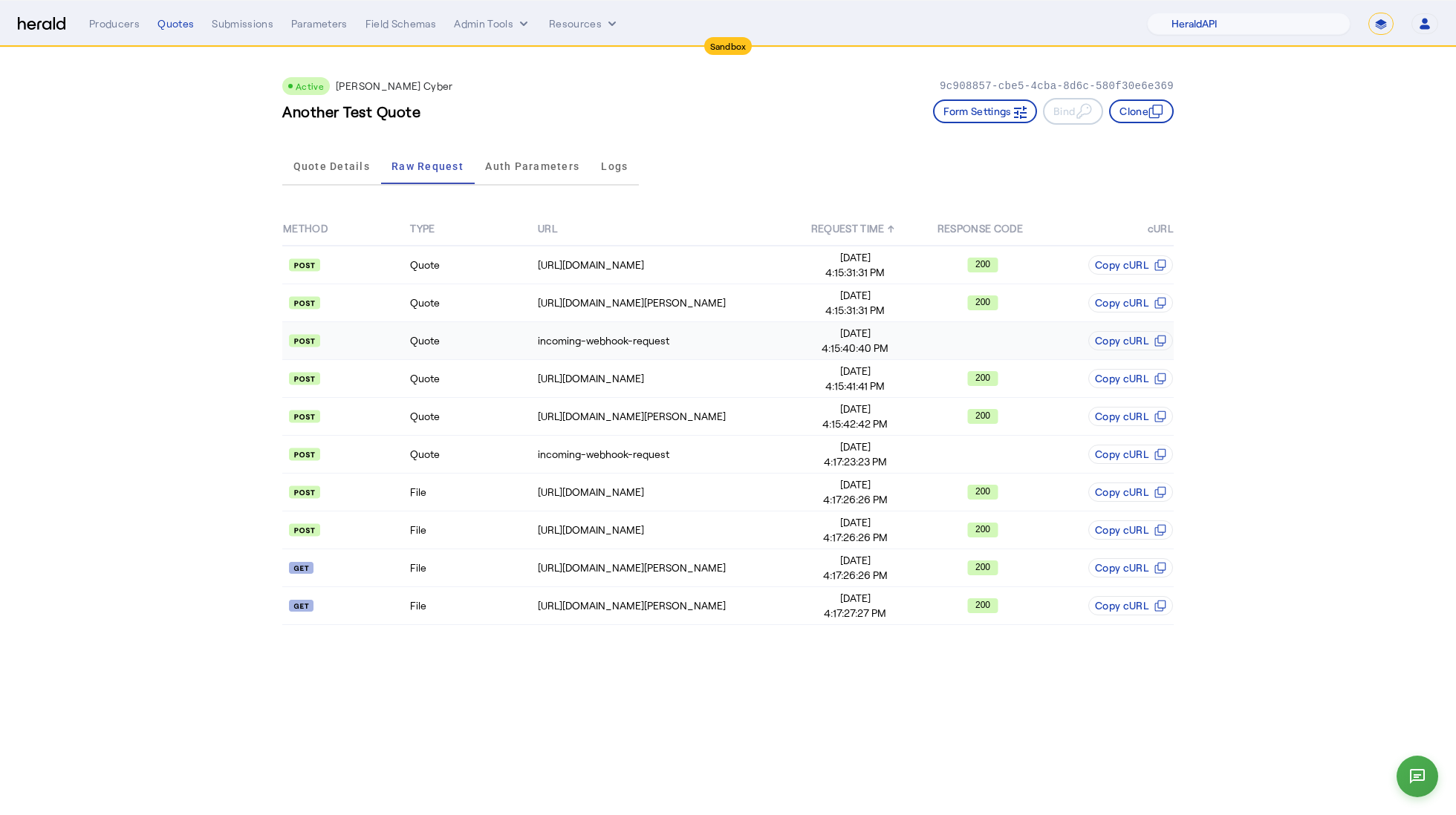
click at [460, 336] on td "Quote" at bounding box center [473, 341] width 127 height 38
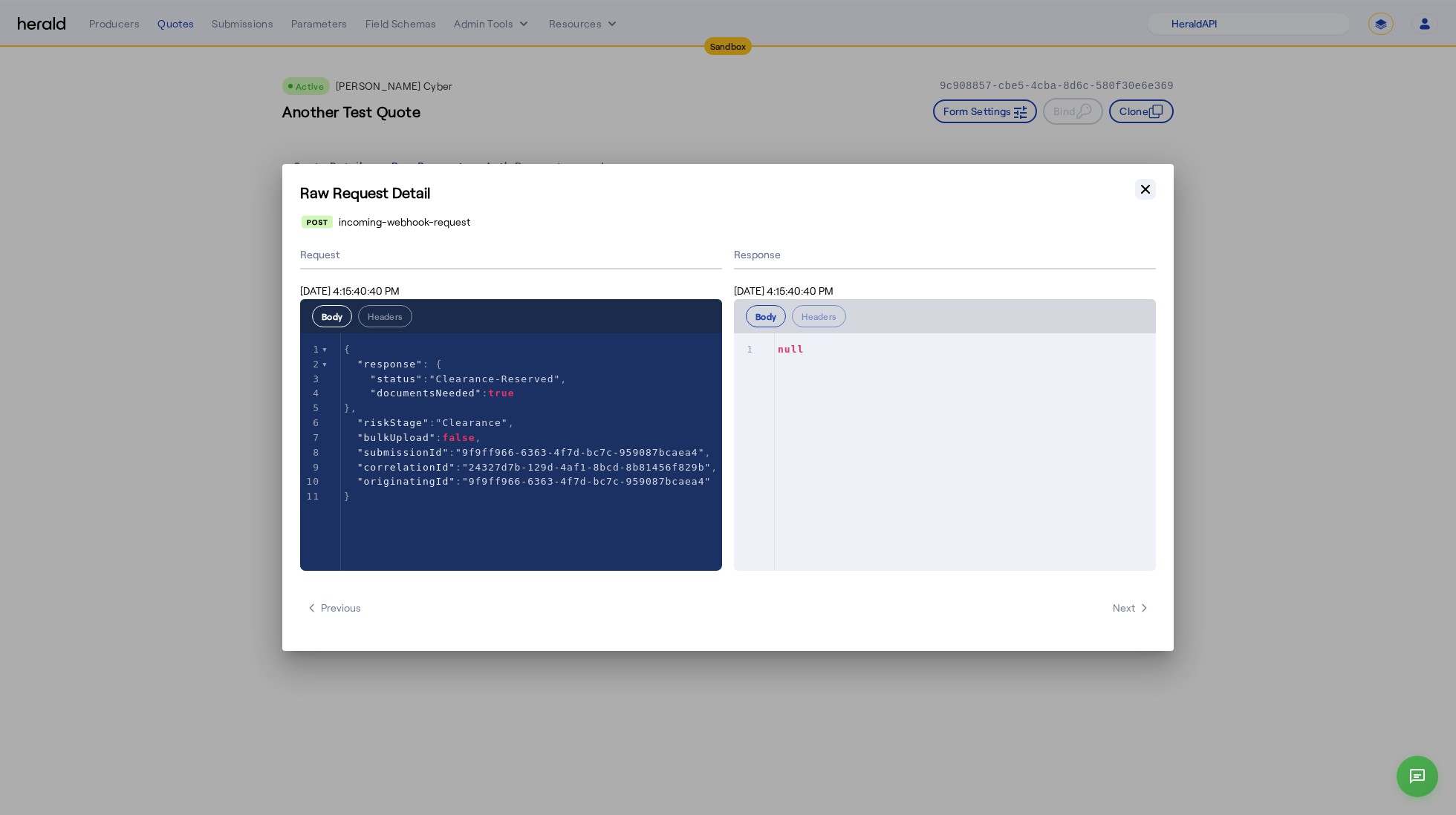
click at [1146, 193] on icon "button" at bounding box center [1145, 189] width 15 height 15
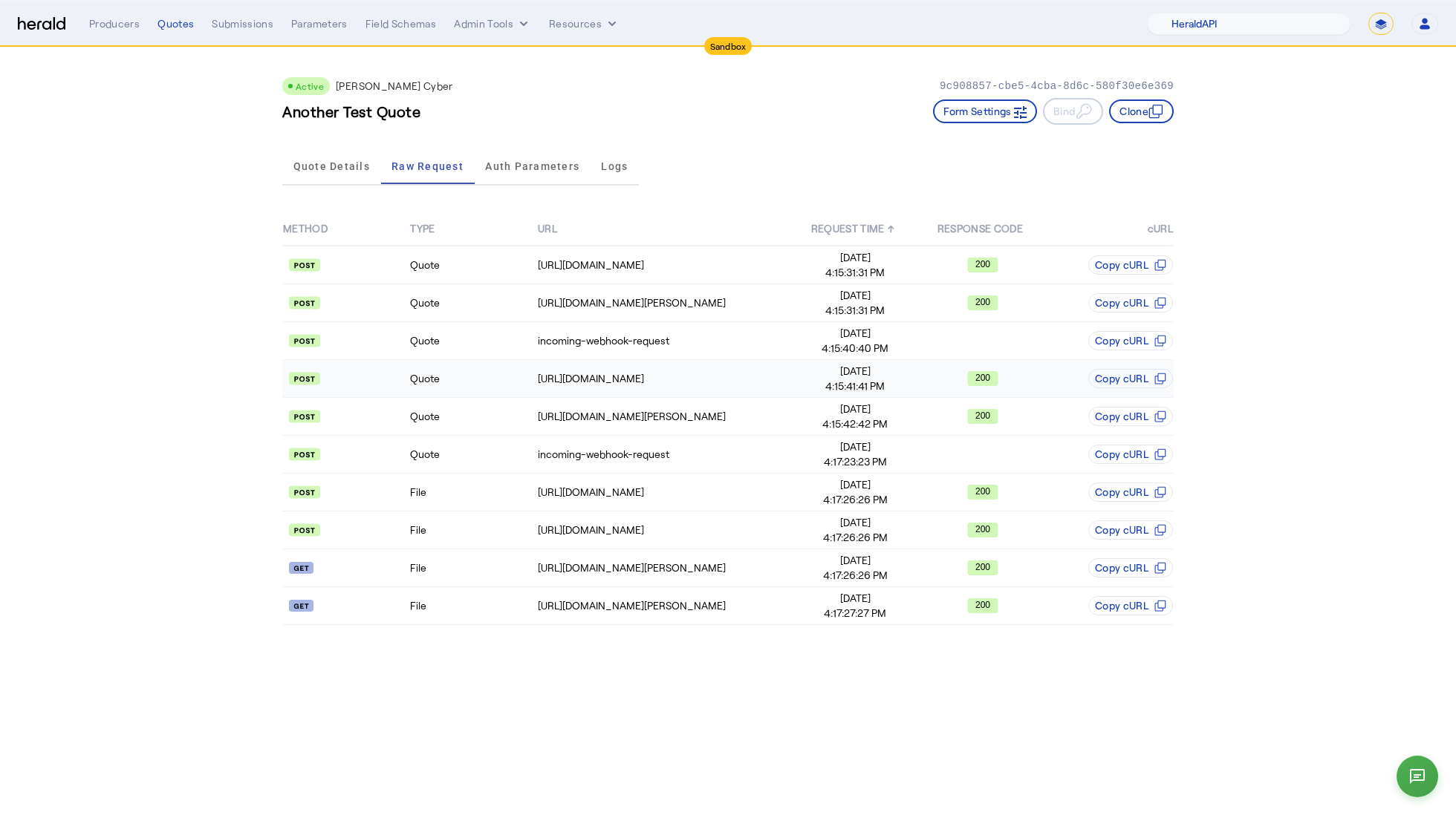
click at [458, 377] on td "Quote" at bounding box center [473, 379] width 127 height 38
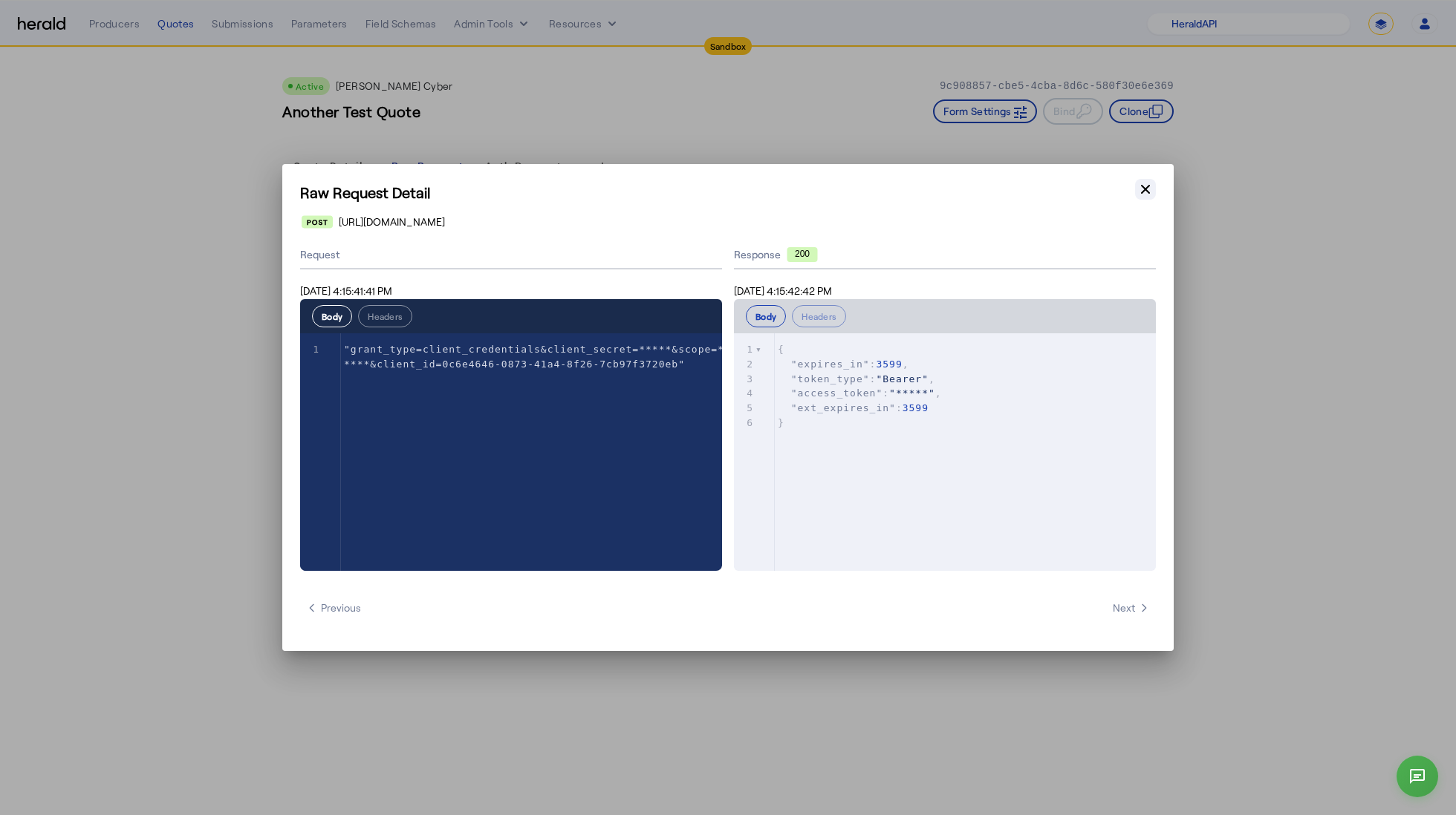
click at [1142, 192] on icon "button" at bounding box center [1145, 189] width 9 height 9
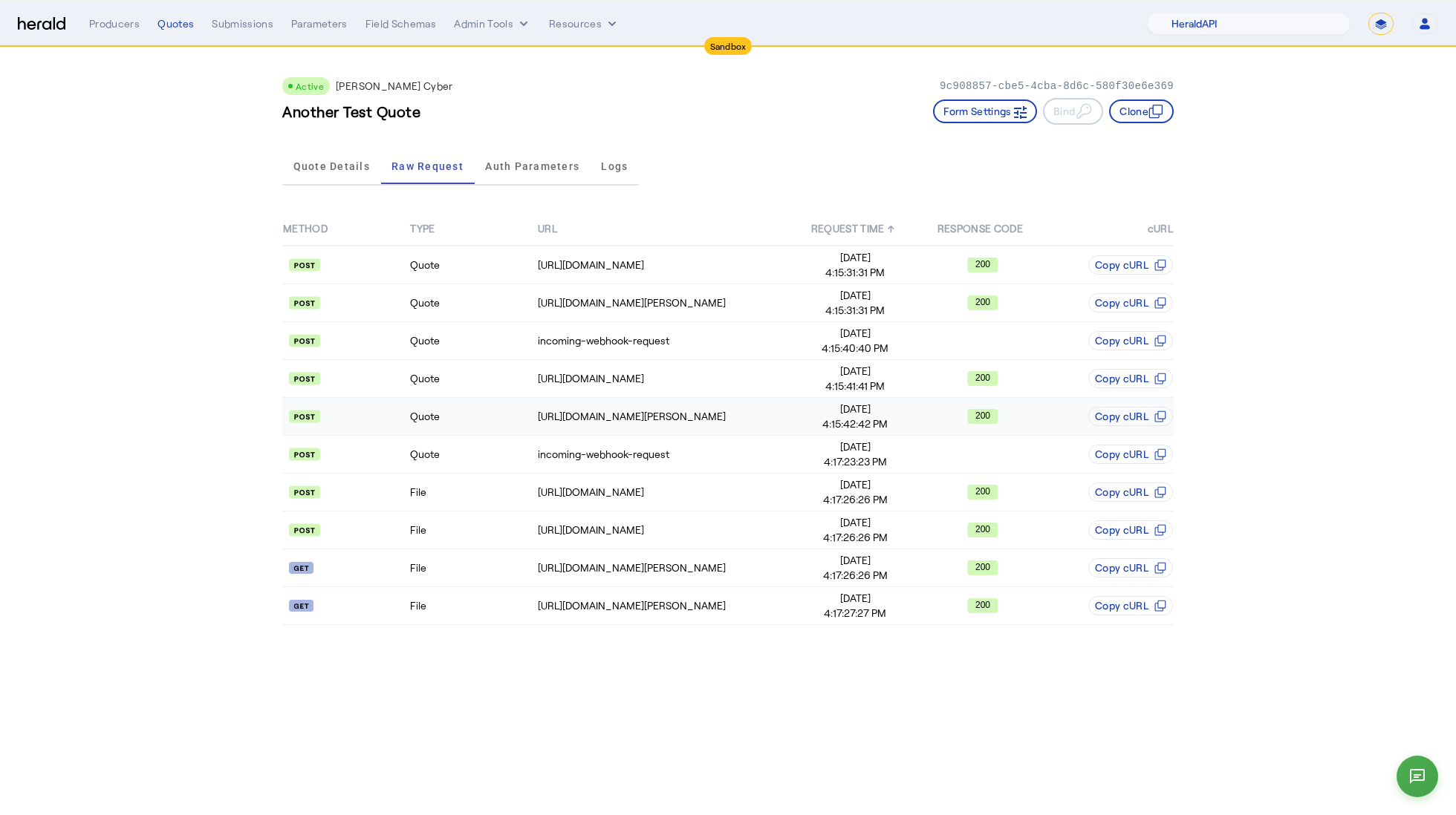
click at [486, 411] on td "Quote" at bounding box center [473, 417] width 127 height 38
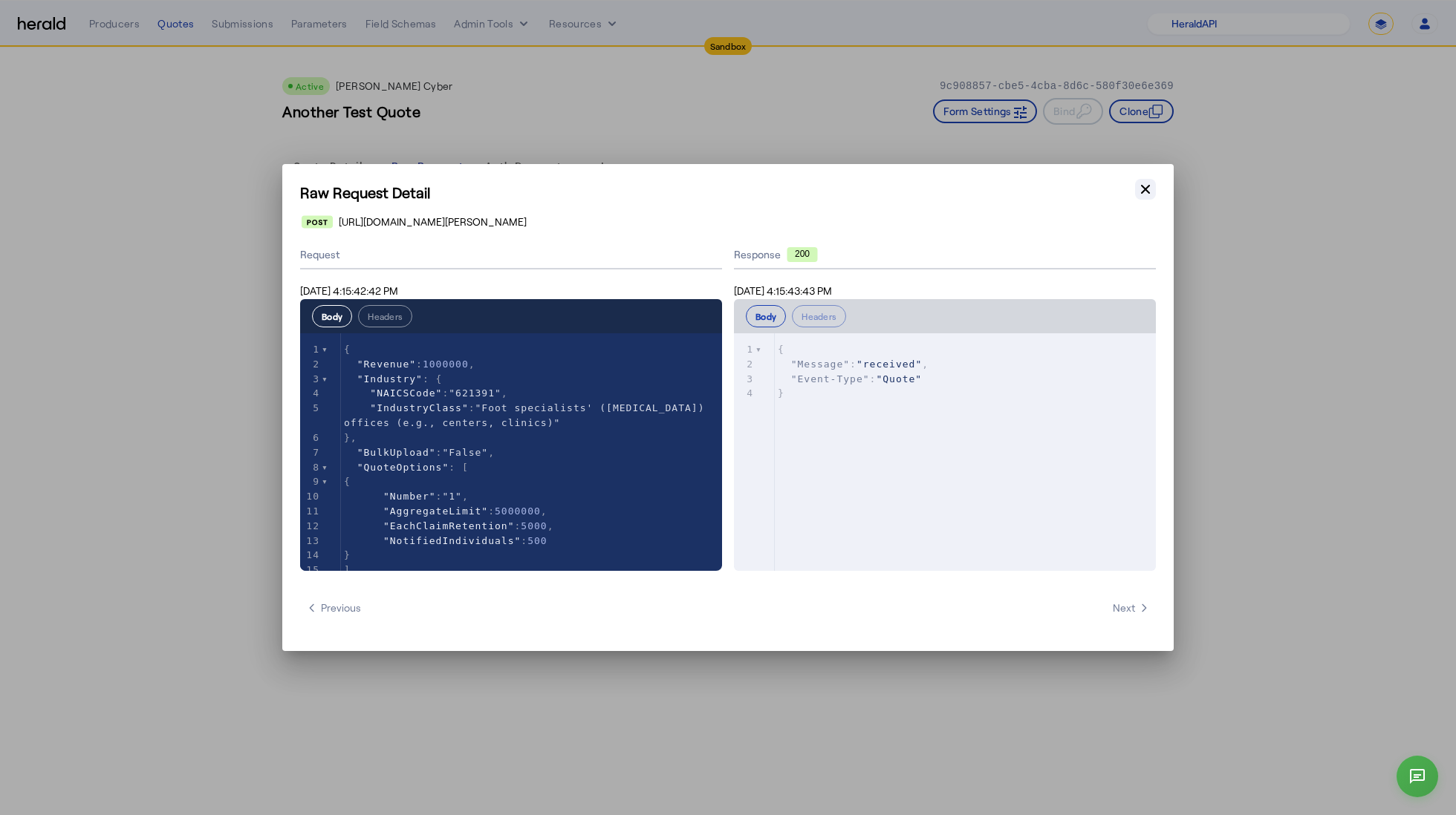
click at [1143, 193] on icon "button" at bounding box center [1145, 189] width 15 height 15
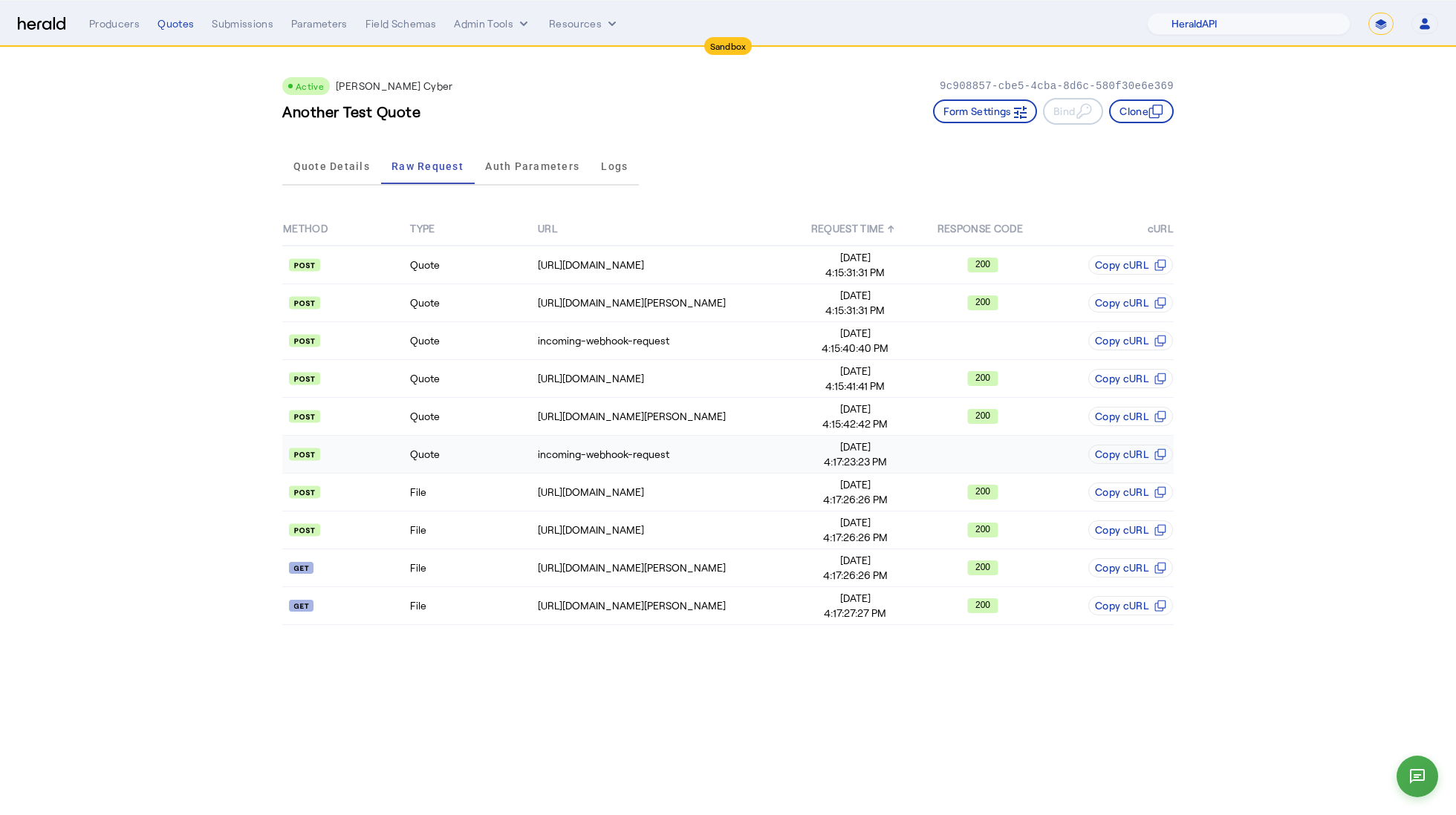
click at [485, 456] on td "Quote" at bounding box center [473, 455] width 127 height 38
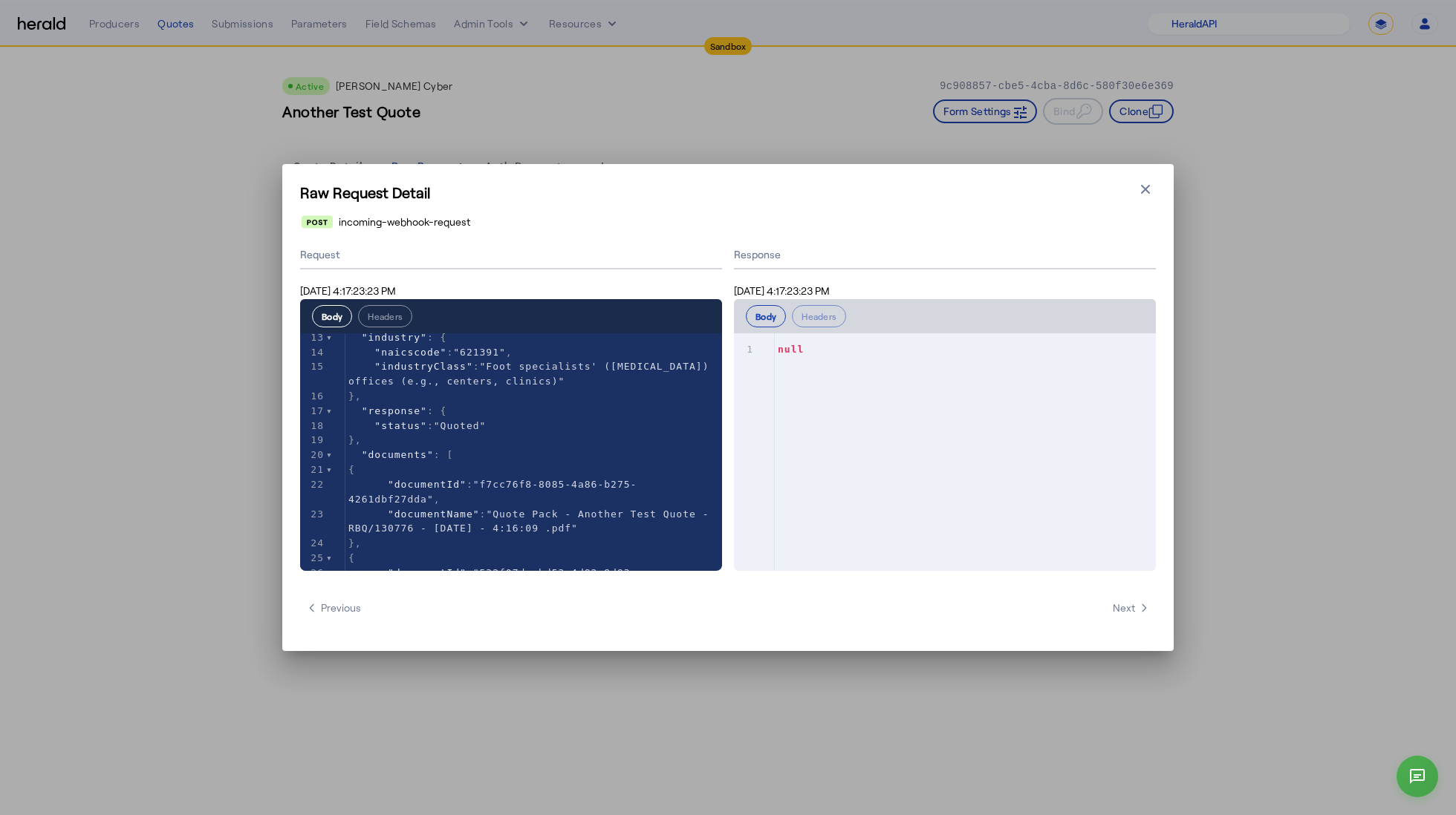
scroll to position [283, 0]
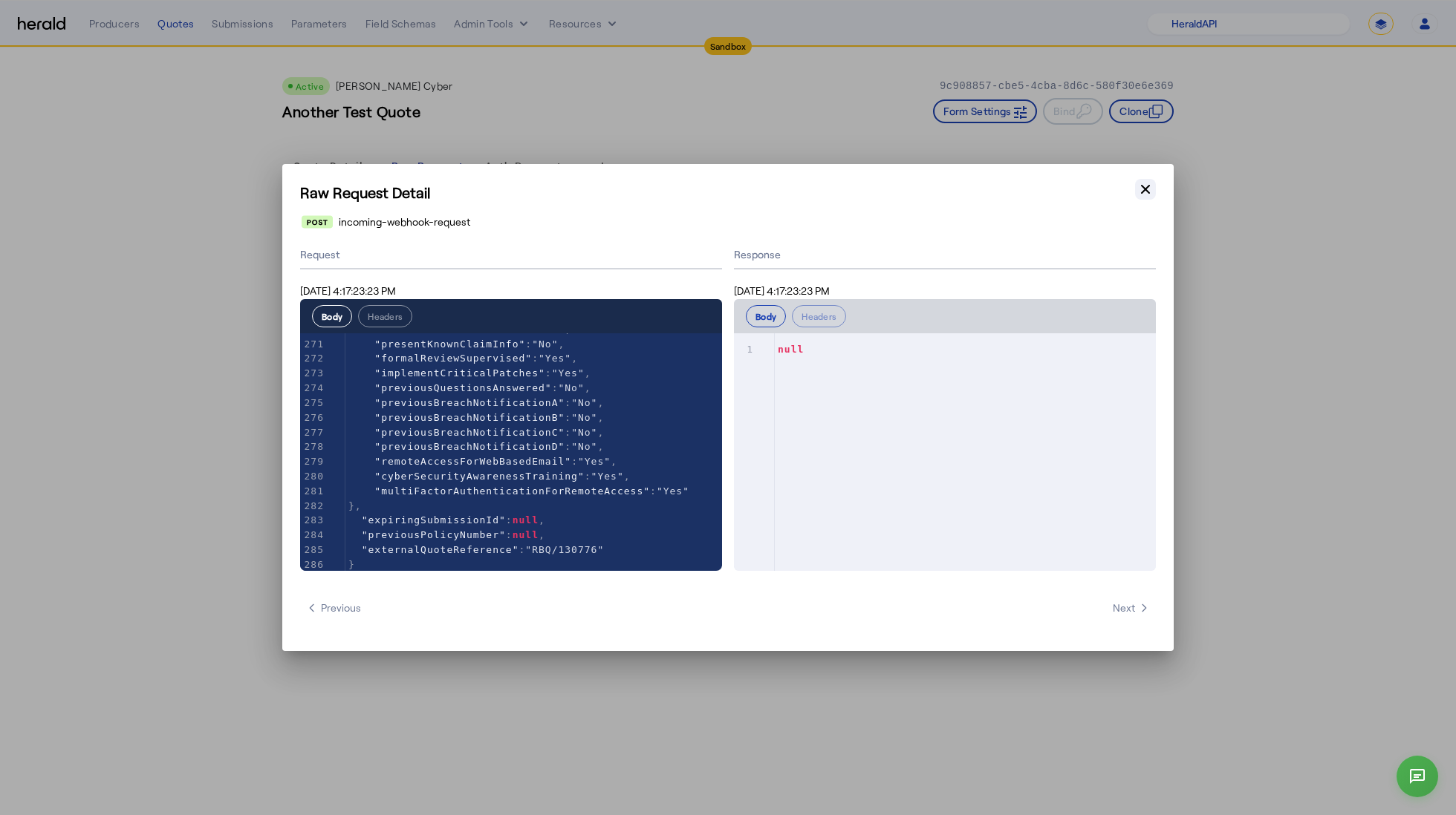
click at [1146, 185] on icon "button" at bounding box center [1145, 189] width 15 height 15
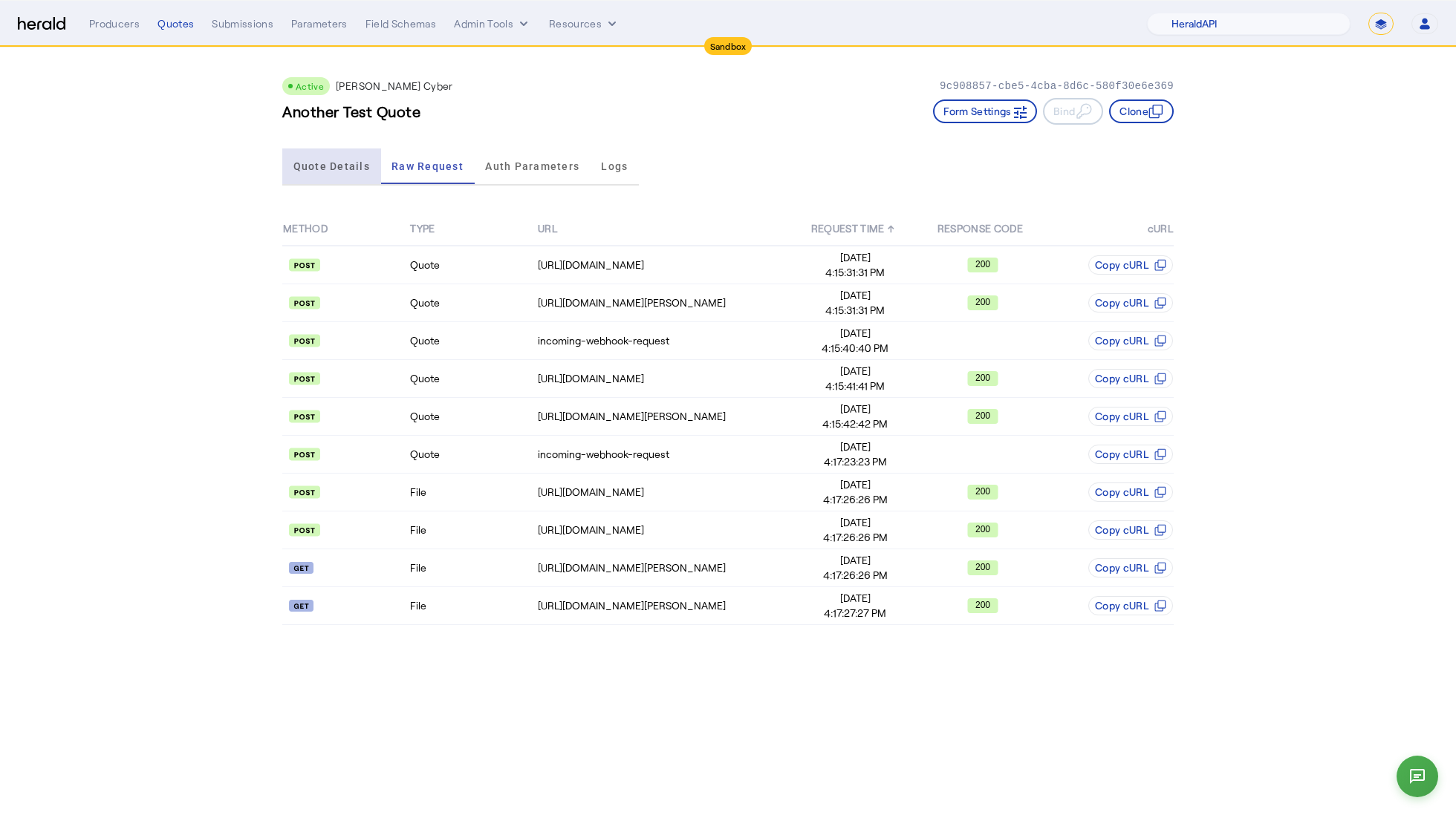
click at [334, 156] on span "Quote Details" at bounding box center [331, 166] width 77 height 35
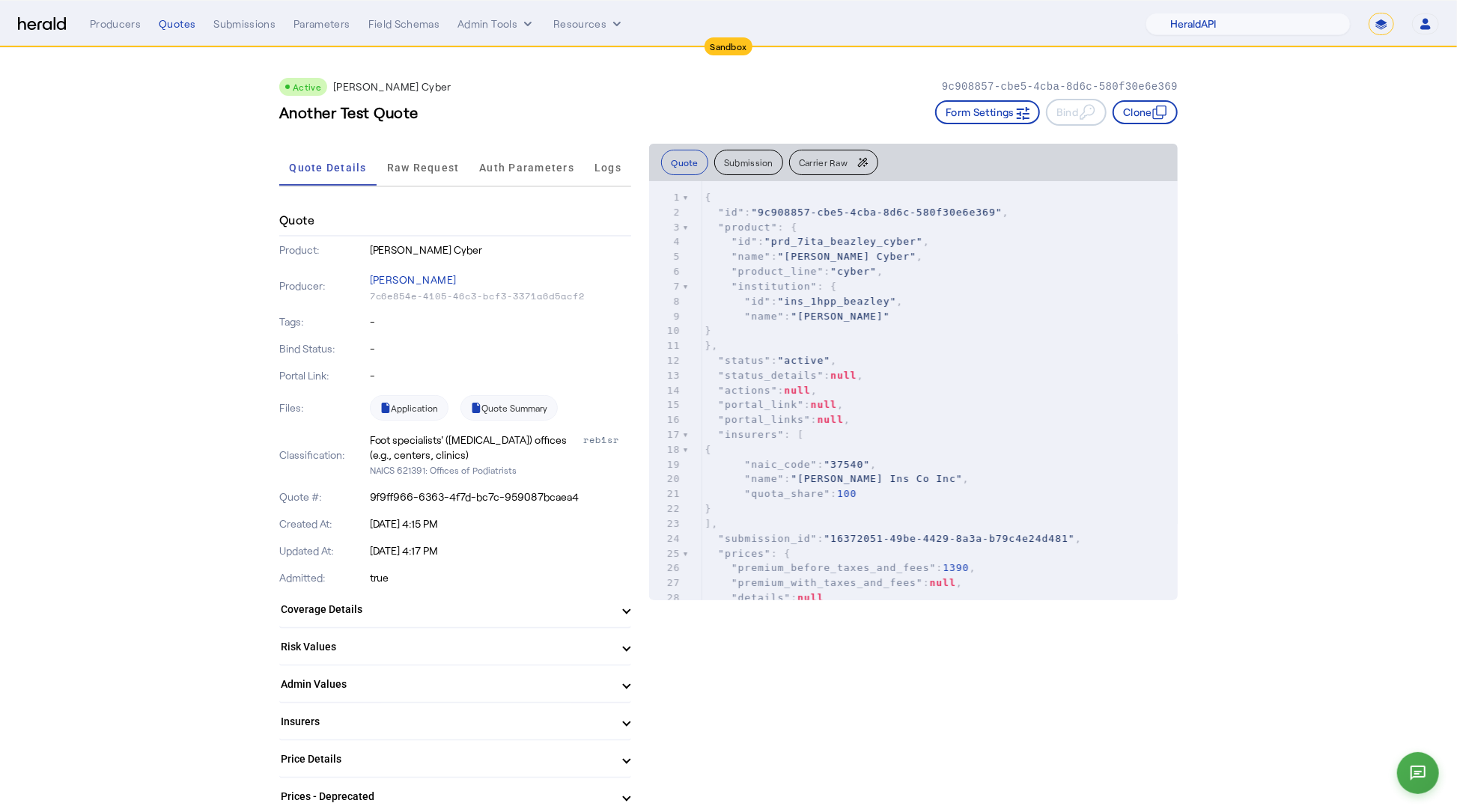
drag, startPoint x: 374, startPoint y: 496, endPoint x: 598, endPoint y: 493, distance: 224.0
click at [598, 493] on p "9f9ff966-6363-4f7d-bc7c-959087bcaea4" at bounding box center [501, 497] width 262 height 15
click at [463, 501] on p "9f9ff966-6363-4f7d-bc7c-959087bcaea4" at bounding box center [501, 497] width 262 height 15
click at [432, 169] on span "Raw Request" at bounding box center [424, 167] width 73 height 11
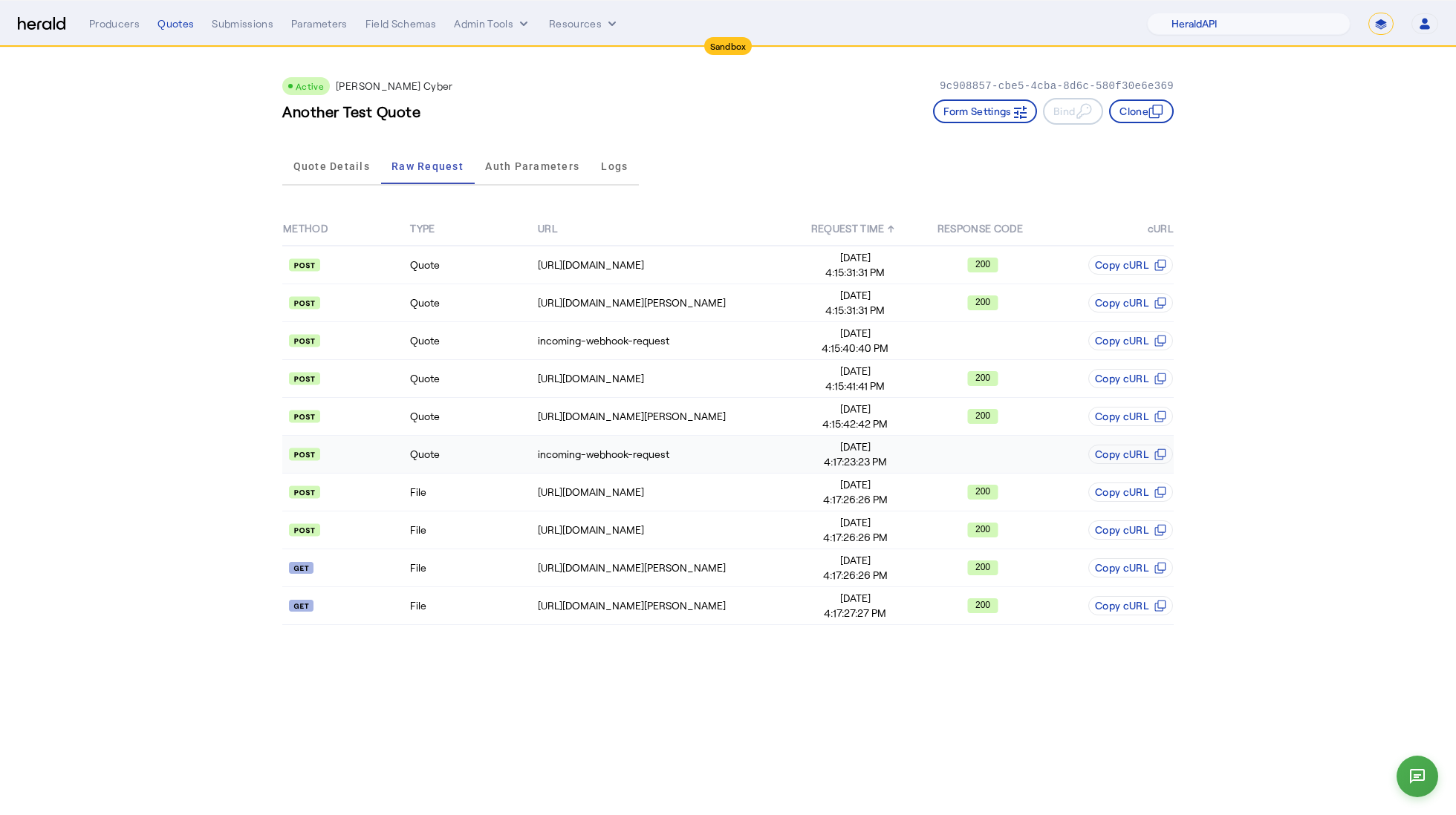
click at [491, 452] on td "Quote" at bounding box center [473, 455] width 127 height 38
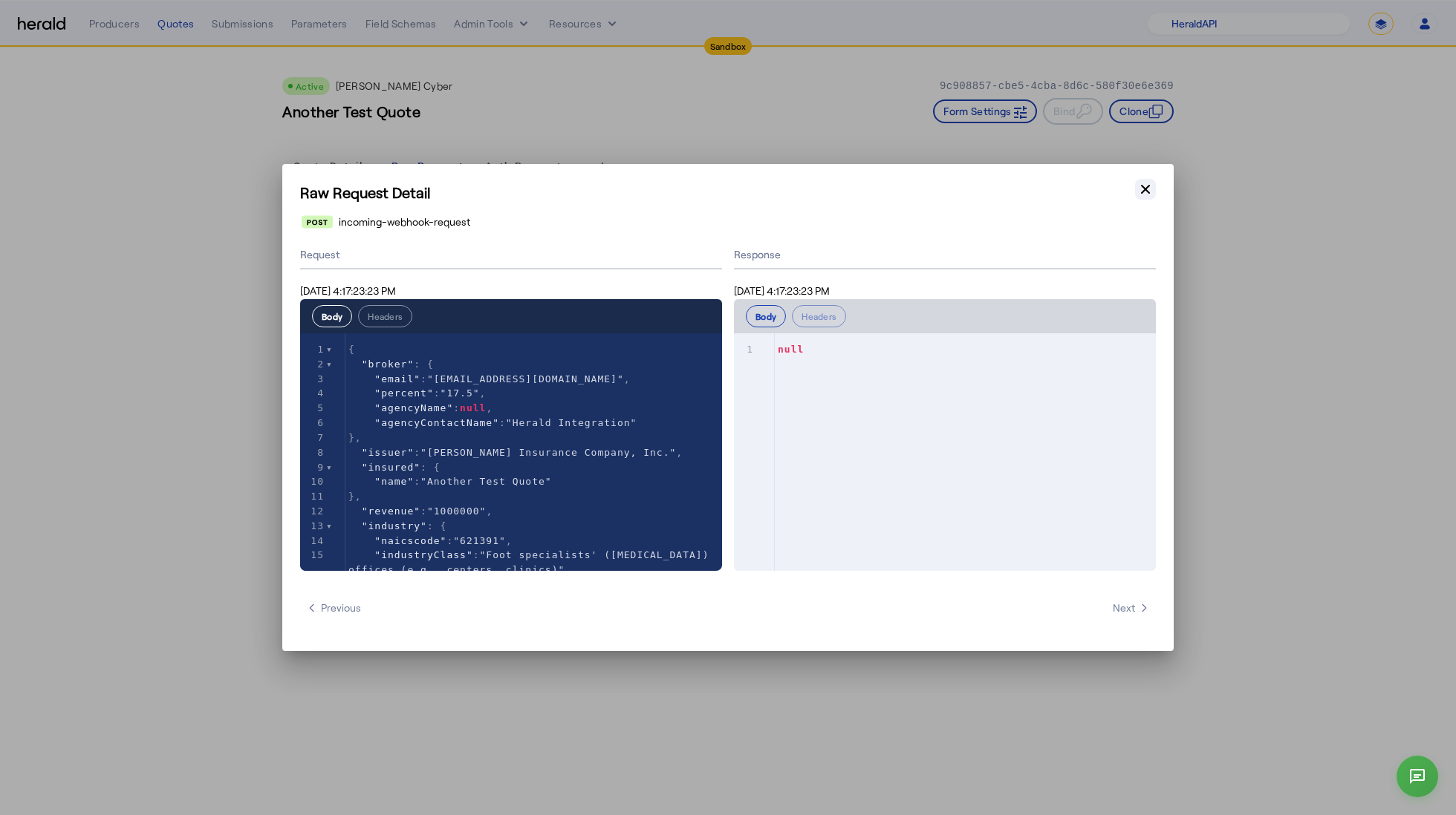
click at [1145, 182] on icon "button" at bounding box center [1145, 189] width 15 height 15
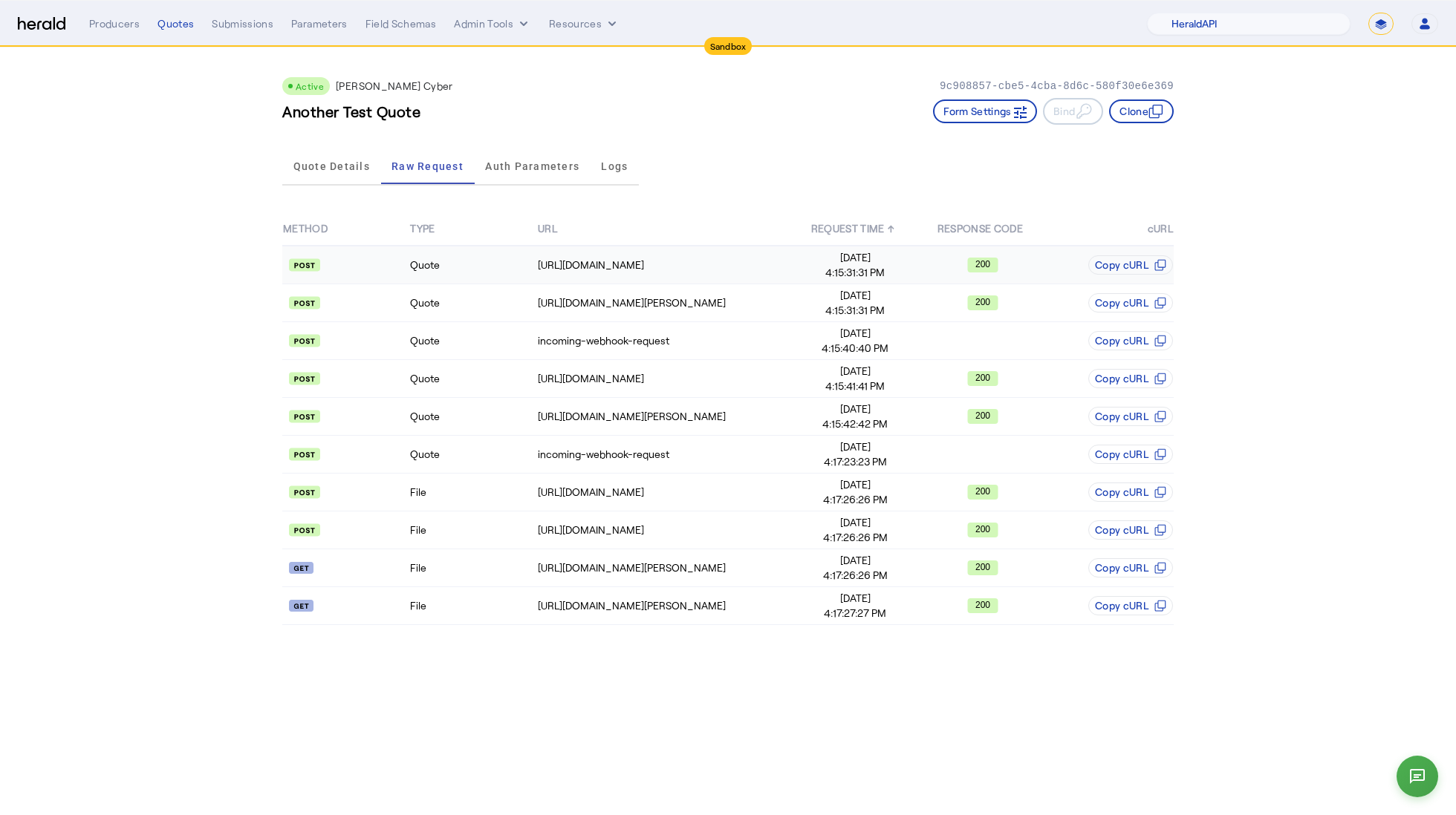
click at [476, 266] on td "Quote" at bounding box center [473, 265] width 127 height 39
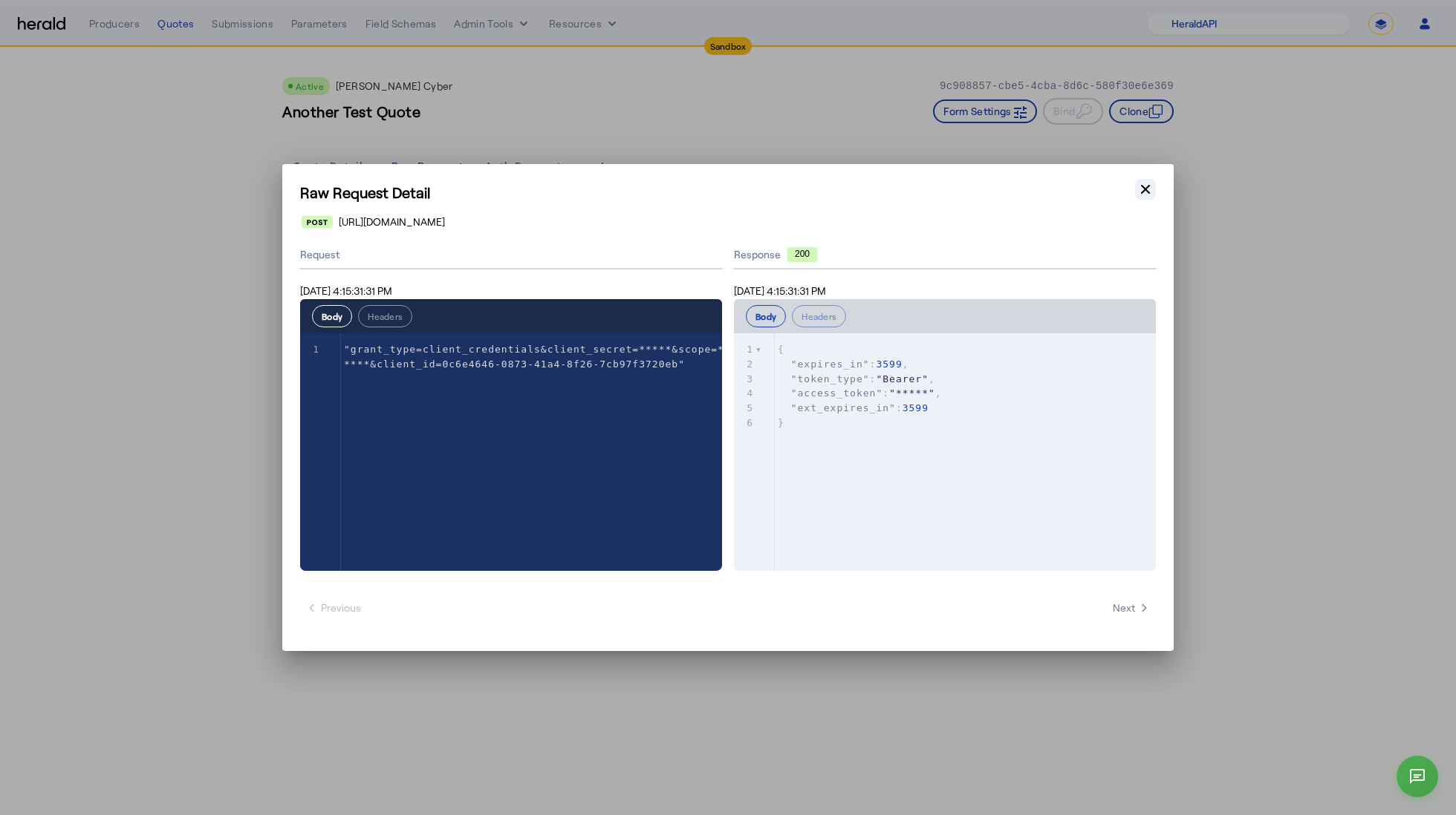
click at [1142, 190] on icon "button" at bounding box center [1145, 189] width 15 height 15
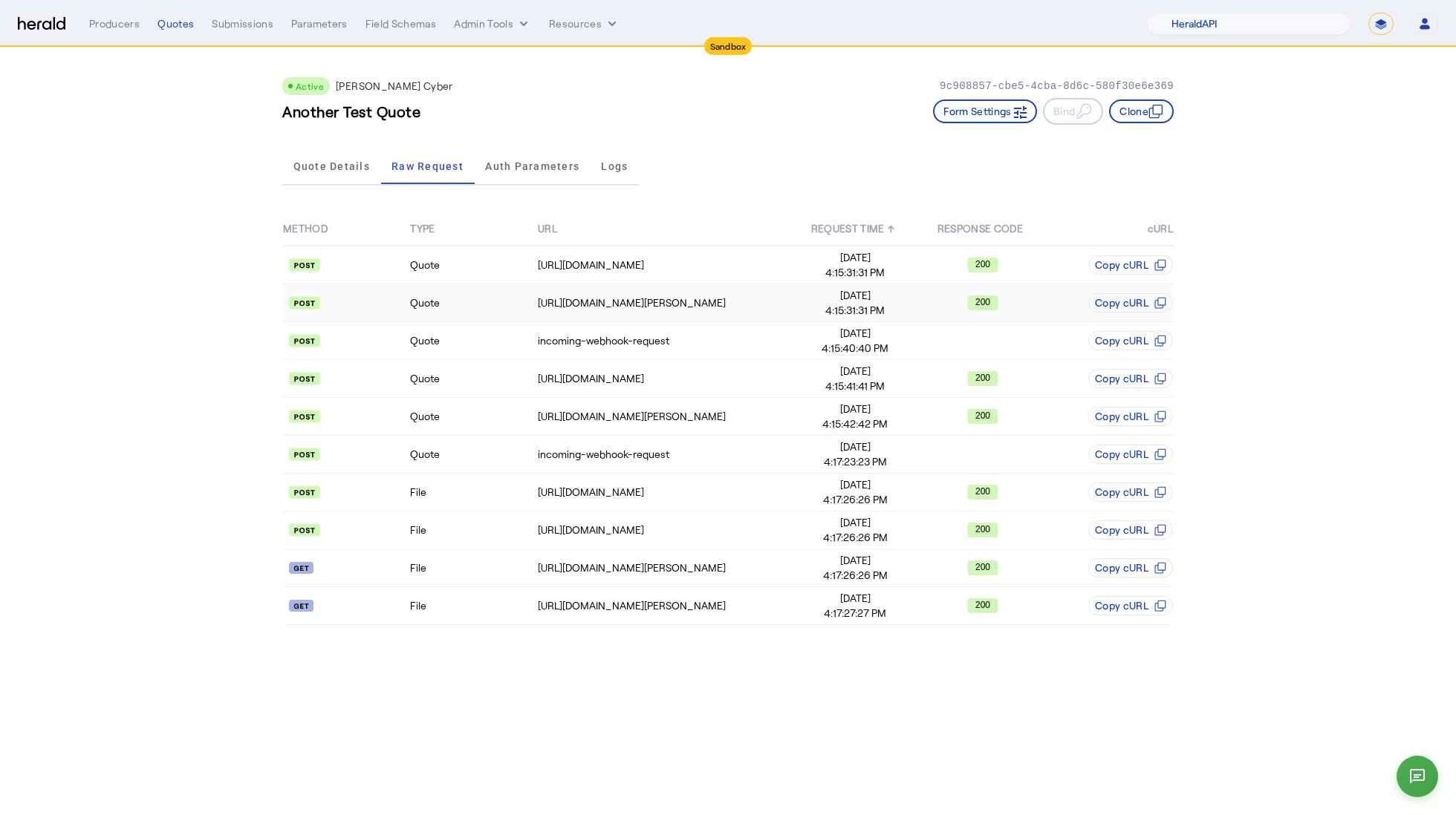
click at [468, 301] on td "Quote" at bounding box center [473, 303] width 127 height 38
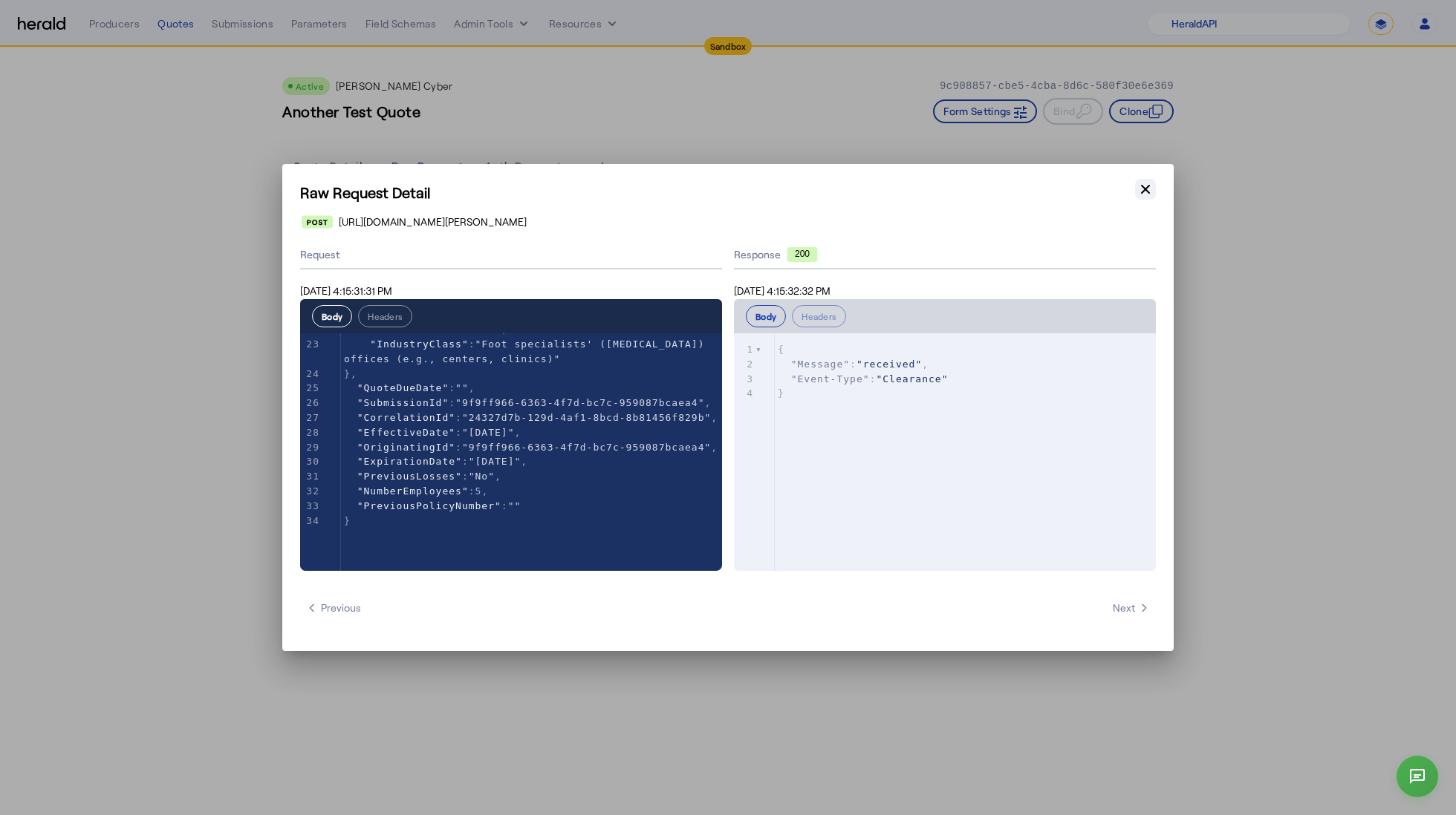
click at [1141, 187] on icon "button" at bounding box center [1145, 189] width 15 height 15
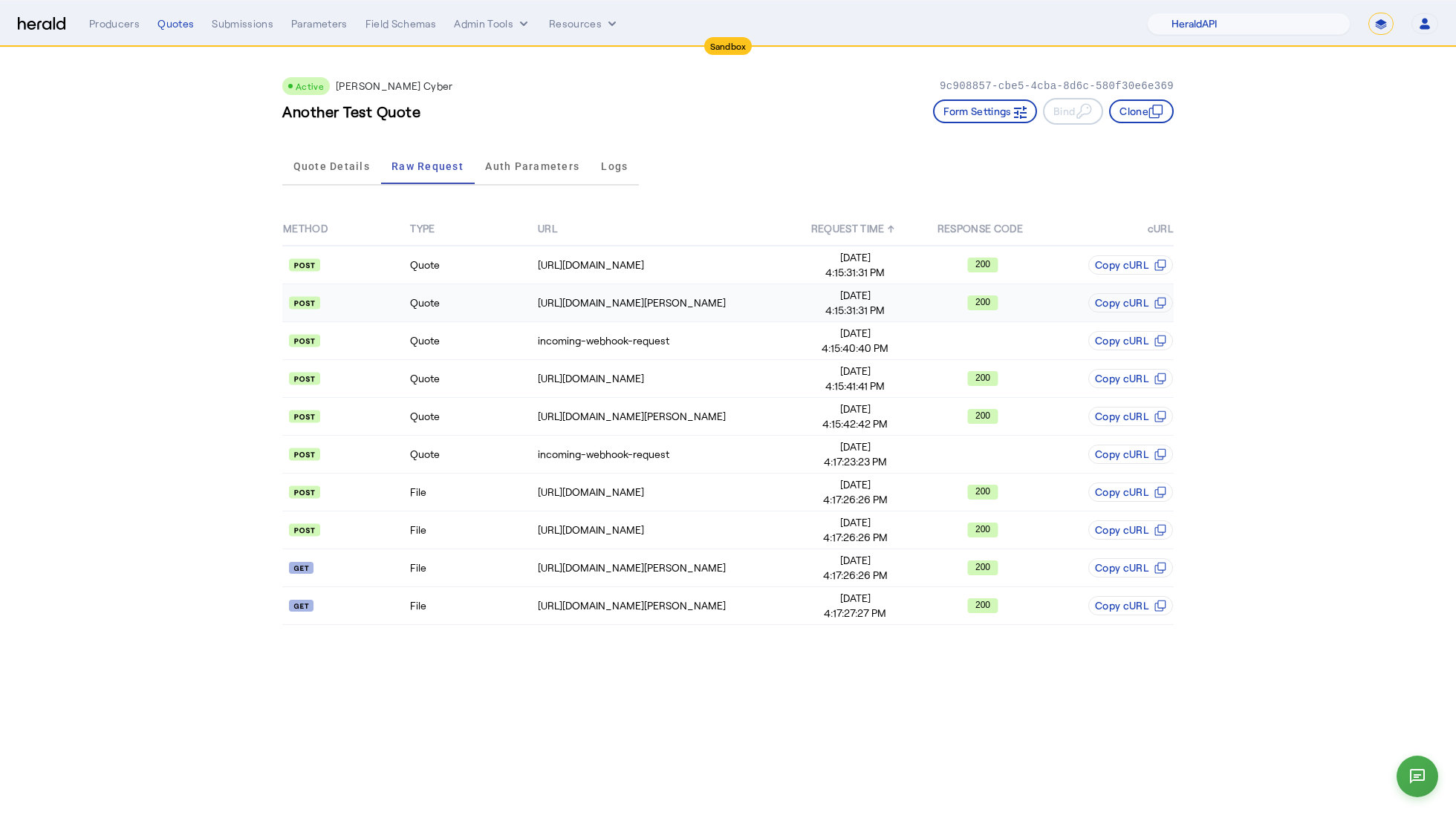
click at [511, 289] on td "Quote" at bounding box center [473, 303] width 127 height 38
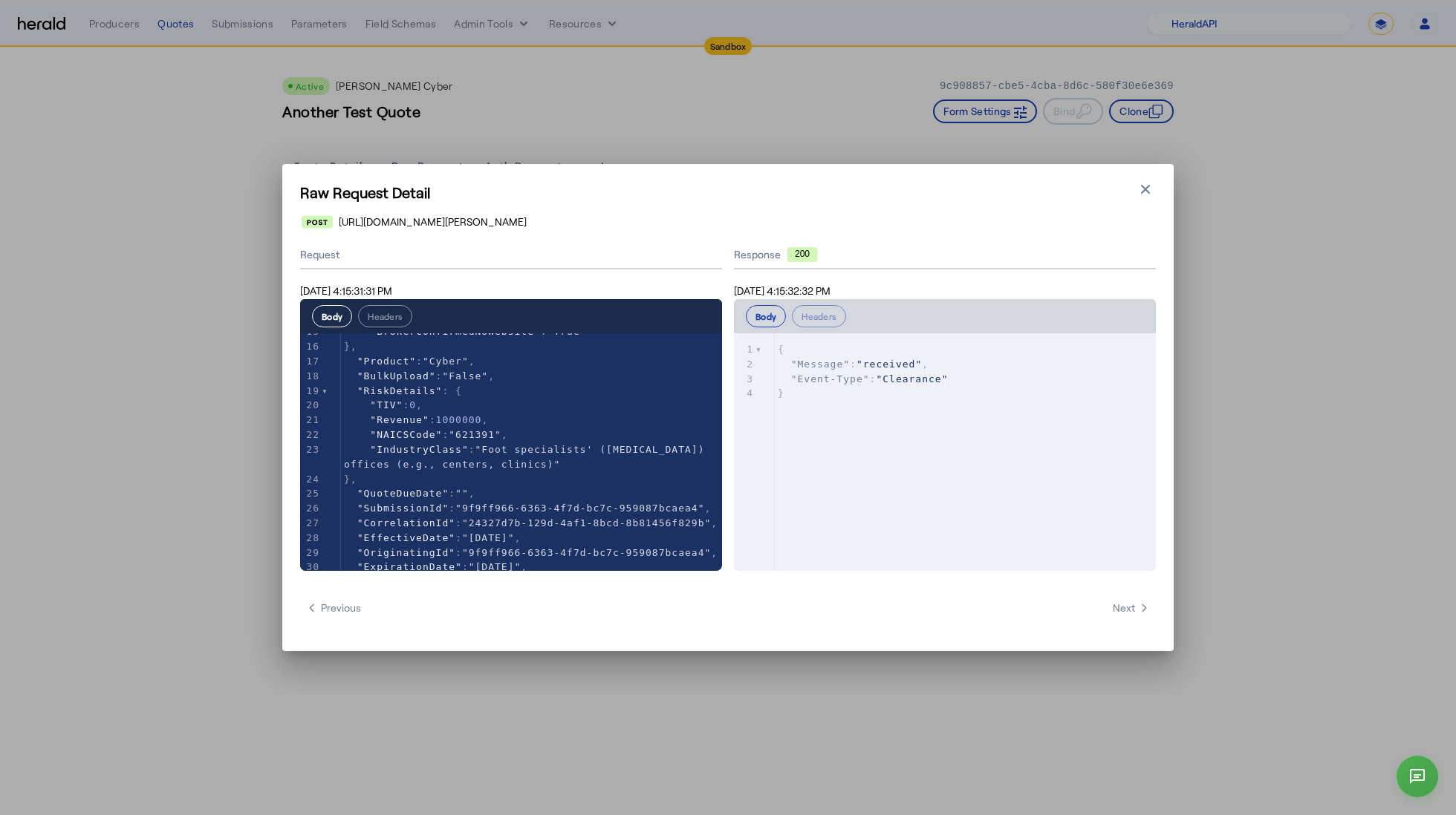
scroll to position [327, 0]
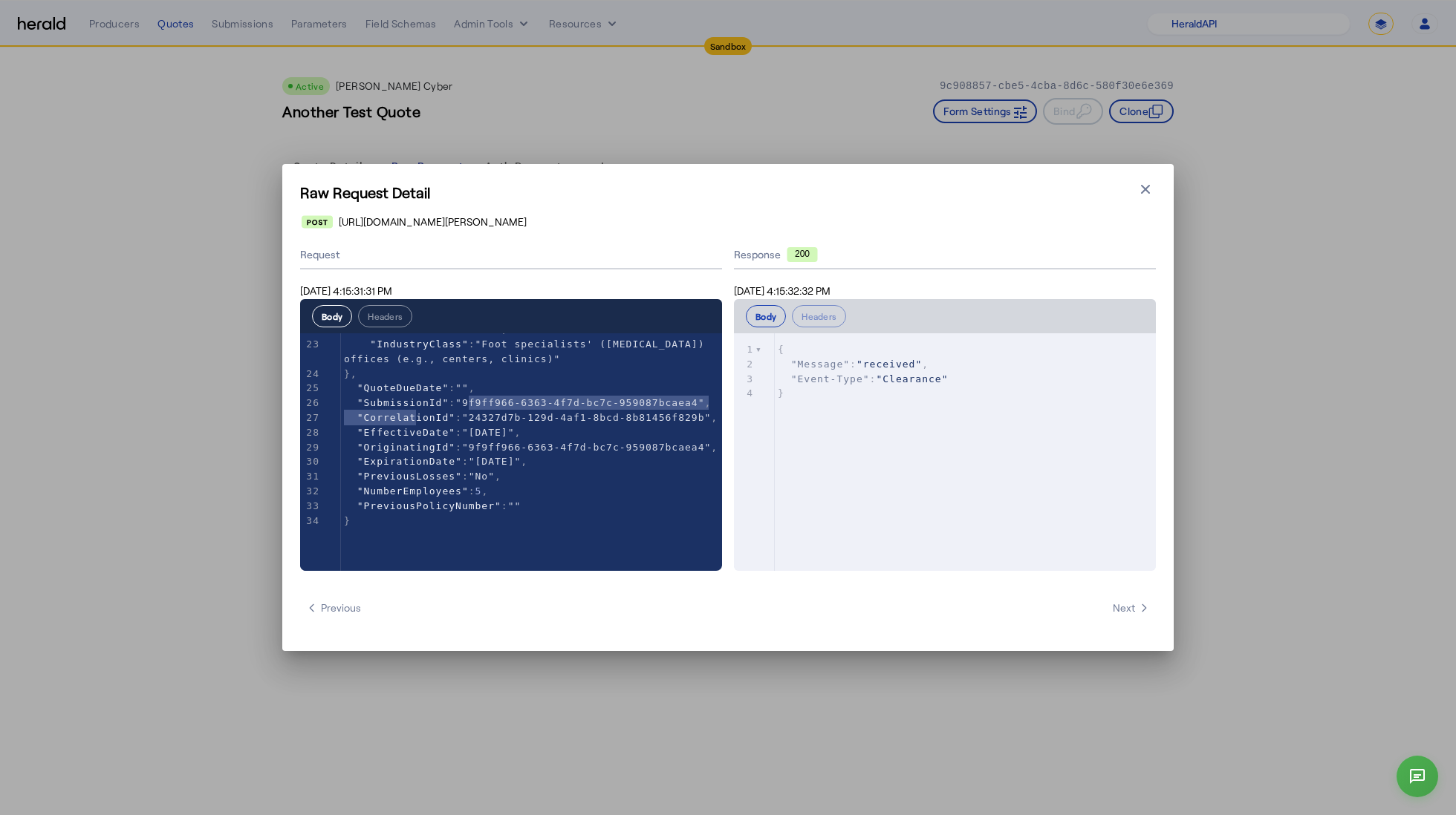
type textarea "**********"
drag, startPoint x: 469, startPoint y: 394, endPoint x: 419, endPoint y: 408, distance: 51.9
type textarea "**********"
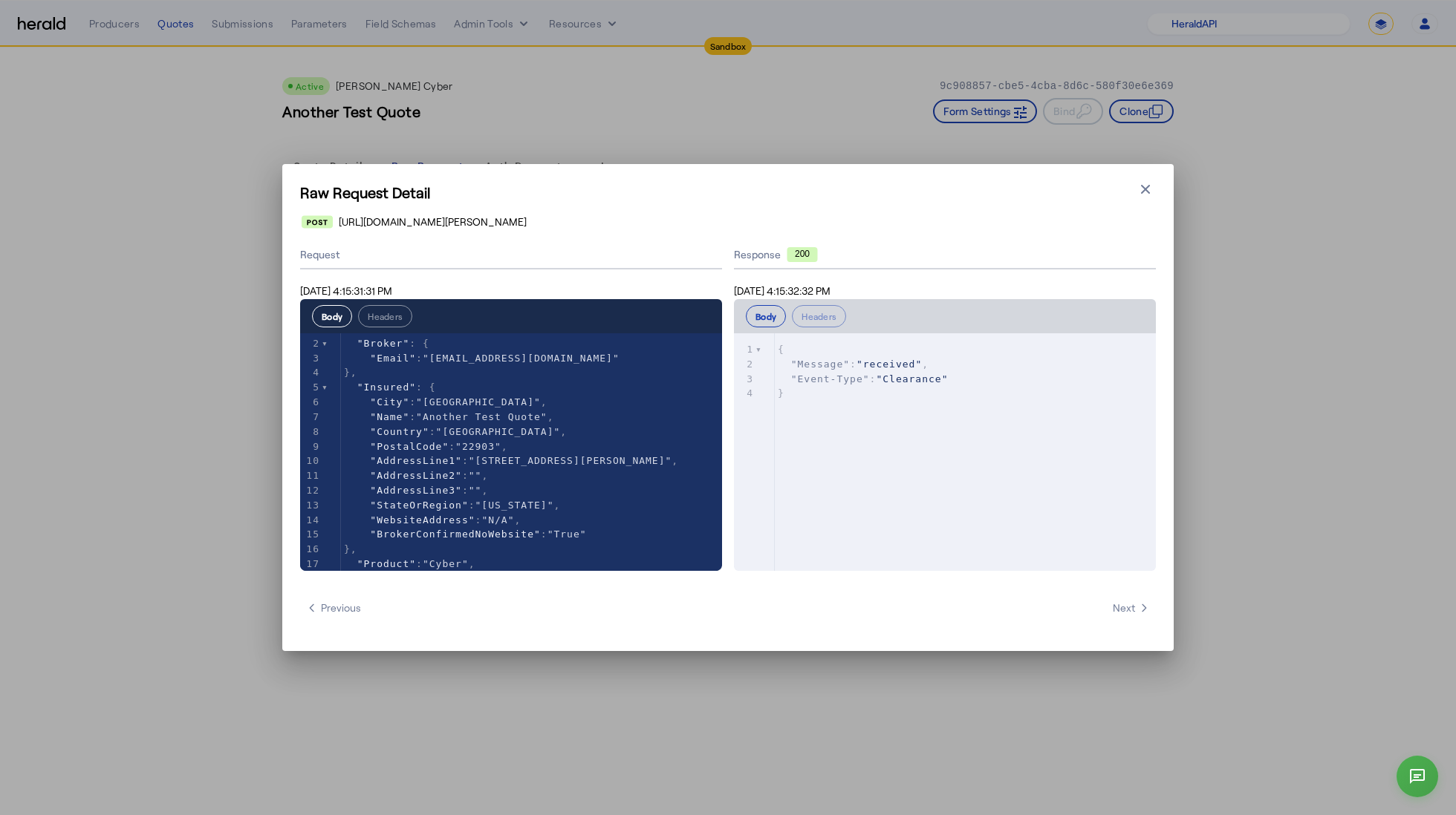
scroll to position [21, 0]
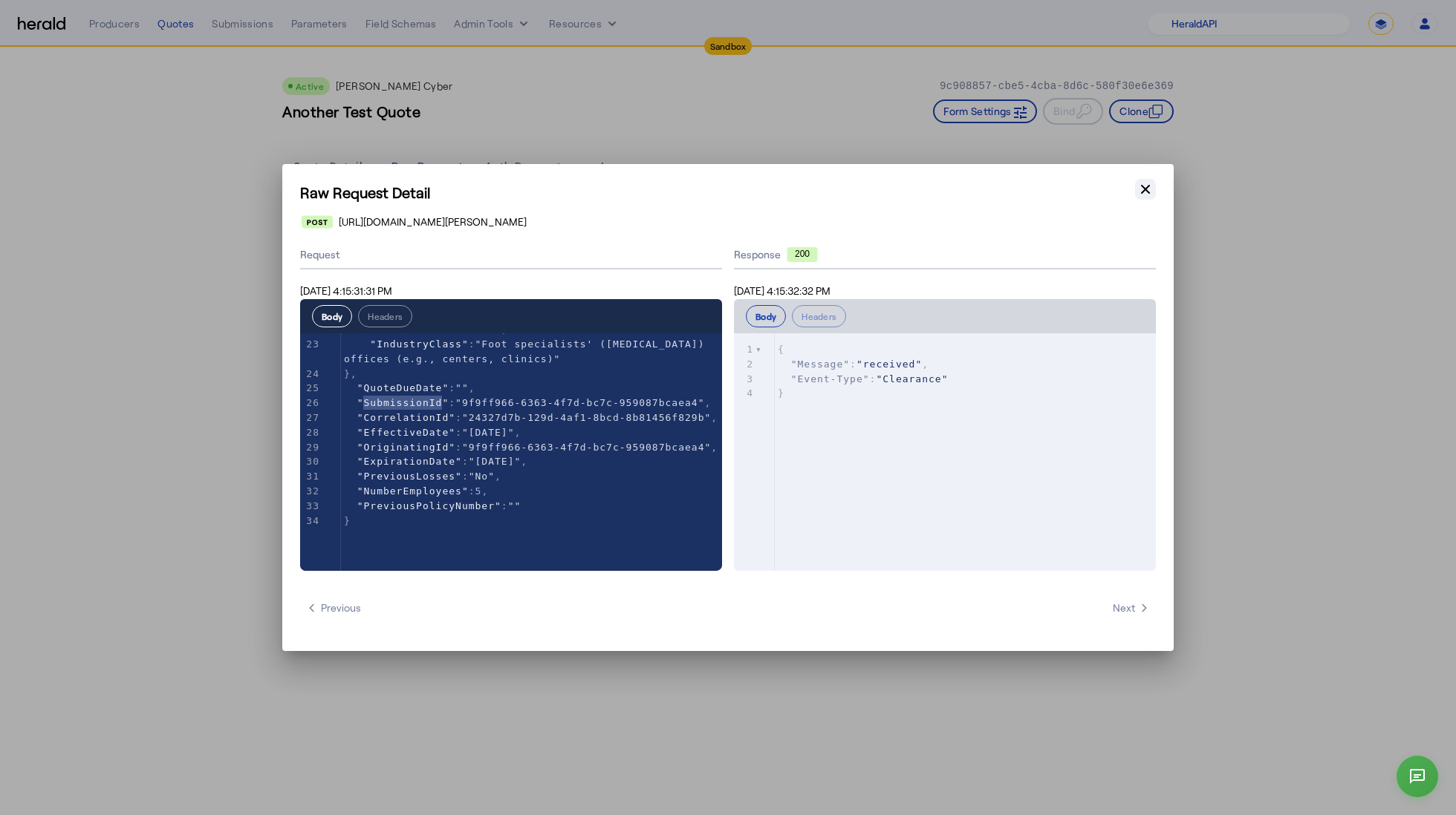
click at [1146, 189] on icon "button" at bounding box center [1145, 189] width 15 height 15
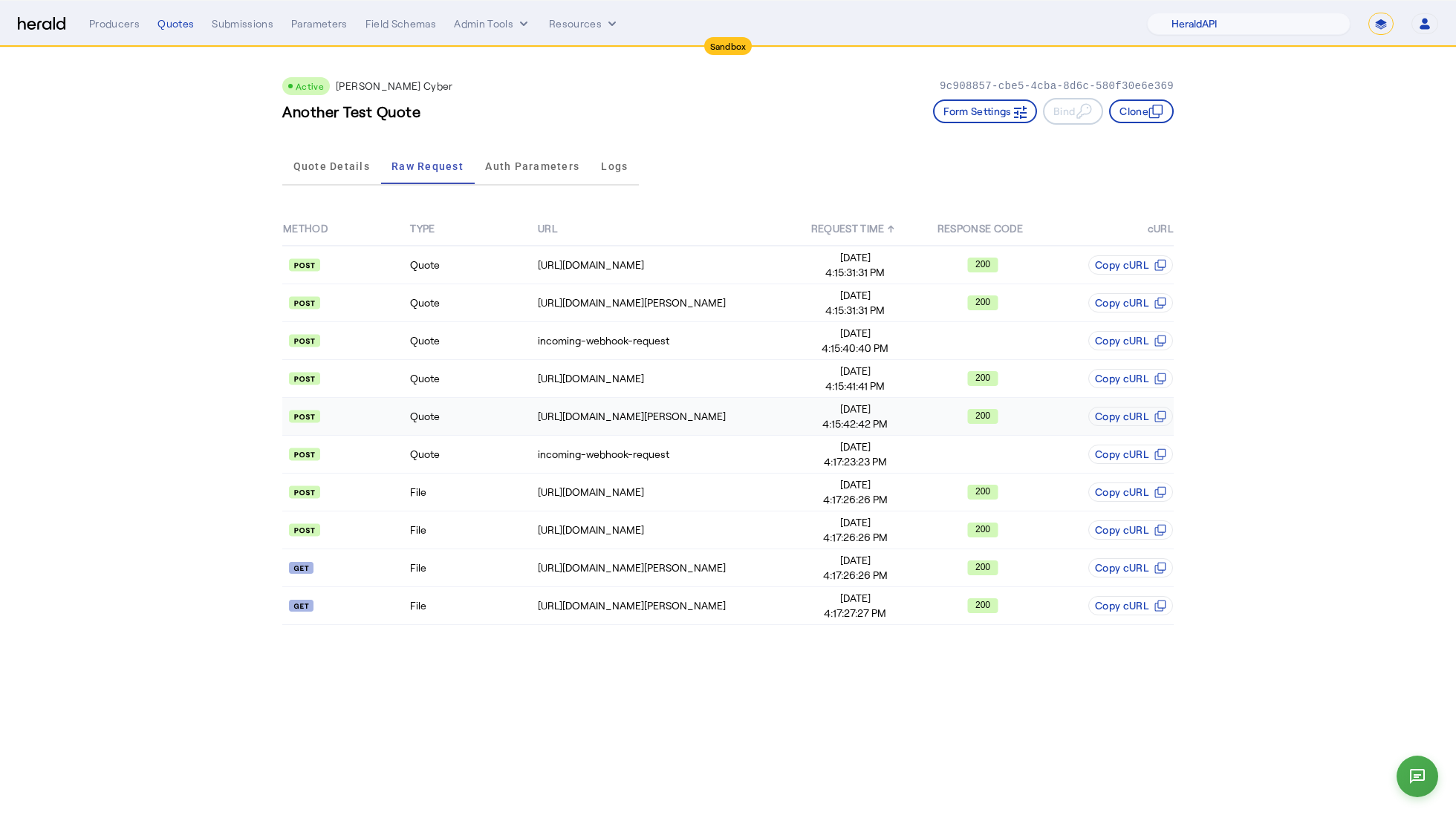
click at [506, 412] on td "Quote" at bounding box center [473, 417] width 127 height 38
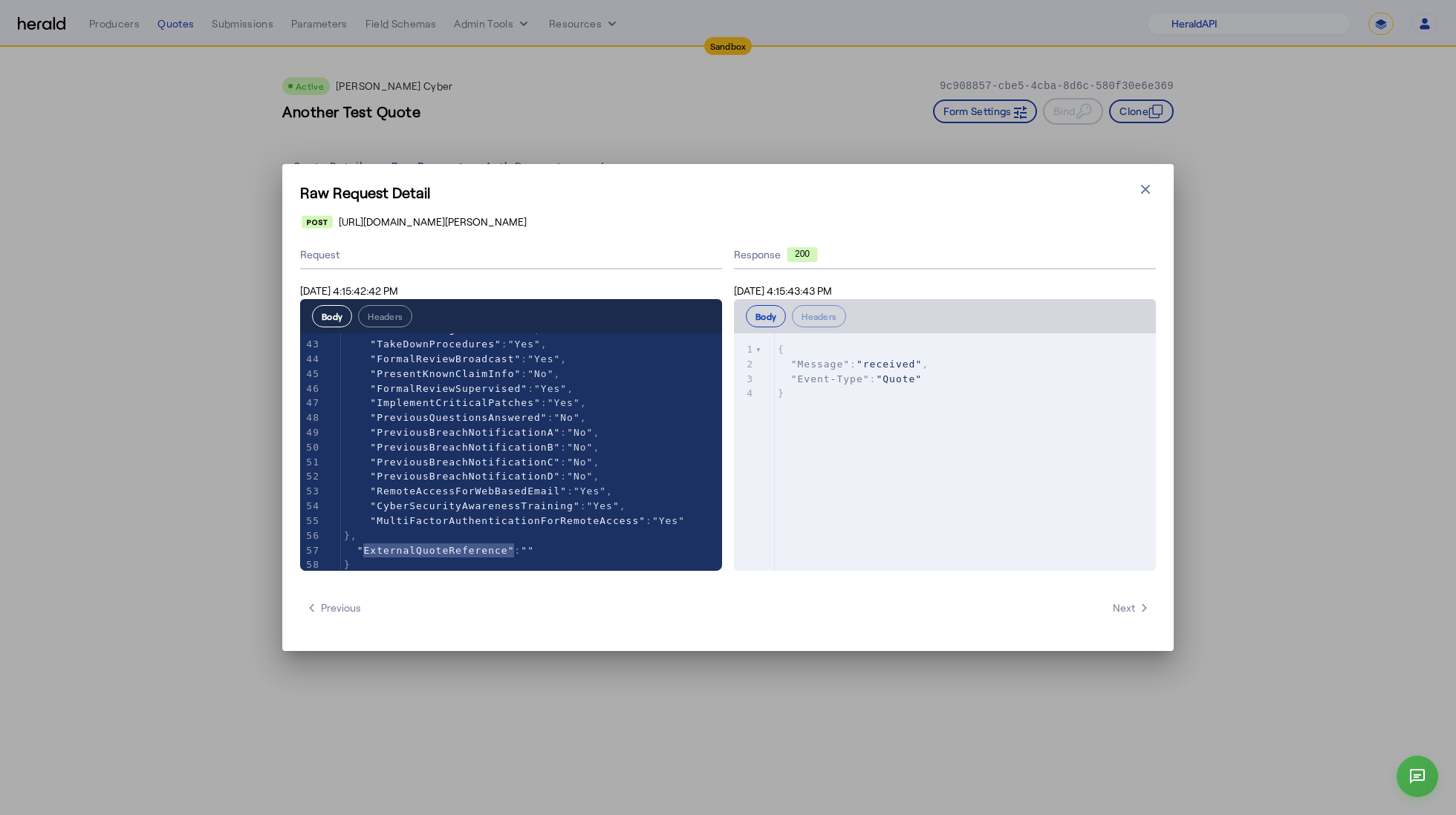
type textarea "**********"
drag, startPoint x: 366, startPoint y: 540, endPoint x: 511, endPoint y: 543, distance: 145.0
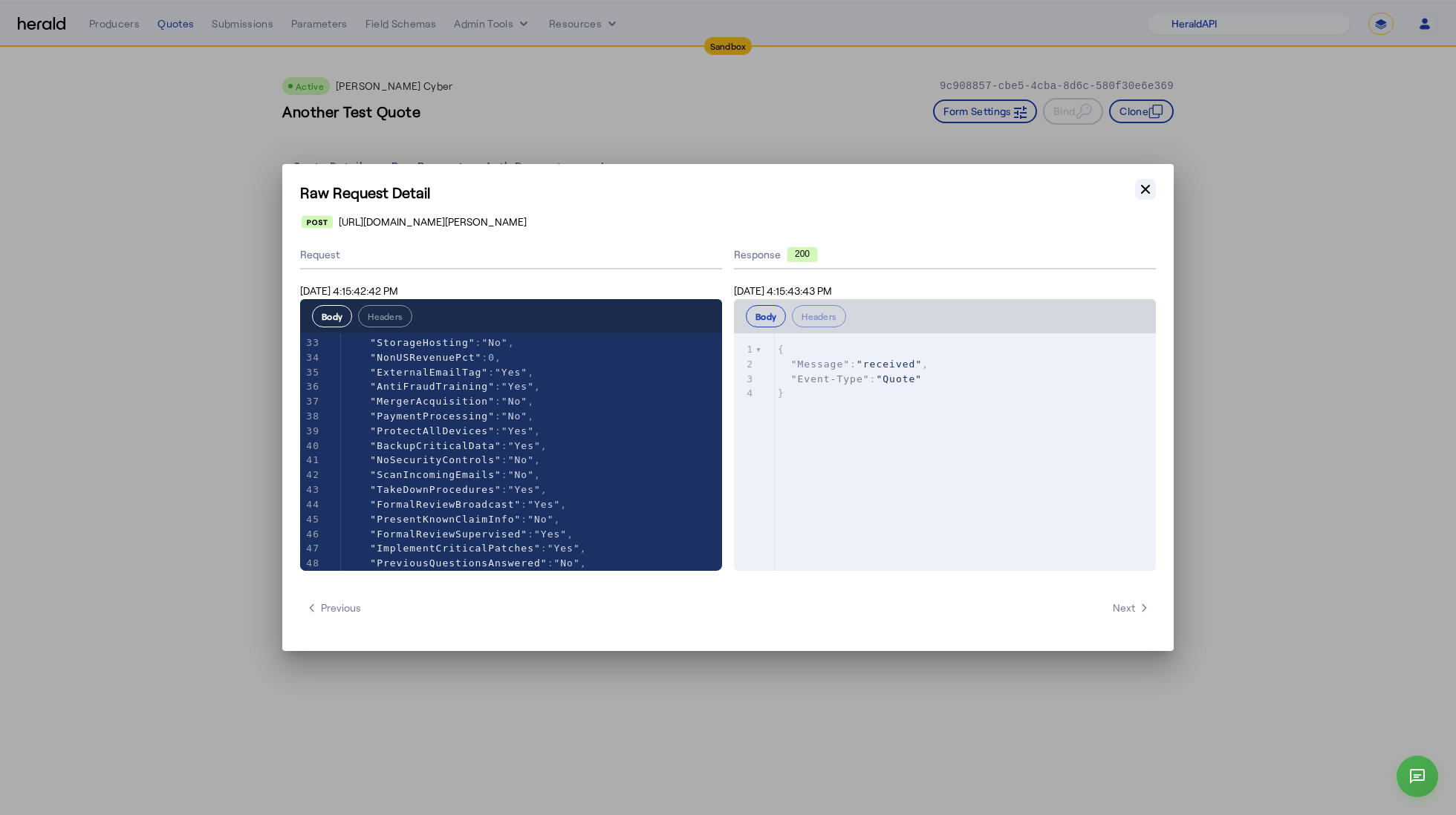
click at [1138, 190] on icon "button" at bounding box center [1145, 189] width 15 height 15
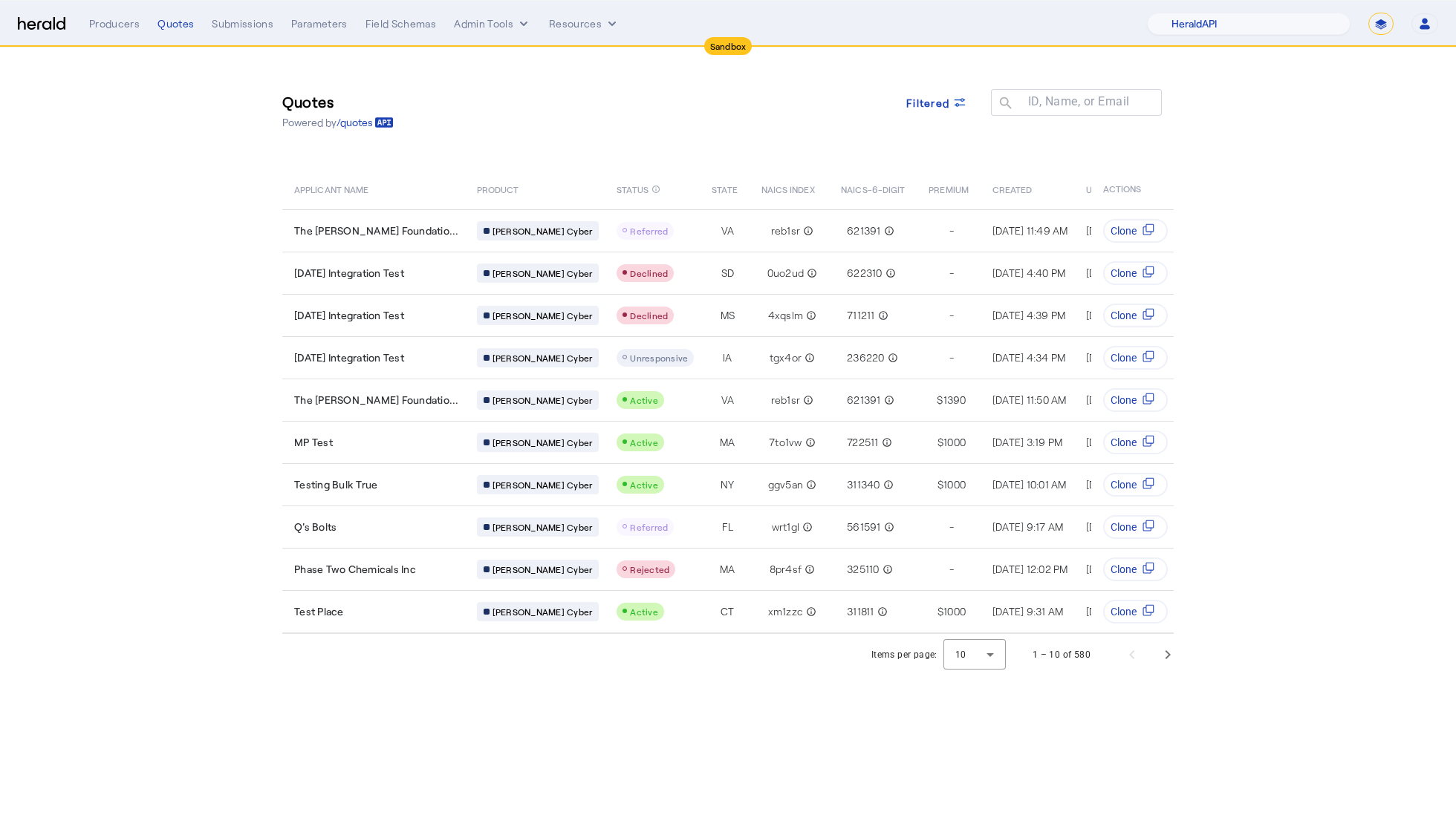
select select "pfm_2v8p_herald_api"
select select "*******"
